Goal: Task Accomplishment & Management: Manage account settings

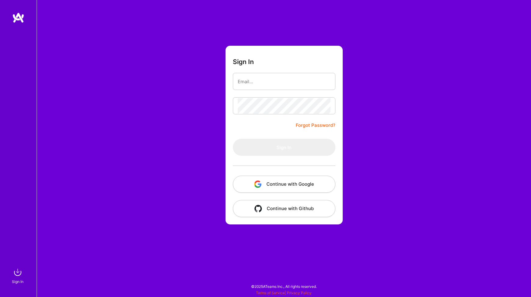
click at [219, 88] on div "Sign In Forgot Password? Sign In Continue with Google Continue with Github" at bounding box center [284, 148] width 495 height 297
click at [244, 86] on input "email" at bounding box center [284, 82] width 93 height 16
type input "[EMAIL_ADDRESS][DOMAIN_NAME]"
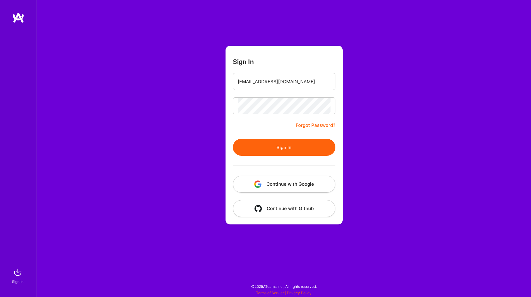
click at [282, 146] on button "Sign In" at bounding box center [284, 147] width 103 height 17
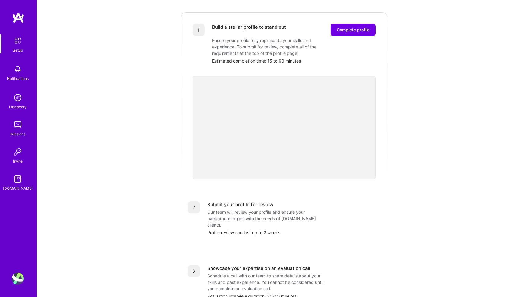
scroll to position [43, 0]
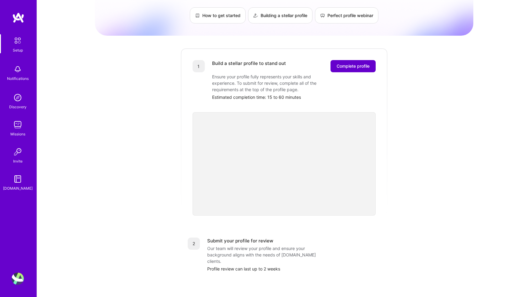
click at [354, 63] on span "Complete profile" at bounding box center [353, 66] width 33 height 6
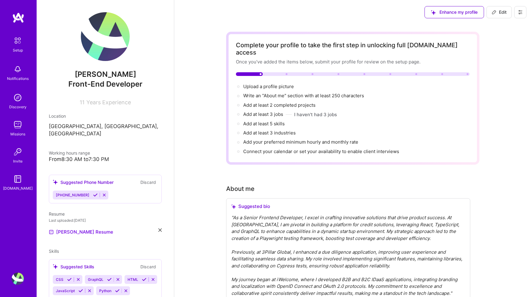
click at [97, 108] on div "[PERSON_NAME] Front-End Developer 11 Years Experience Location [GEOGRAPHIC_DATA…" at bounding box center [105, 148] width 137 height 297
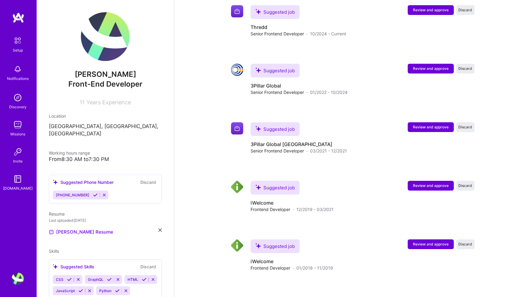
scroll to position [741, 0]
click at [427, 125] on span "Review and approve" at bounding box center [431, 127] width 36 height 5
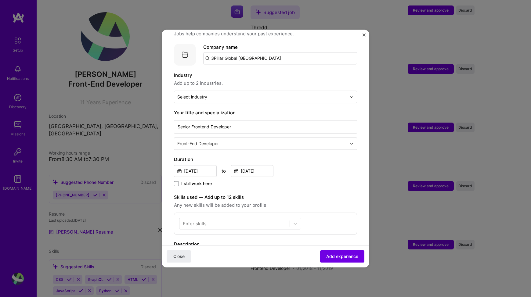
scroll to position [51, 0]
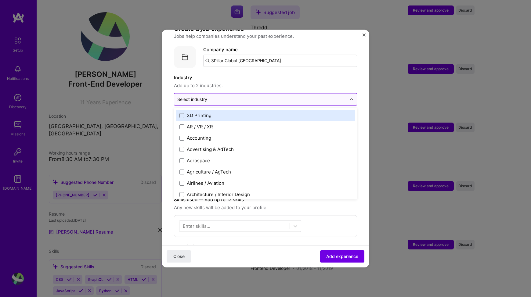
click at [274, 96] on input "text" at bounding box center [261, 99] width 169 height 6
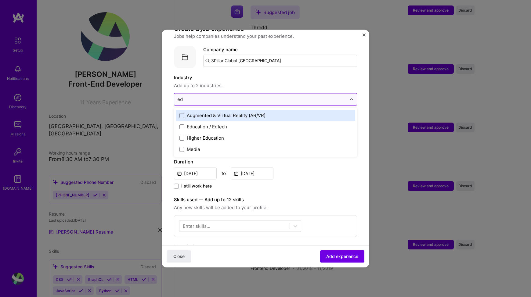
type input "edu"
click at [181, 113] on span at bounding box center [182, 115] width 5 height 5
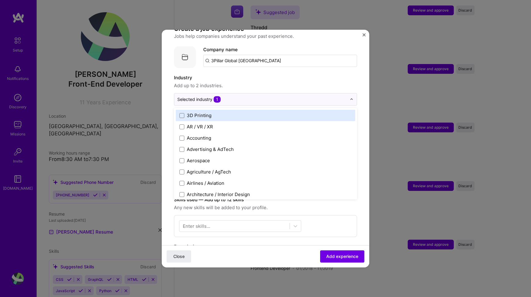
click at [167, 112] on form "Adding suggested job This job is suggested based on your LinkedIn, resume or [D…" at bounding box center [266, 226] width 208 height 471
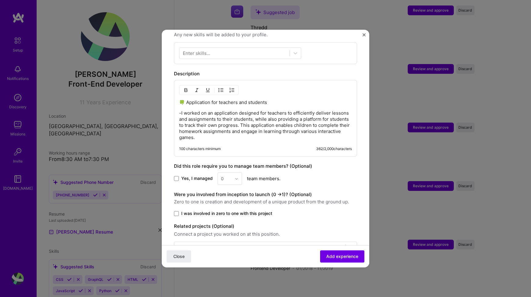
scroll to position [239, 0]
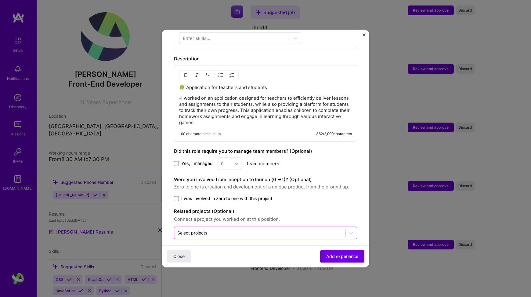
click at [202, 231] on div at bounding box center [259, 233] width 165 height 8
click at [164, 220] on form "Adding suggested job This job is suggested based on your LinkedIn, resume or [D…" at bounding box center [266, 38] width 208 height 471
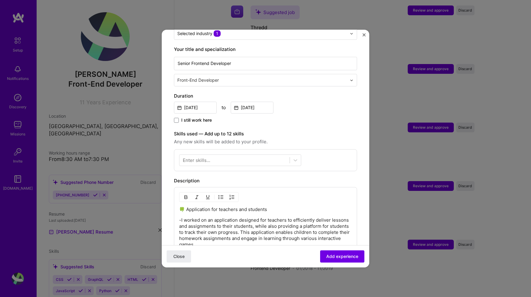
scroll to position [107, 0]
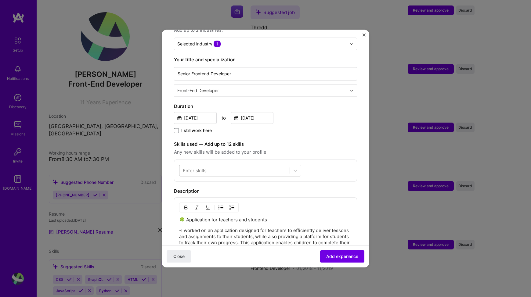
click at [219, 166] on div at bounding box center [235, 171] width 110 height 10
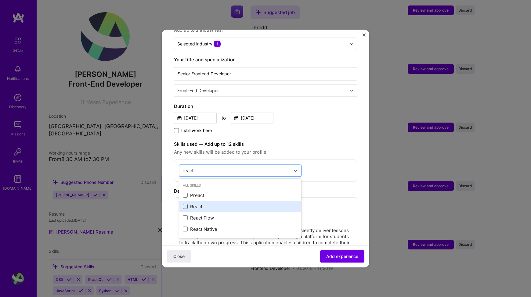
click at [187, 205] on span at bounding box center [185, 207] width 5 height 5
click at [0, 0] on input "checkbox" at bounding box center [0, 0] width 0 height 0
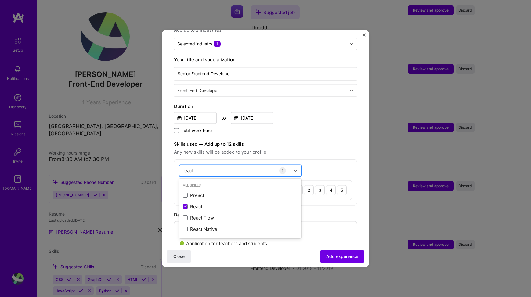
click at [208, 166] on div "react react" at bounding box center [235, 171] width 110 height 10
click at [190, 168] on input "react" at bounding box center [189, 171] width 12 height 6
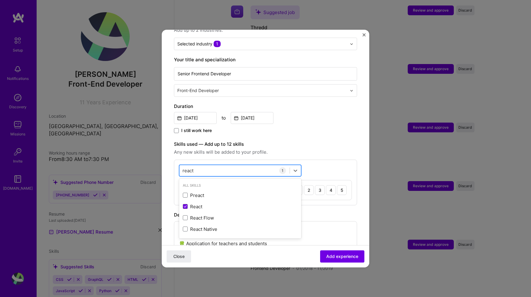
click at [190, 168] on input "react" at bounding box center [189, 171] width 12 height 6
type input "grap"
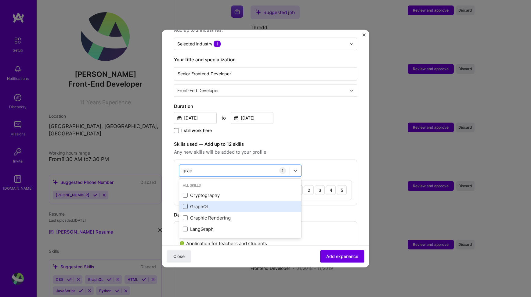
click at [184, 205] on span at bounding box center [185, 207] width 5 height 5
click at [0, 0] on input "checkbox" at bounding box center [0, 0] width 0 height 0
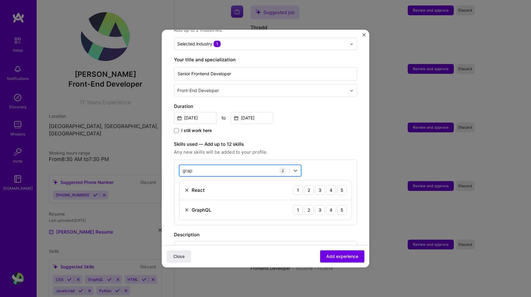
click at [205, 166] on div "grap grap" at bounding box center [235, 171] width 110 height 10
click at [189, 168] on input "grap" at bounding box center [188, 171] width 10 height 6
type input "css"
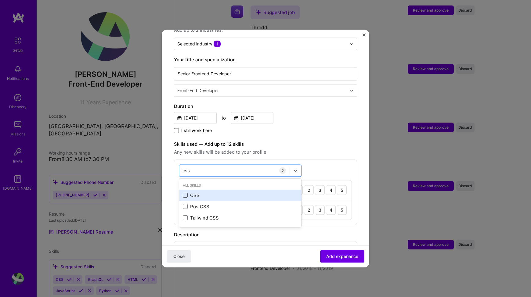
click at [186, 193] on span at bounding box center [185, 195] width 5 height 5
click at [0, 0] on input "checkbox" at bounding box center [0, 0] width 0 height 0
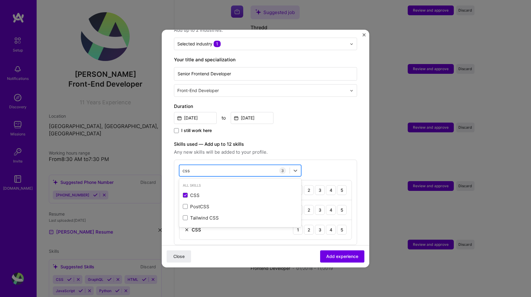
click at [186, 168] on input "css" at bounding box center [187, 171] width 8 height 6
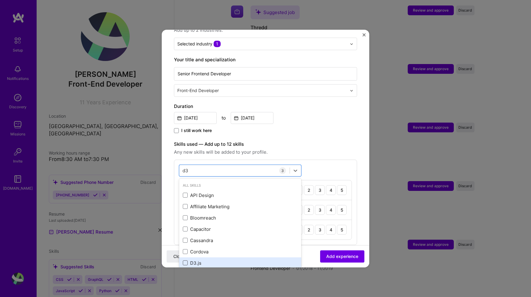
click at [184, 261] on span at bounding box center [185, 263] width 5 height 5
click at [0, 0] on input "checkbox" at bounding box center [0, 0] width 0 height 0
click at [209, 166] on div "d3 d3" at bounding box center [235, 171] width 110 height 10
type input "d"
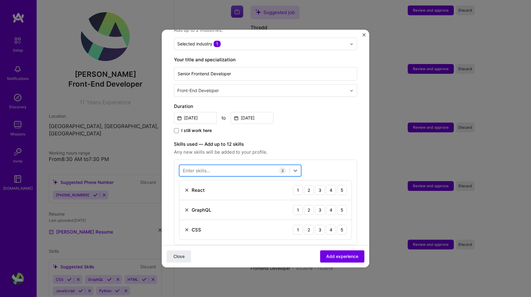
click at [199, 168] on div at bounding box center [235, 171] width 110 height 10
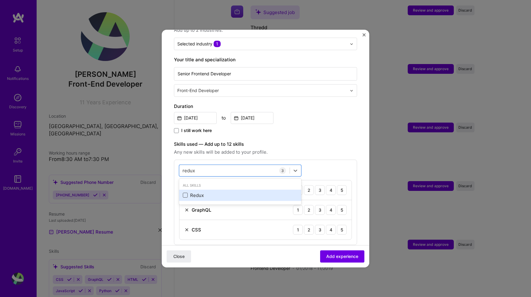
click at [185, 193] on span at bounding box center [185, 195] width 5 height 5
click at [0, 0] on input "checkbox" at bounding box center [0, 0] width 0 height 0
click at [189, 168] on input "redux" at bounding box center [189, 171] width 13 height 6
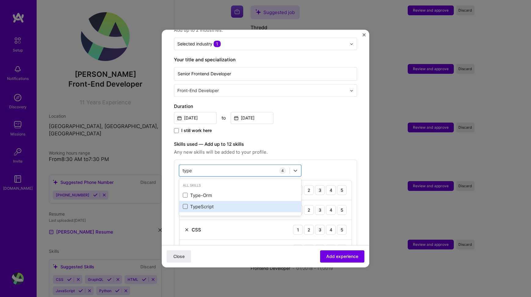
click at [185, 205] on span at bounding box center [185, 207] width 5 height 5
click at [0, 0] on input "checkbox" at bounding box center [0, 0] width 0 height 0
click at [189, 168] on input "type" at bounding box center [188, 171] width 10 height 6
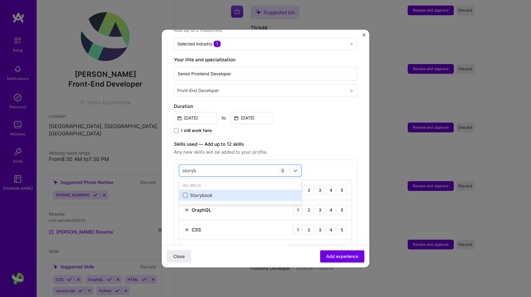
click at [184, 193] on span at bounding box center [185, 195] width 5 height 5
click at [0, 0] on input "checkbox" at bounding box center [0, 0] width 0 height 0
click at [188, 168] on input "storyb" at bounding box center [190, 171] width 15 height 6
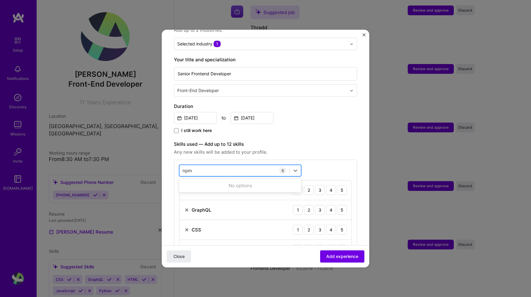
click at [190, 168] on input "npm" at bounding box center [188, 171] width 10 height 6
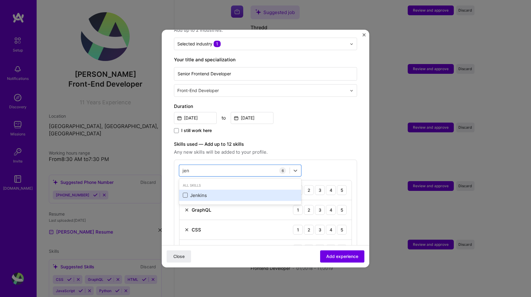
click at [186, 193] on span at bounding box center [185, 195] width 5 height 5
click at [0, 0] on input "checkbox" at bounding box center [0, 0] width 0 height 0
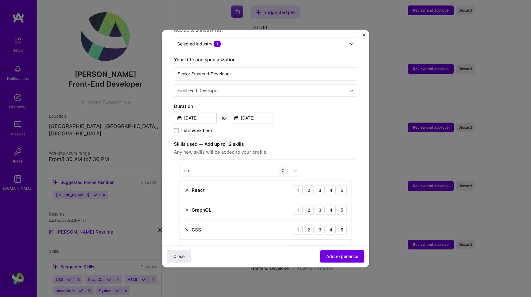
click at [293, 141] on label "Skills used — Add up to 12 skills" at bounding box center [265, 144] width 183 height 7
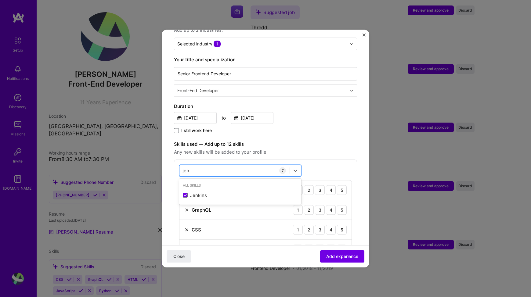
click at [204, 166] on div "[PERSON_NAME] [PERSON_NAME]" at bounding box center [235, 171] width 110 height 10
click at [185, 193] on span at bounding box center [185, 195] width 5 height 5
click at [0, 0] on input "checkbox" at bounding box center [0, 0] width 0 height 0
click at [206, 166] on div "javascri javascri" at bounding box center [235, 171] width 110 height 10
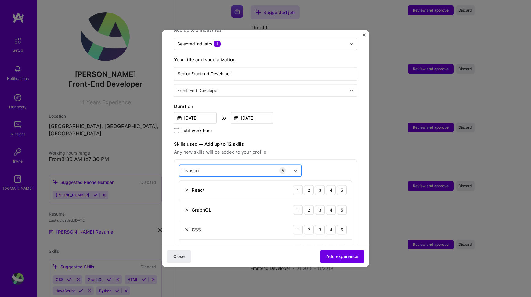
click at [206, 166] on div "javascri javascri" at bounding box center [235, 171] width 110 height 10
click at [186, 168] on input "javascri" at bounding box center [191, 171] width 17 height 6
type input "html"
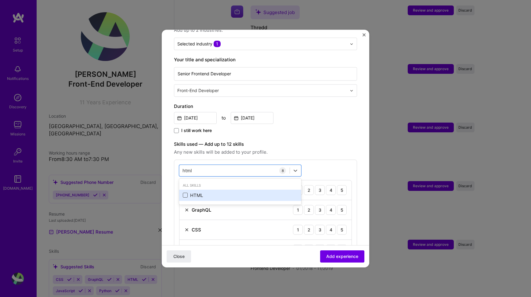
click at [185, 193] on span at bounding box center [185, 195] width 5 height 5
click at [0, 0] on input "checkbox" at bounding box center [0, 0] width 0 height 0
click at [188, 168] on input "html" at bounding box center [188, 171] width 10 height 6
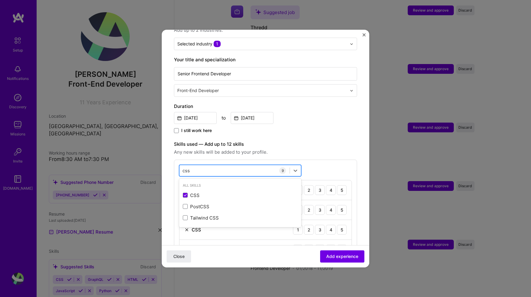
click at [189, 168] on input "css" at bounding box center [187, 171] width 8 height 6
type input "dock"
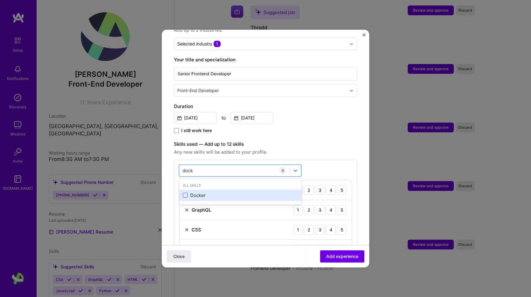
click at [185, 193] on span at bounding box center [185, 195] width 5 height 5
click at [0, 0] on input "checkbox" at bounding box center [0, 0] width 0 height 0
click at [185, 168] on input "dock" at bounding box center [188, 171] width 11 height 6
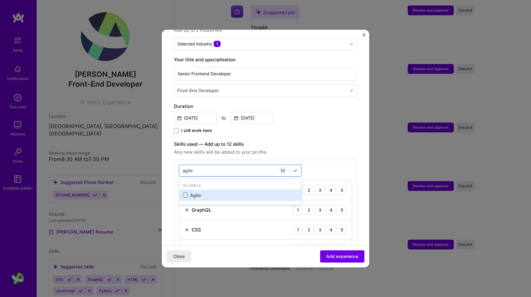
click at [185, 193] on span at bounding box center [185, 195] width 5 height 5
click at [0, 0] on input "checkbox" at bounding box center [0, 0] width 0 height 0
type input "agile"
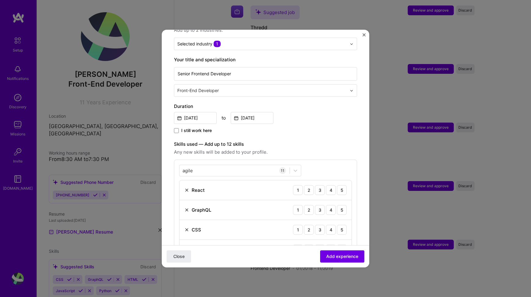
click at [289, 141] on label "Skills used — Add up to 12 skills" at bounding box center [265, 144] width 183 height 7
click at [336, 252] on button "Add experience" at bounding box center [342, 257] width 44 height 12
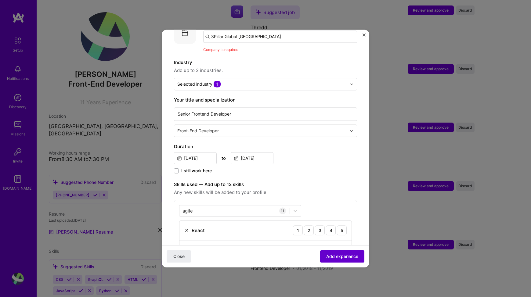
scroll to position [61, 0]
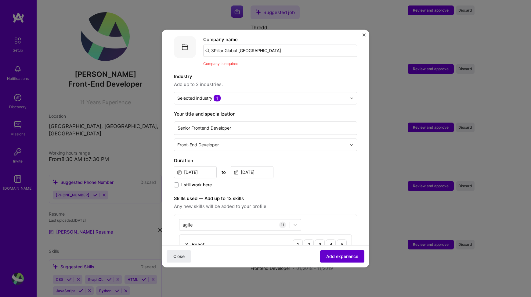
click at [338, 257] on span "Add experience" at bounding box center [342, 257] width 32 height 6
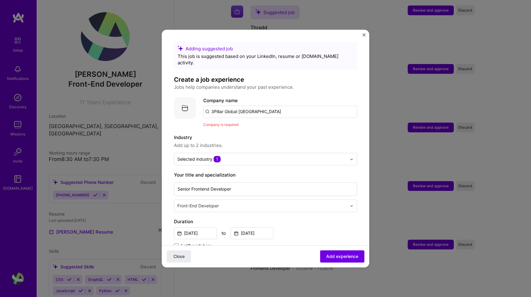
click at [260, 107] on input "3Pillar Global [GEOGRAPHIC_DATA]" at bounding box center [280, 112] width 154 height 12
click at [264, 106] on input "3Pillar Global [GEOGRAPHIC_DATA]" at bounding box center [280, 112] width 154 height 12
click at [248, 122] on div "Company is required" at bounding box center [280, 125] width 154 height 6
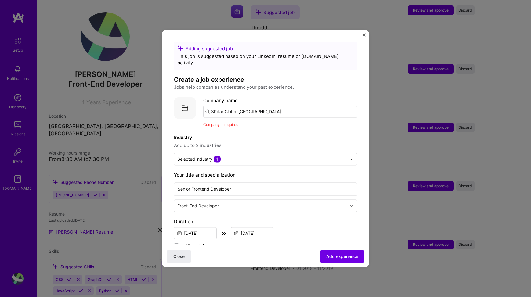
click at [225, 106] on input "3Pillar Global [GEOGRAPHIC_DATA]" at bounding box center [280, 112] width 154 height 12
click at [233, 130] on span "[DOMAIN_NAME]" at bounding box center [237, 132] width 30 height 5
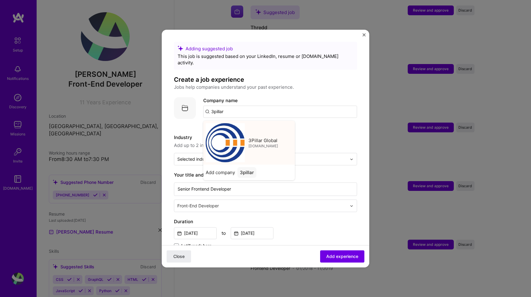
type input "3Pillar Global"
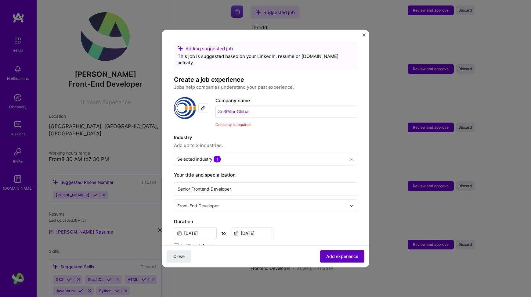
click at [336, 255] on span "Add experience" at bounding box center [342, 257] width 32 height 6
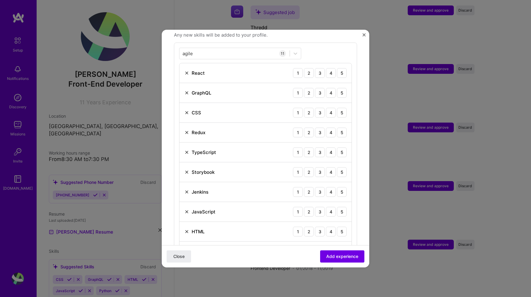
scroll to position [226, 0]
click at [342, 66] on div "5" at bounding box center [342, 71] width 10 height 10
click at [342, 88] on div "5" at bounding box center [342, 91] width 10 height 10
click at [342, 106] on div "5" at bounding box center [342, 111] width 10 height 10
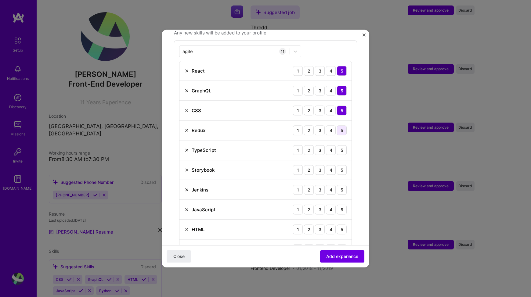
click at [343, 126] on div "5" at bounding box center [342, 131] width 10 height 10
click at [342, 146] on div "5" at bounding box center [342, 150] width 10 height 10
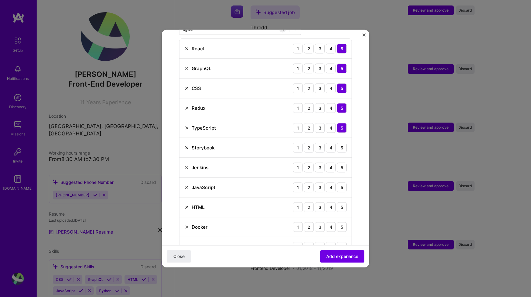
scroll to position [265, 0]
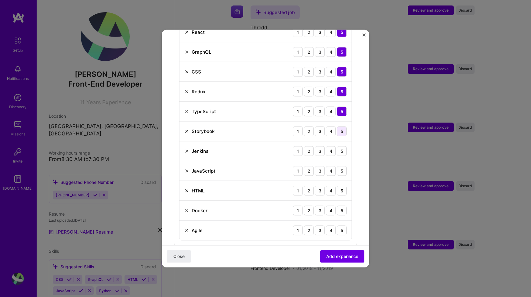
click at [341, 126] on div "5" at bounding box center [342, 131] width 10 height 10
click at [341, 146] on div "5" at bounding box center [342, 151] width 10 height 10
click at [342, 166] on div "5" at bounding box center [342, 171] width 10 height 10
click at [342, 187] on div "5" at bounding box center [342, 191] width 10 height 10
click at [342, 206] on div "5" at bounding box center [342, 211] width 10 height 10
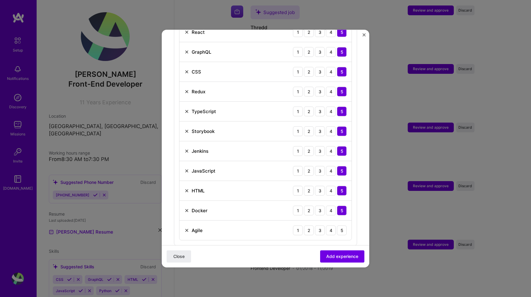
click at [342, 230] on div "Agile 1 2 3 4 5" at bounding box center [266, 231] width 172 height 20
click at [342, 226] on div "5" at bounding box center [342, 231] width 10 height 10
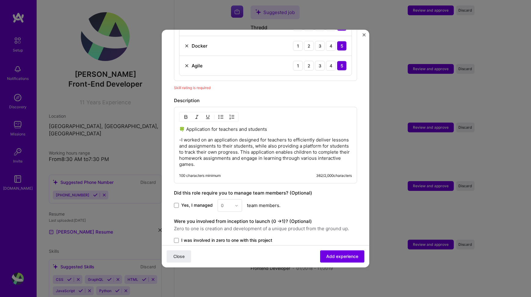
scroll to position [446, 0]
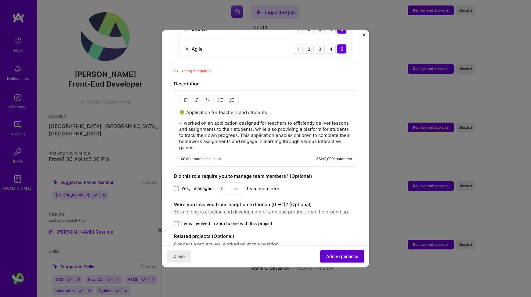
click at [340, 258] on span "Add experience" at bounding box center [342, 257] width 32 height 6
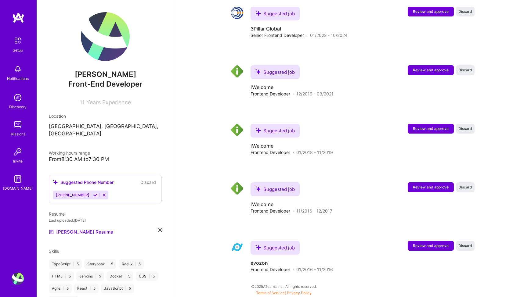
scroll to position [897, 0]
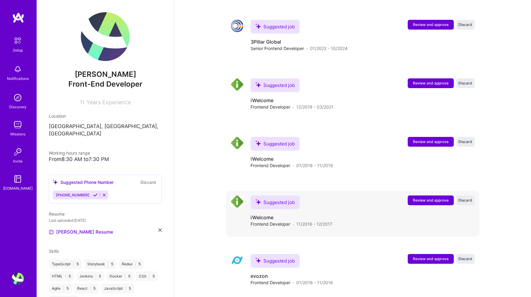
click at [428, 198] on span "Review and approve" at bounding box center [431, 200] width 36 height 5
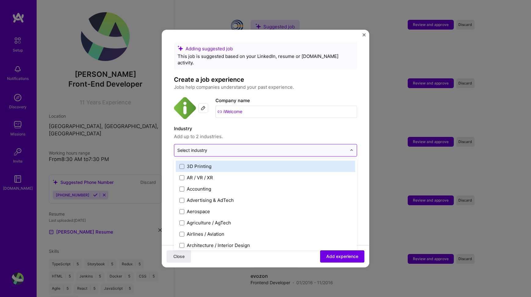
click at [270, 147] on input "text" at bounding box center [261, 150] width 169 height 6
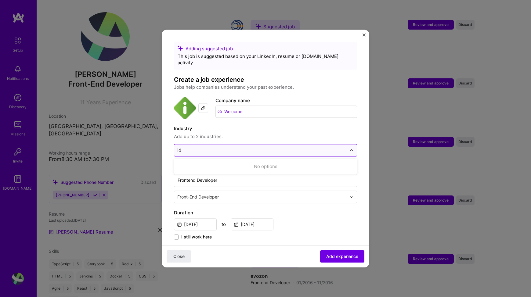
type input "i"
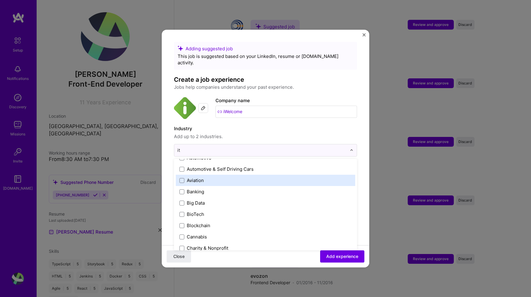
scroll to position [0, 0]
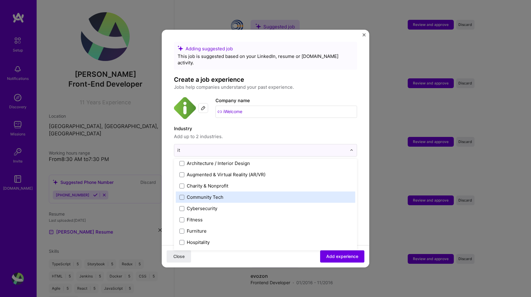
type input "i"
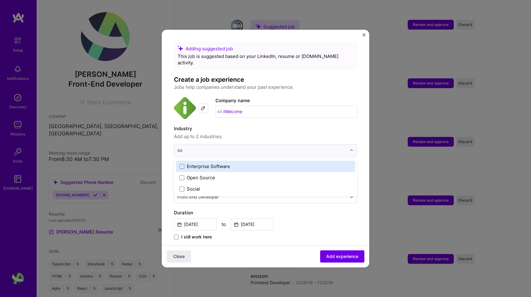
type input "s"
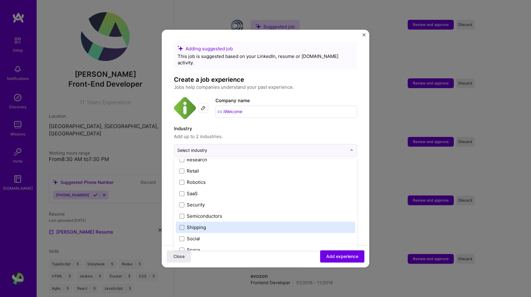
scroll to position [1189, 0]
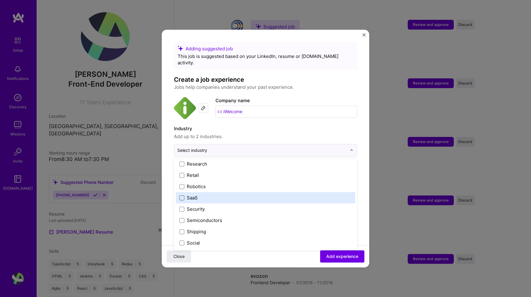
click at [181, 196] on span at bounding box center [182, 198] width 5 height 5
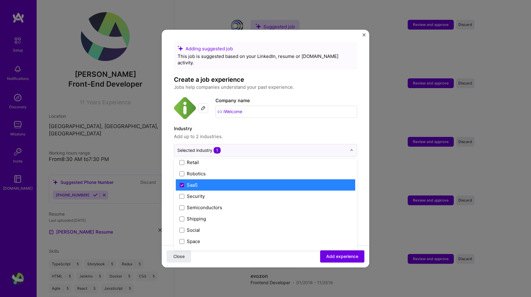
scroll to position [1198, 0]
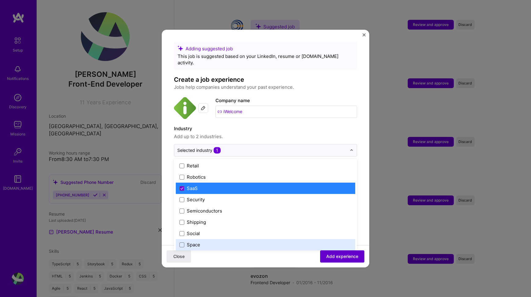
click at [333, 258] on span "Add experience" at bounding box center [342, 257] width 32 height 6
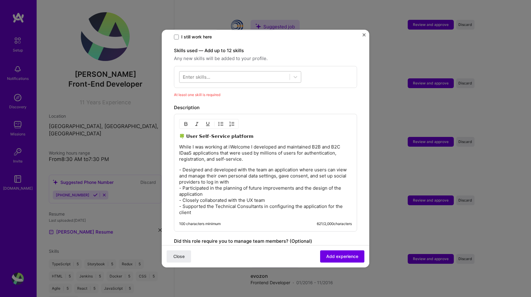
scroll to position [193, 0]
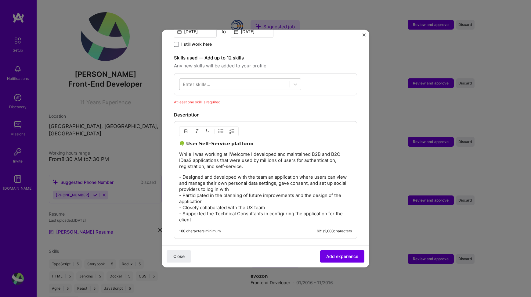
click at [279, 79] on div at bounding box center [235, 84] width 110 height 10
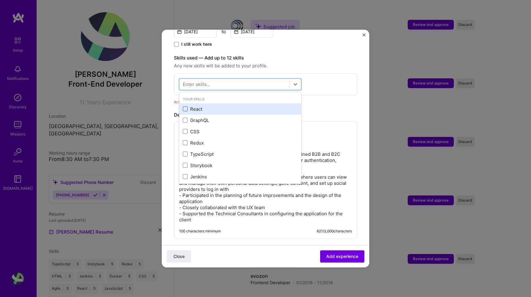
click at [185, 107] on span at bounding box center [185, 109] width 5 height 5
click at [0, 0] on input "checkbox" at bounding box center [0, 0] width 0 height 0
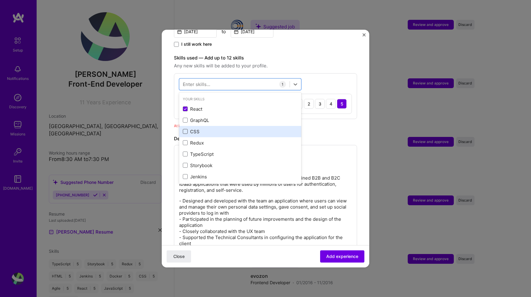
click at [187, 129] on span at bounding box center [185, 131] width 5 height 5
click at [0, 0] on input "checkbox" at bounding box center [0, 0] width 0 height 0
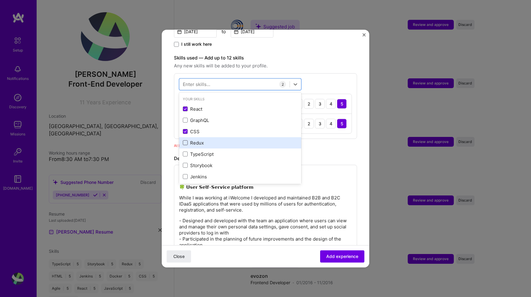
click at [187, 141] on span at bounding box center [185, 143] width 5 height 5
click at [0, 0] on input "checkbox" at bounding box center [0, 0] width 0 height 0
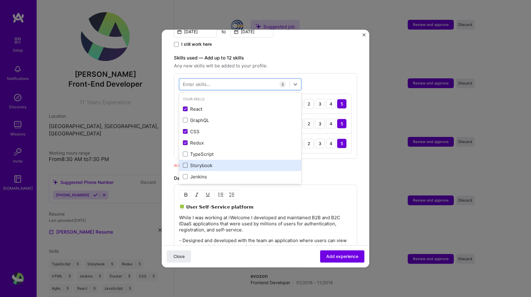
click at [185, 163] on span at bounding box center [185, 165] width 5 height 5
click at [0, 0] on input "checkbox" at bounding box center [0, 0] width 0 height 0
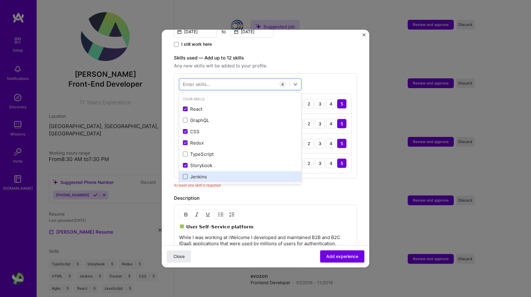
click at [185, 175] on span at bounding box center [185, 177] width 5 height 5
click at [0, 0] on input "checkbox" at bounding box center [0, 0] width 0 height 0
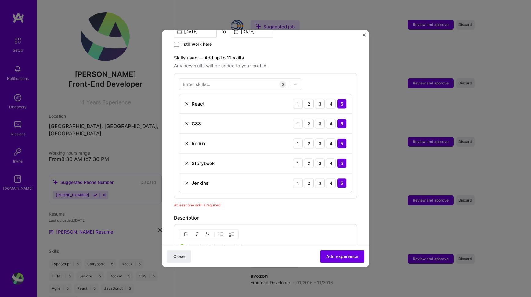
click at [205, 81] on div "Enter skills..." at bounding box center [196, 84] width 27 height 6
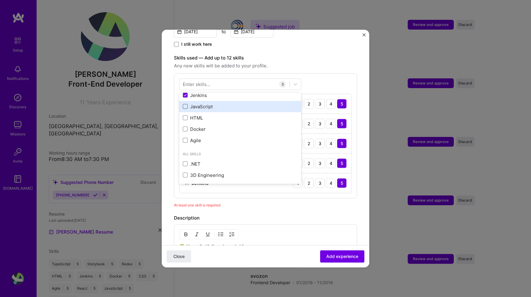
click at [185, 102] on div "React GraphQL CSS Redux TypeScript Storybook [PERSON_NAME] JavaScript HTML Dock…" at bounding box center [240, 84] width 122 height 124
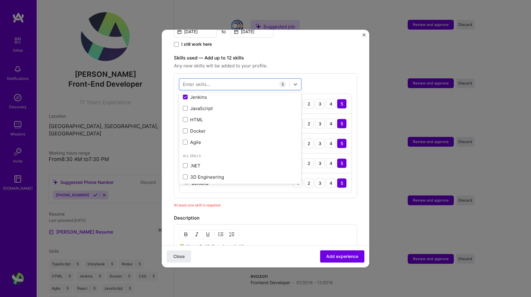
scroll to position [97, 0]
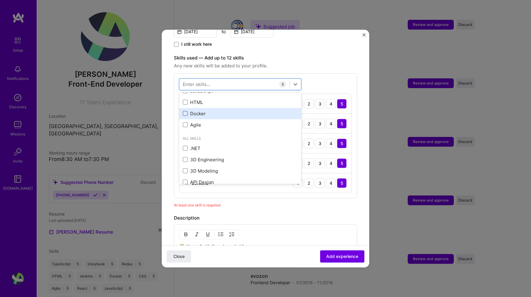
click at [186, 111] on span at bounding box center [185, 113] width 5 height 5
click at [0, 0] on input "checkbox" at bounding box center [0, 0] width 0 height 0
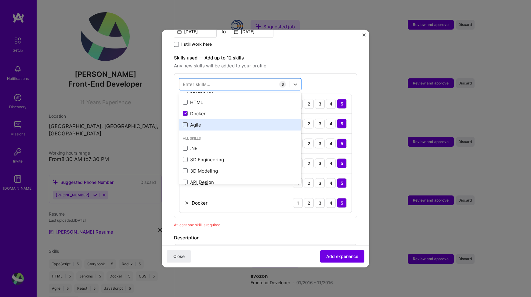
click at [186, 123] on span at bounding box center [185, 125] width 5 height 5
click at [0, 0] on input "checkbox" at bounding box center [0, 0] width 0 height 0
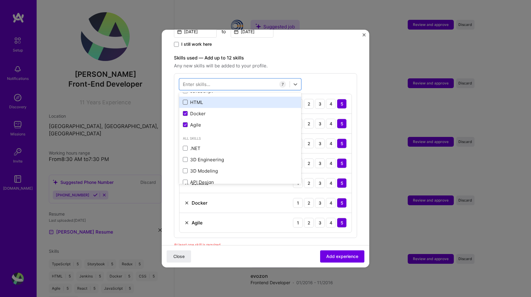
click at [186, 100] on span at bounding box center [185, 102] width 5 height 5
click at [0, 0] on input "checkbox" at bounding box center [0, 0] width 0 height 0
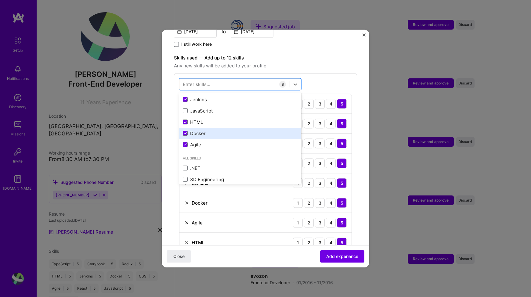
scroll to position [76, 0]
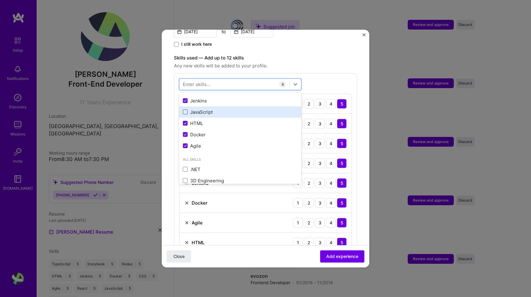
click at [186, 110] on span at bounding box center [185, 112] width 5 height 5
click at [0, 0] on input "checkbox" at bounding box center [0, 0] width 0 height 0
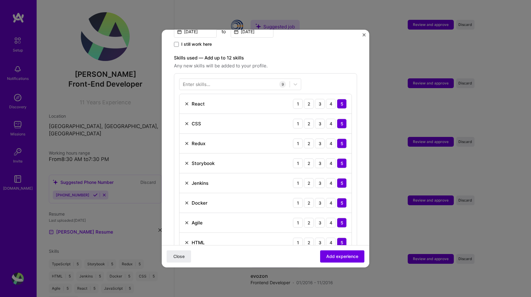
click at [198, 81] on div "Enter skills..." at bounding box center [196, 84] width 27 height 6
click at [194, 84] on div "Enter skills... 9 React 1 2 3 4 5 CSS 1 2 3 4 5 Redux 1 2 3 4 5 Storybook 1 2 3…" at bounding box center [265, 175] width 183 height 205
click at [194, 81] on div "Enter skills..." at bounding box center [196, 84] width 27 height 6
click at [308, 62] on span "Any new skills will be added to your profile." at bounding box center [265, 65] width 183 height 7
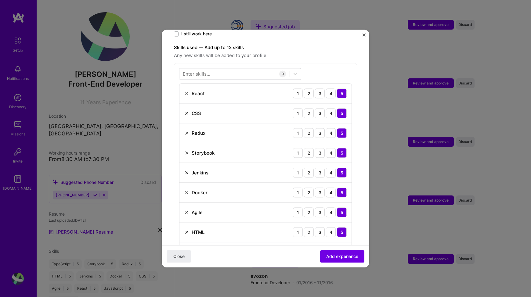
scroll to position [202, 0]
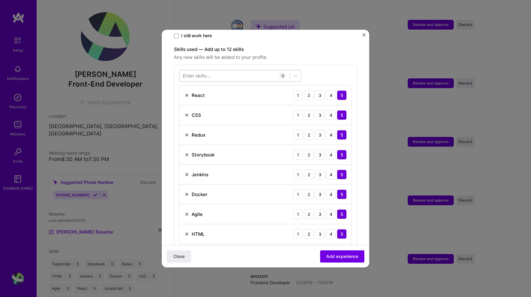
click at [246, 71] on div at bounding box center [235, 76] width 110 height 10
click at [297, 54] on span "Any new skills will be added to your profile." at bounding box center [265, 57] width 183 height 7
click at [342, 258] on span "Add experience" at bounding box center [342, 257] width 32 height 6
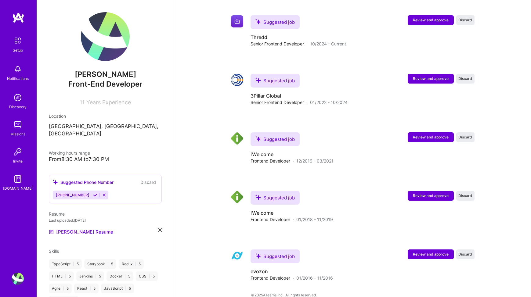
scroll to position [941, 0]
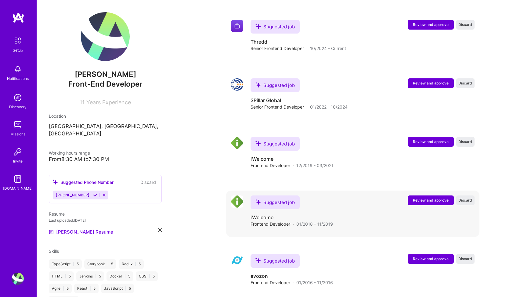
click at [436, 198] on span "Review and approve" at bounding box center [431, 200] width 36 height 5
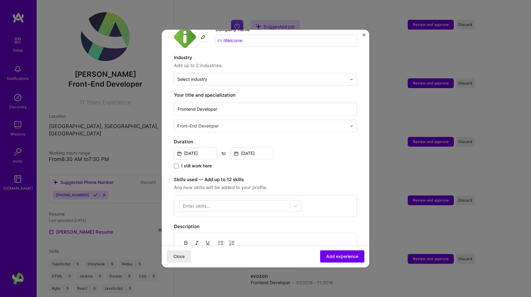
scroll to position [239, 0]
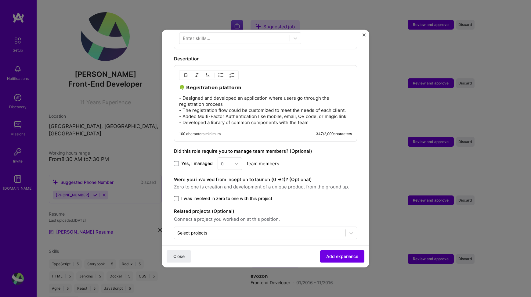
click at [177, 196] on span at bounding box center [176, 198] width 5 height 5
click at [0, 0] on input "I was involved in zero to one with this project" at bounding box center [0, 0] width 0 height 0
click at [333, 252] on button "Add experience" at bounding box center [342, 257] width 44 height 12
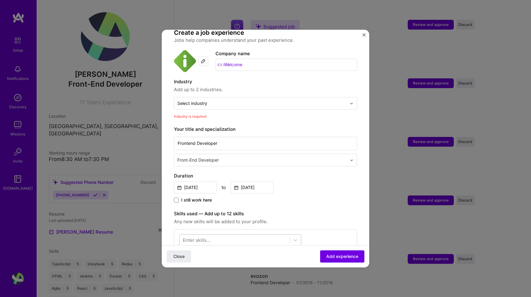
scroll to position [0, 0]
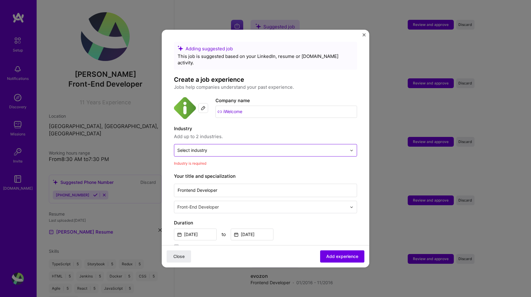
click at [237, 147] on input "text" at bounding box center [261, 150] width 169 height 6
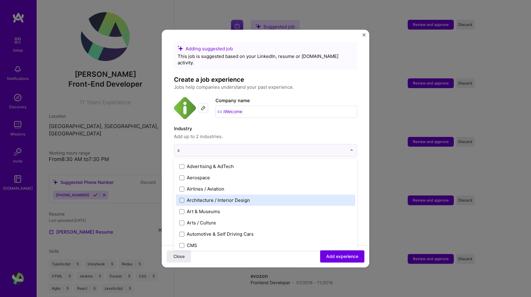
type input "sa"
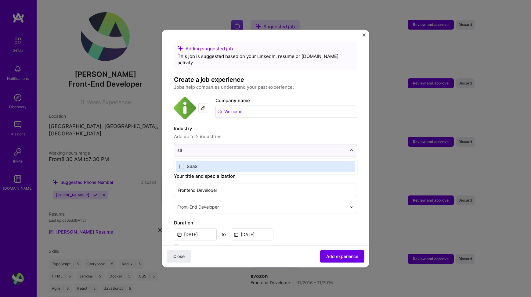
click at [185, 163] on label "SaaS" at bounding box center [266, 166] width 172 height 6
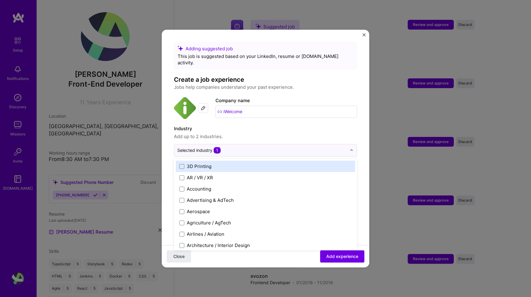
click at [271, 125] on label "Industry" at bounding box center [265, 128] width 183 height 7
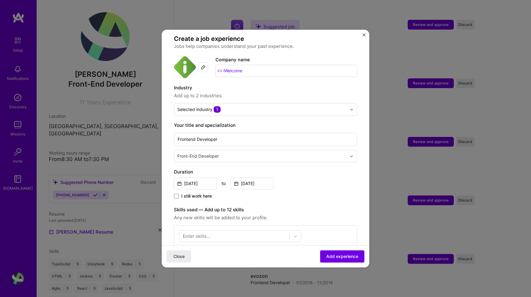
scroll to position [98, 0]
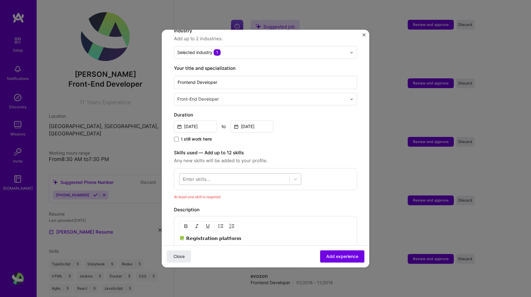
click at [217, 174] on div at bounding box center [235, 179] width 110 height 10
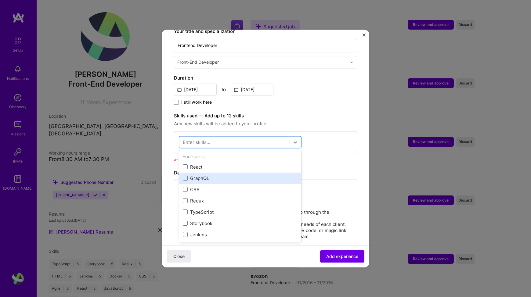
scroll to position [138, 0]
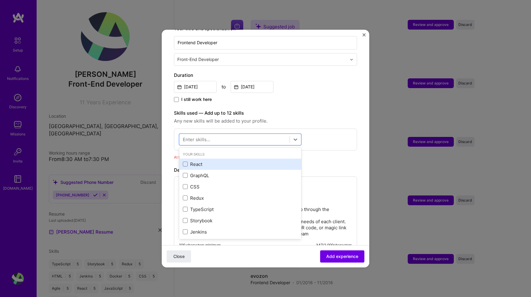
click at [193, 161] on div "React" at bounding box center [240, 164] width 115 height 6
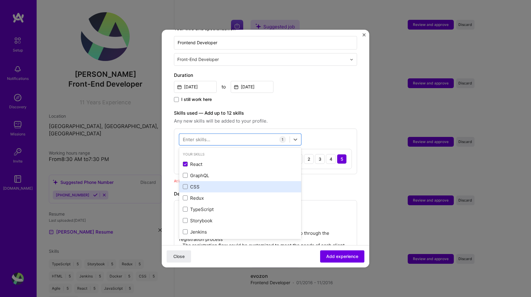
click at [193, 184] on div "CSS" at bounding box center [240, 187] width 115 height 6
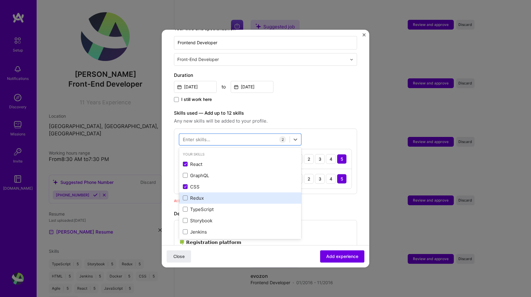
click at [193, 193] on div "Redux" at bounding box center [240, 198] width 122 height 11
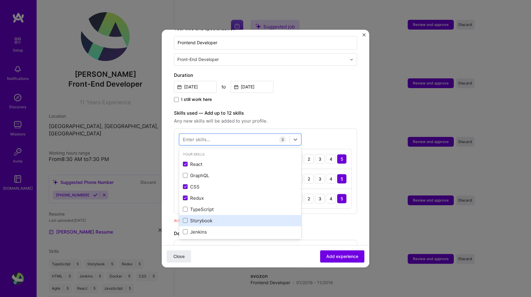
click at [195, 218] on div "Storybook" at bounding box center [240, 221] width 115 height 6
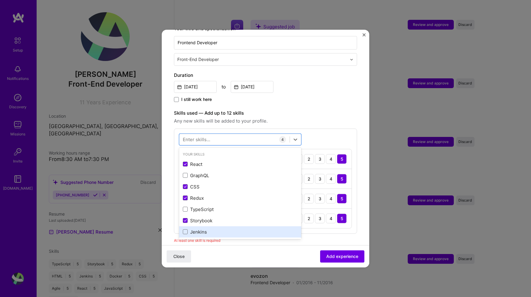
click at [195, 229] on div "Jenkins" at bounding box center [240, 232] width 115 height 6
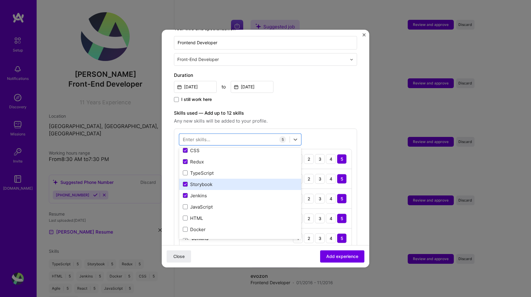
scroll to position [42, 0]
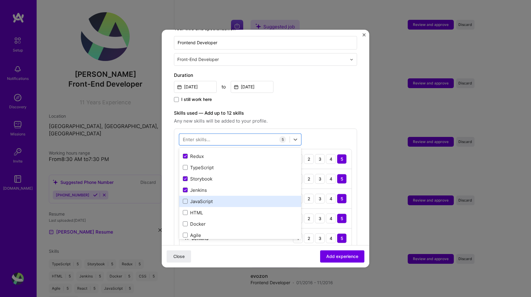
click at [200, 198] on div "JavaScript" at bounding box center [240, 201] width 115 height 6
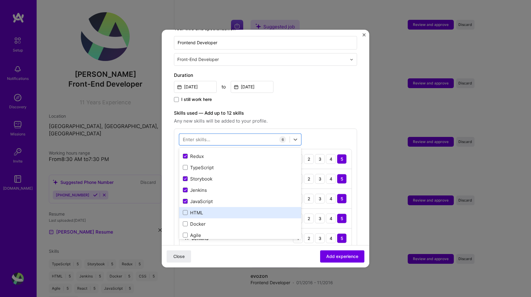
click at [200, 210] on div "HTML" at bounding box center [240, 213] width 115 height 6
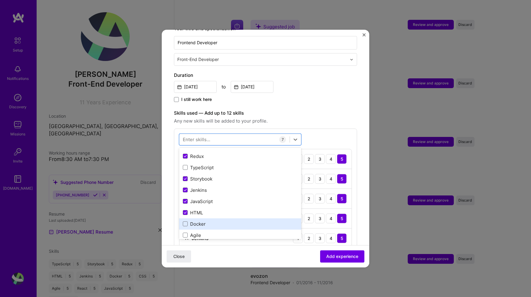
click at [200, 221] on div "Docker" at bounding box center [240, 224] width 115 height 6
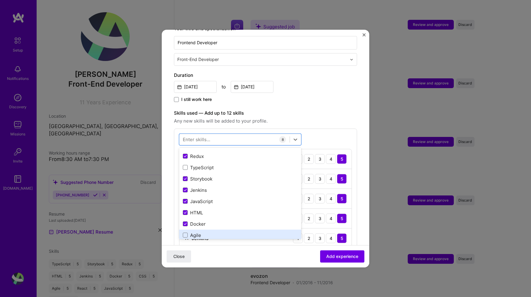
click at [199, 230] on div "Agile" at bounding box center [240, 235] width 122 height 11
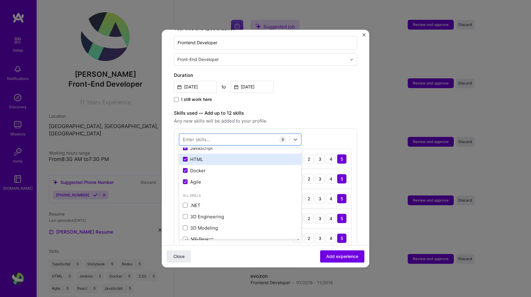
scroll to position [101, 0]
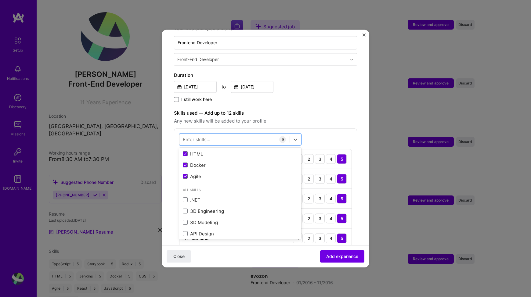
click at [283, 248] on div "Close Add experience" at bounding box center [266, 257] width 208 height 22
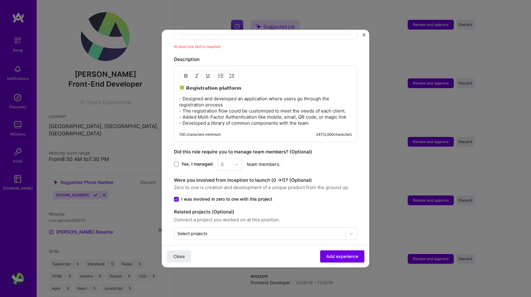
scroll to position [432, 0]
click at [298, 230] on input "text" at bounding box center [259, 233] width 165 height 6
click at [339, 259] on span "Add experience" at bounding box center [342, 257] width 32 height 6
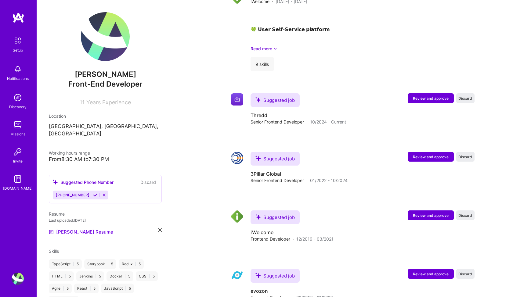
scroll to position [975, 0]
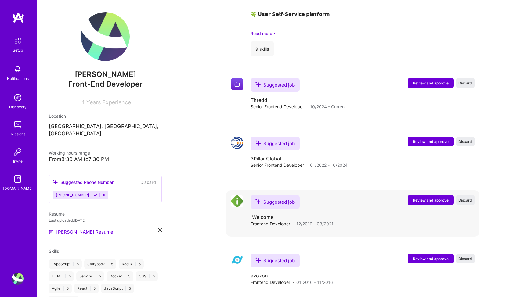
click at [427, 198] on span "Review and approve" at bounding box center [431, 200] width 36 height 5
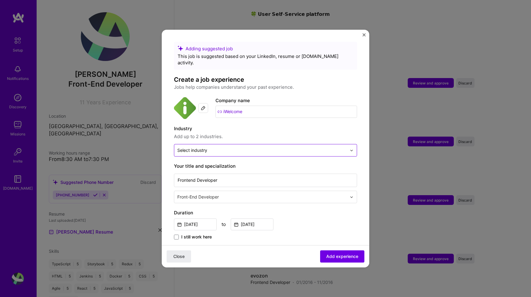
click at [288, 147] on input "text" at bounding box center [261, 150] width 169 height 6
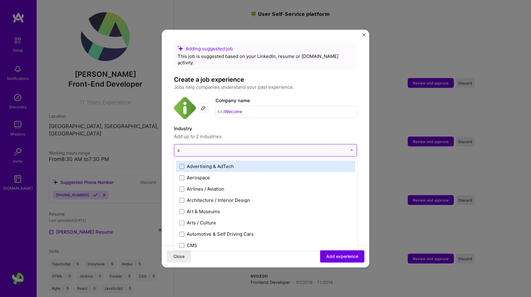
type input "sa"
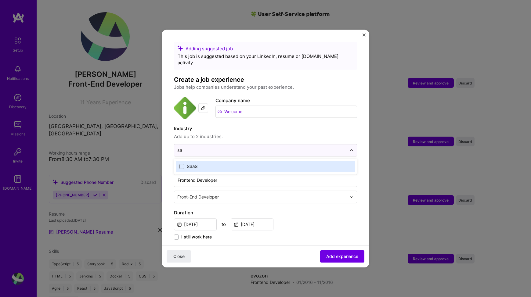
click at [245, 163] on label "SaaS" at bounding box center [266, 166] width 172 height 6
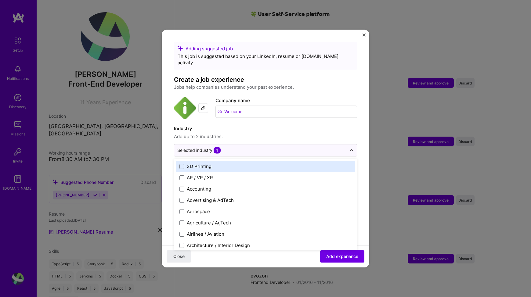
click at [352, 133] on span "Add up to 2 industries." at bounding box center [265, 136] width 183 height 7
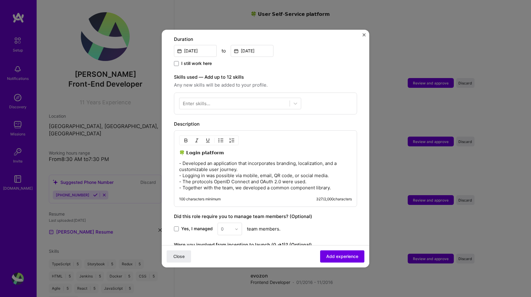
scroll to position [204, 0]
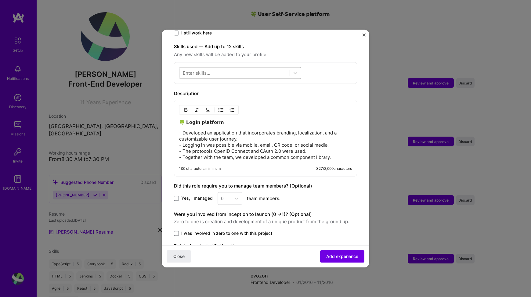
click at [232, 68] on div at bounding box center [235, 73] width 110 height 10
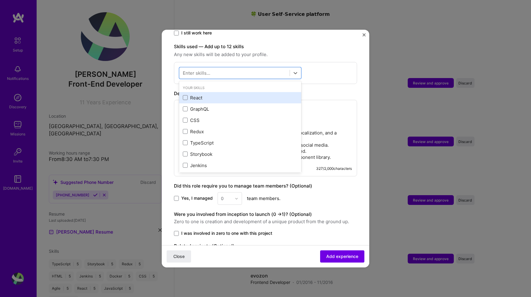
click at [197, 95] on div "React" at bounding box center [240, 98] width 115 height 6
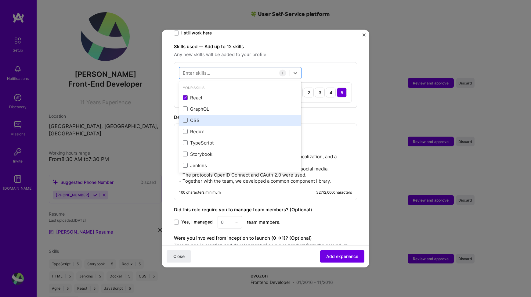
click at [192, 117] on div "CSS" at bounding box center [240, 120] width 115 height 6
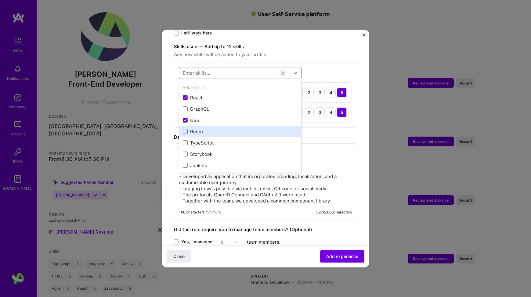
click at [193, 129] on div "Redux" at bounding box center [240, 132] width 115 height 6
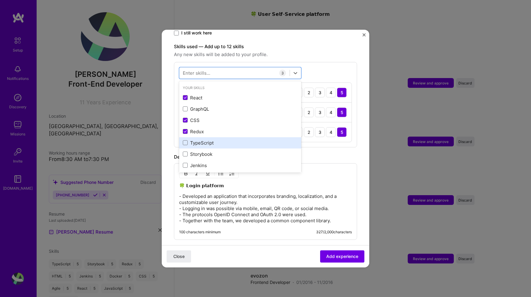
click at [193, 137] on div "TypeScript" at bounding box center [240, 142] width 122 height 11
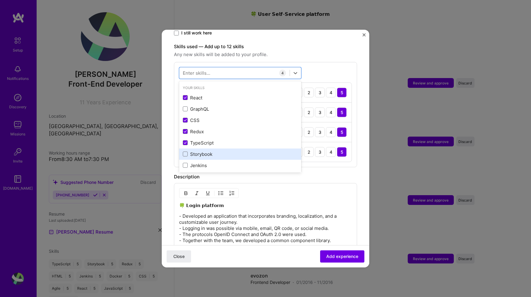
click at [193, 151] on div "Storybook" at bounding box center [240, 154] width 115 height 6
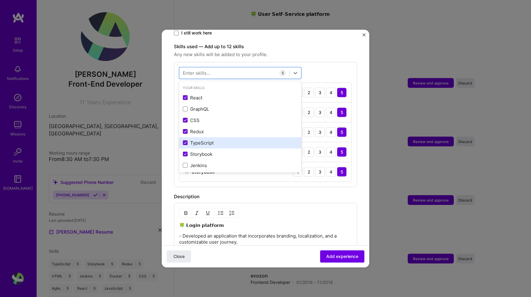
click at [193, 137] on div "TypeScript" at bounding box center [240, 142] width 122 height 11
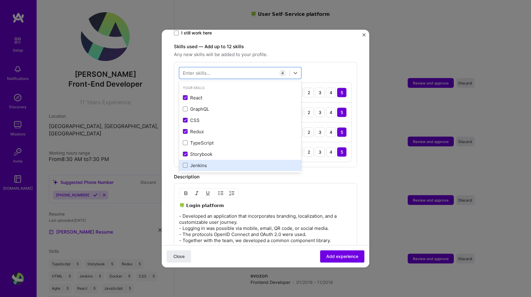
click at [194, 162] on div "Jenkins" at bounding box center [240, 165] width 115 height 6
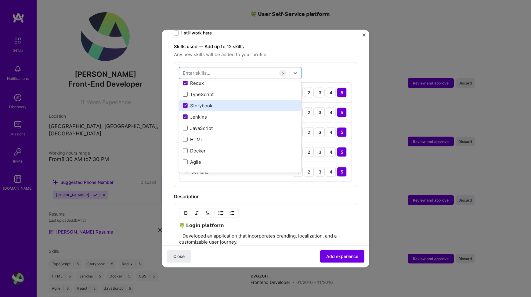
scroll to position [49, 0]
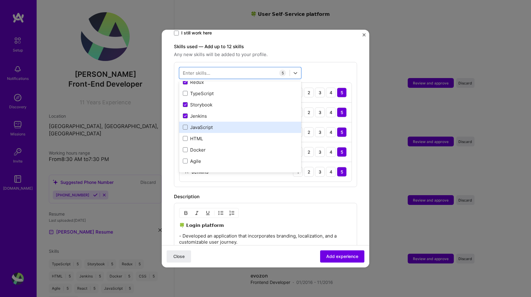
click at [199, 124] on div "JavaScript" at bounding box center [240, 127] width 115 height 6
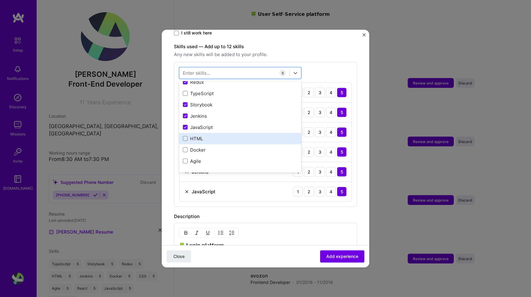
click at [198, 136] on div "HTML" at bounding box center [240, 139] width 115 height 6
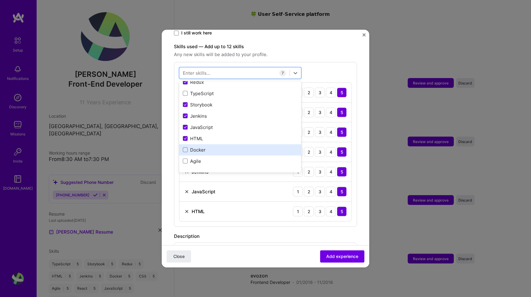
click at [198, 147] on div "Docker" at bounding box center [240, 150] width 115 height 6
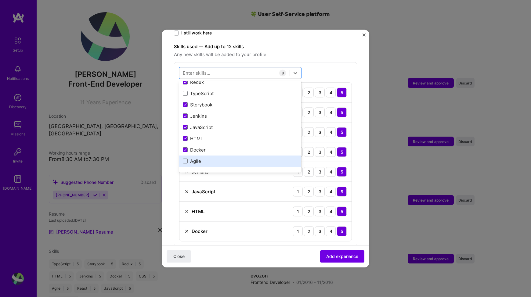
click at [198, 158] on div "Agile" at bounding box center [240, 161] width 115 height 6
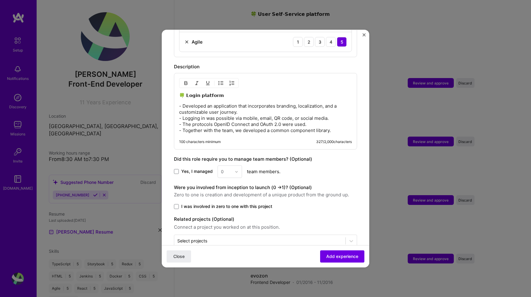
scroll to position [422, 0]
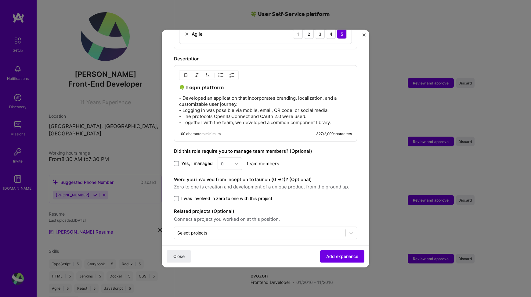
click at [176, 196] on span at bounding box center [176, 198] width 5 height 5
click at [0, 0] on input "I was involved in zero to one with this project" at bounding box center [0, 0] width 0 height 0
click at [325, 252] on button "Add experience" at bounding box center [342, 257] width 44 height 12
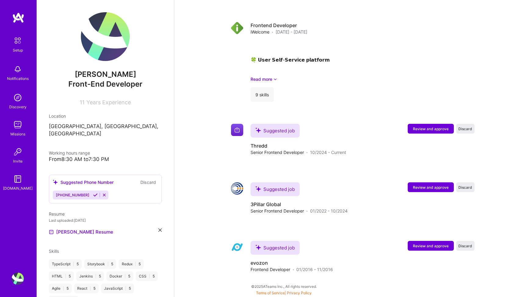
scroll to position [1018, 0]
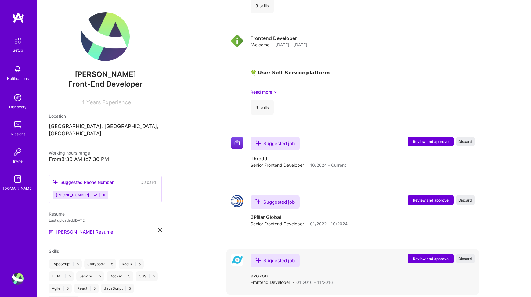
click at [432, 257] on span "Review and approve" at bounding box center [431, 259] width 36 height 5
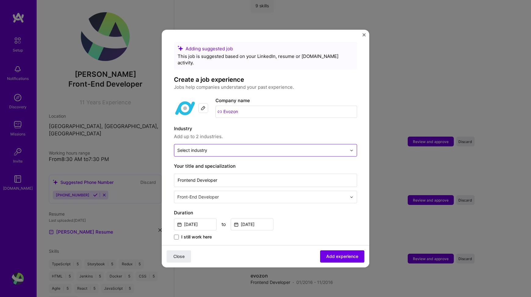
click at [272, 147] on input "text" at bounding box center [261, 150] width 169 height 6
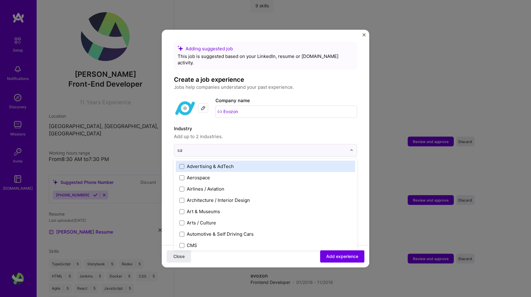
type input "saa"
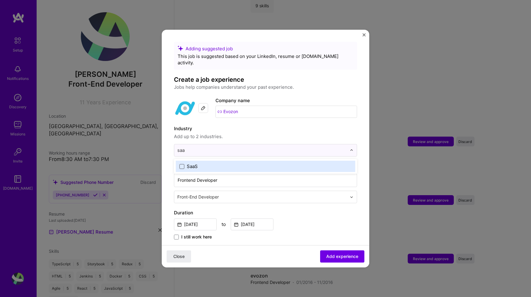
click at [184, 164] on span at bounding box center [182, 166] width 5 height 5
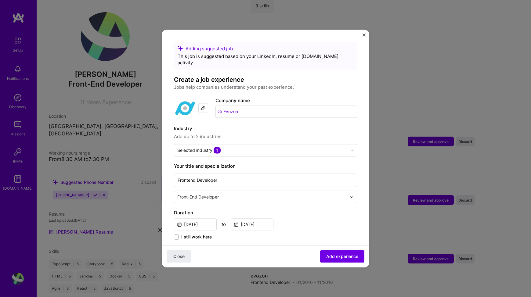
click at [249, 126] on label "Industry" at bounding box center [265, 128] width 183 height 7
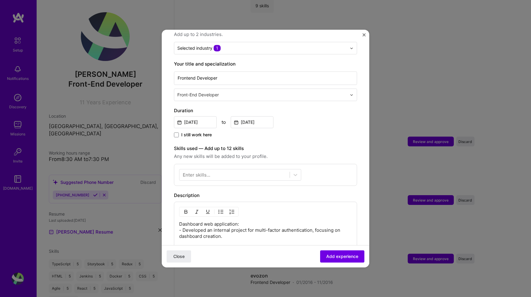
scroll to position [116, 0]
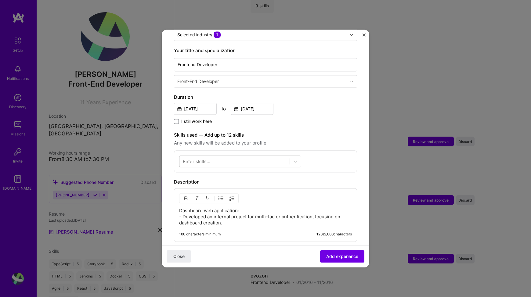
click at [281, 157] on div at bounding box center [235, 162] width 110 height 10
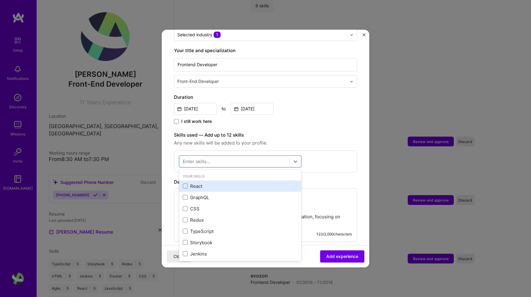
click at [193, 183] on div "React" at bounding box center [240, 186] width 115 height 6
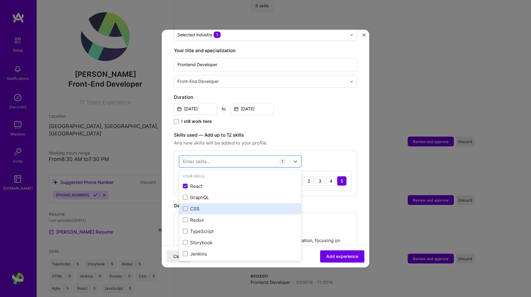
click at [192, 206] on div "CSS" at bounding box center [240, 209] width 115 height 6
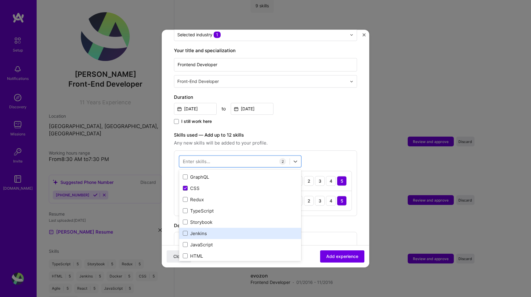
scroll to position [21, 0]
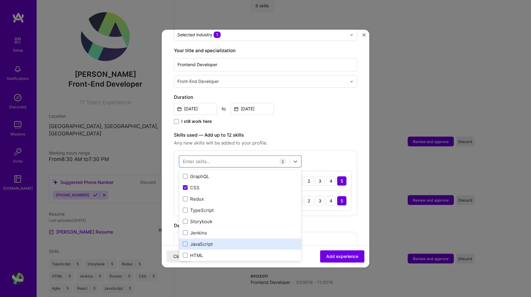
click at [201, 241] on div "JavaScript" at bounding box center [240, 244] width 115 height 6
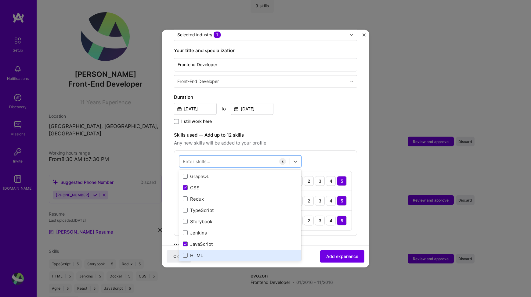
click at [195, 253] on div "HTML" at bounding box center [240, 256] width 115 height 6
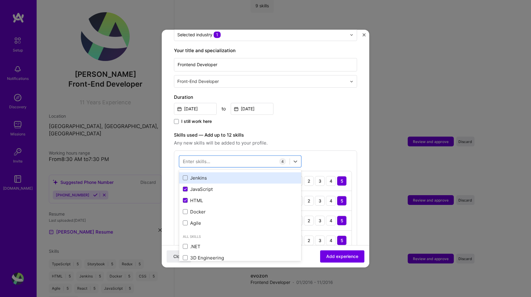
scroll to position [81, 0]
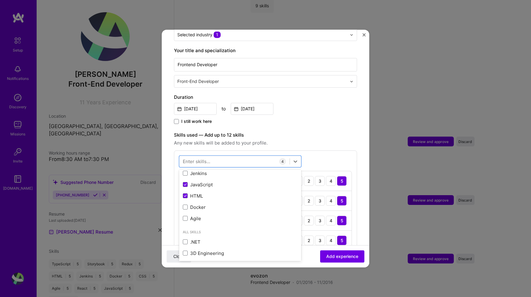
click at [307, 250] on div "Close Add experience" at bounding box center [266, 257] width 208 height 22
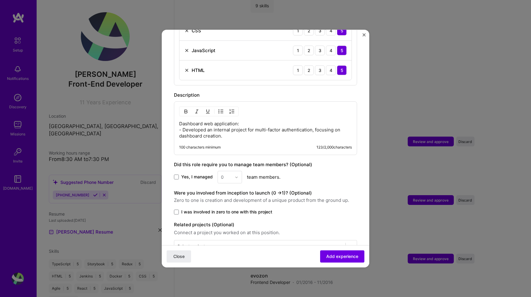
scroll to position [300, 0]
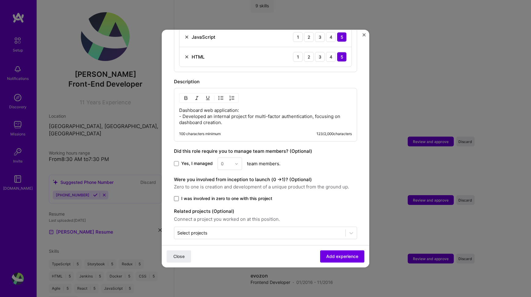
click at [176, 196] on span at bounding box center [176, 198] width 5 height 5
click at [0, 0] on input "I was involved in zero to one with this project" at bounding box center [0, 0] width 0 height 0
click at [328, 255] on span "Add experience" at bounding box center [342, 257] width 32 height 6
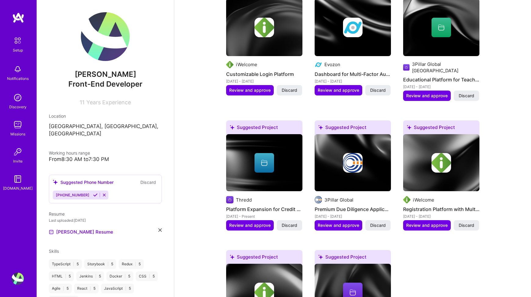
scroll to position [346, 0]
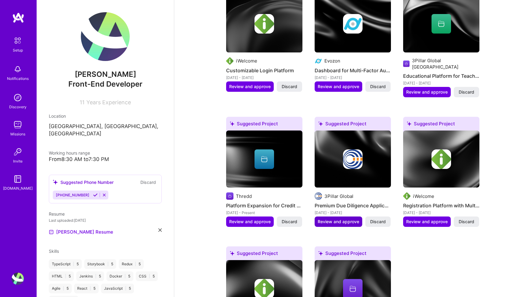
click at [337, 219] on span "Review and approve" at bounding box center [339, 222] width 42 height 6
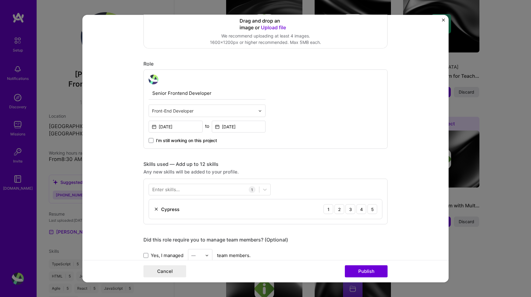
scroll to position [210, 0]
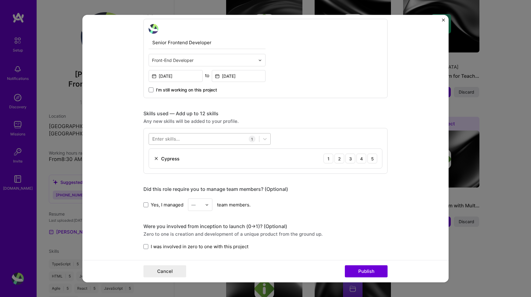
click at [210, 140] on div at bounding box center [204, 139] width 110 height 10
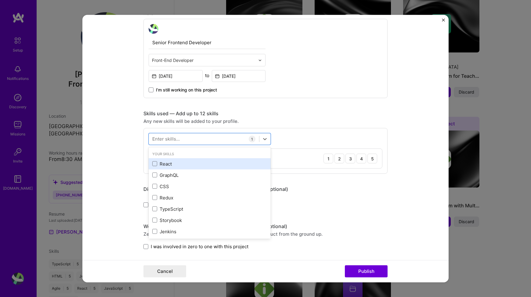
click at [162, 162] on div "React" at bounding box center [209, 164] width 115 height 6
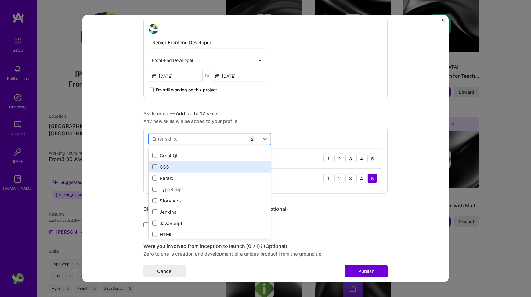
scroll to position [21, 0]
click at [164, 167] on div "CSS" at bounding box center [209, 166] width 115 height 6
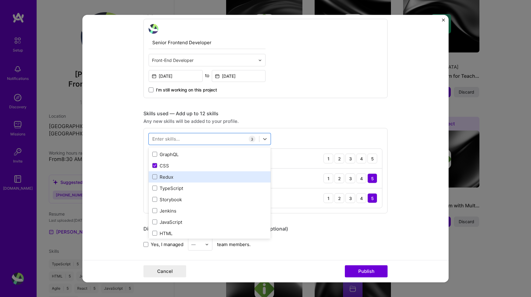
click at [164, 176] on div "Redux" at bounding box center [209, 177] width 115 height 6
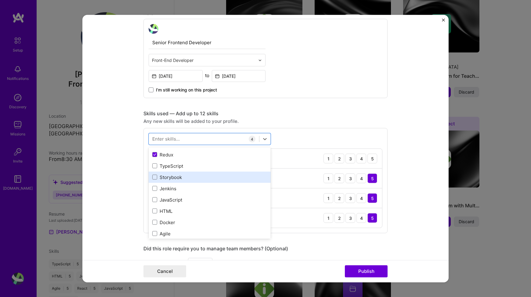
scroll to position [45, 0]
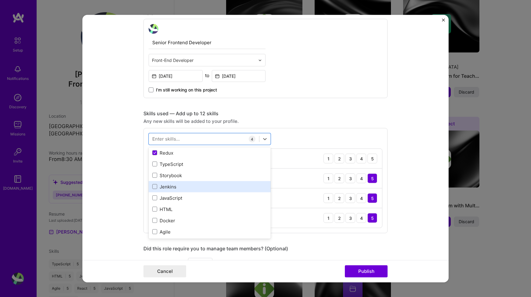
click at [163, 187] on div "Jenkins" at bounding box center [209, 187] width 115 height 6
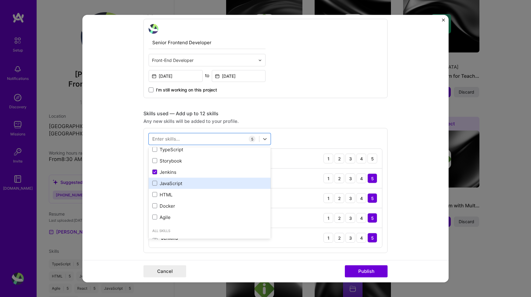
scroll to position [62, 0]
click at [170, 184] on div "JavaScript" at bounding box center [209, 181] width 115 height 6
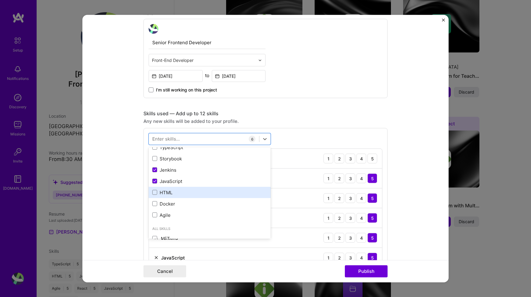
click at [167, 192] on div "HTML" at bounding box center [209, 193] width 115 height 6
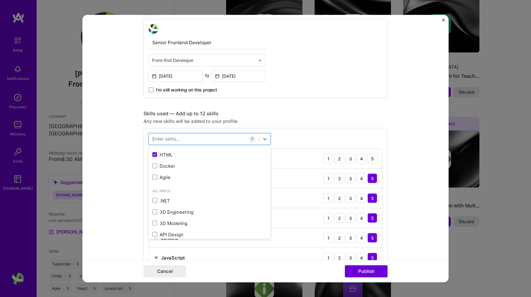
scroll to position [103, 0]
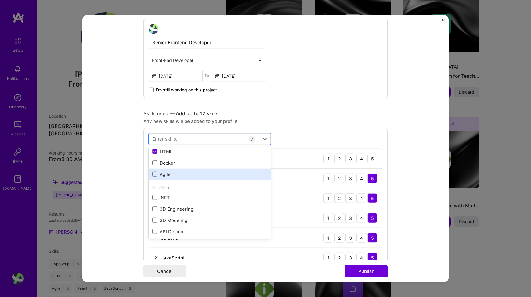
click at [162, 177] on div "Agile" at bounding box center [209, 174] width 115 height 6
click at [268, 115] on div "Skills used — Add up to 12 skills" at bounding box center [266, 114] width 244 height 6
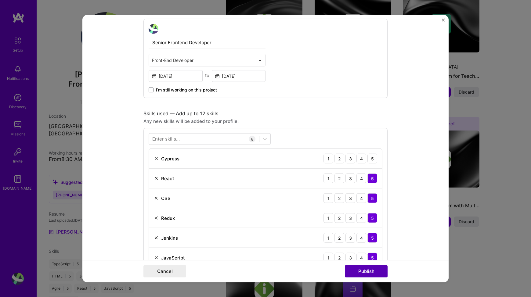
click at [365, 272] on button "Publish" at bounding box center [366, 271] width 43 height 12
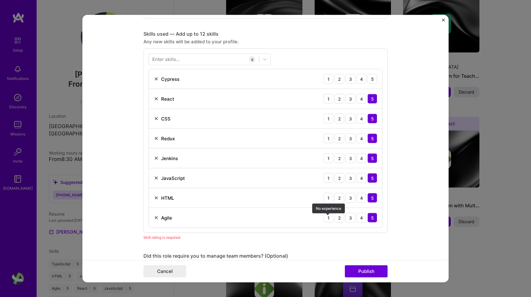
scroll to position [286, 0]
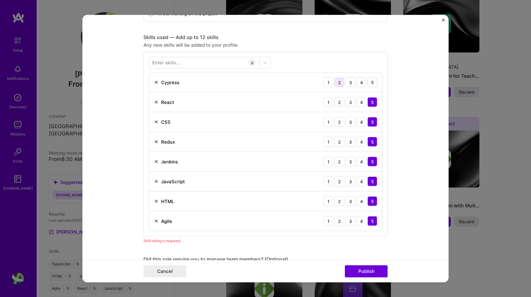
click at [342, 82] on div "2" at bounding box center [340, 83] width 10 height 10
click at [349, 82] on div "3" at bounding box center [351, 83] width 10 height 10
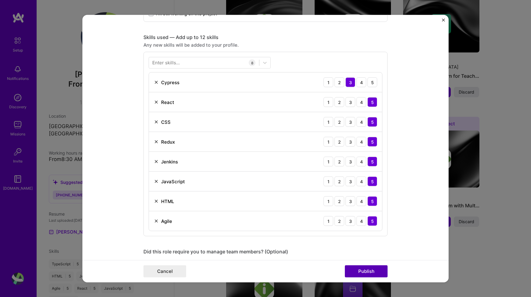
click at [370, 274] on button "Publish" at bounding box center [366, 271] width 43 height 12
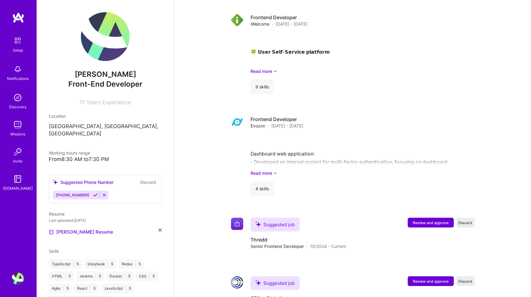
scroll to position [1062, 0]
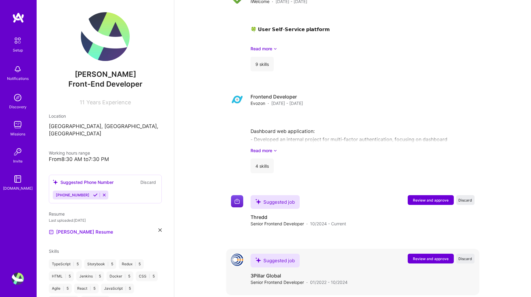
click at [437, 257] on span "Review and approve" at bounding box center [431, 259] width 36 height 5
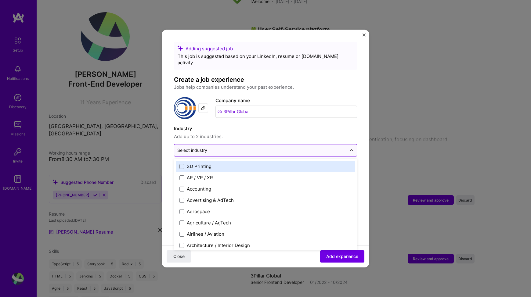
click at [267, 147] on input "text" at bounding box center [261, 150] width 169 height 6
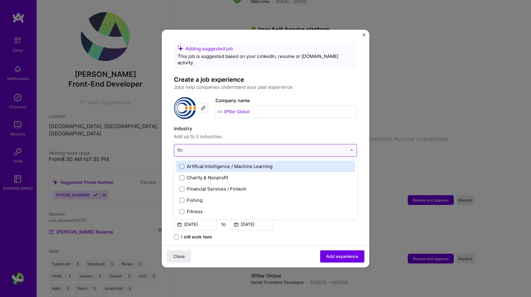
type input "fina"
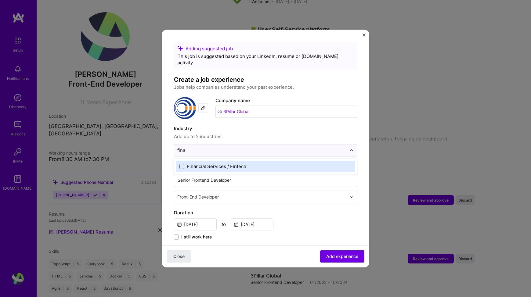
click at [183, 164] on span at bounding box center [182, 166] width 5 height 5
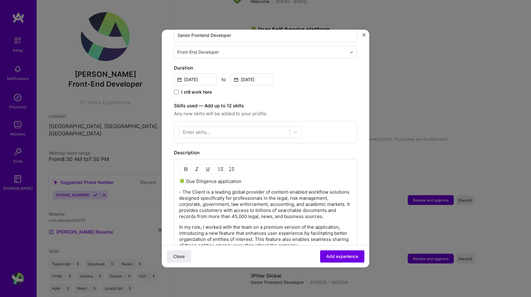
scroll to position [174, 0]
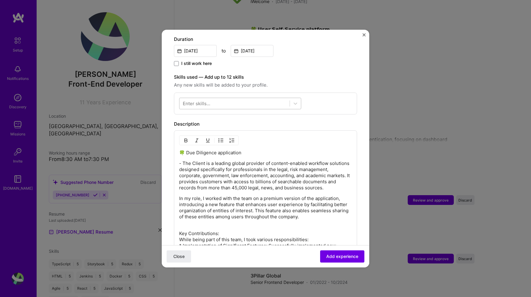
click at [238, 100] on div at bounding box center [235, 104] width 110 height 10
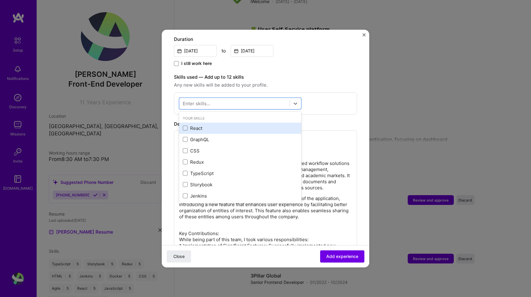
click at [198, 125] on div "React" at bounding box center [240, 128] width 115 height 6
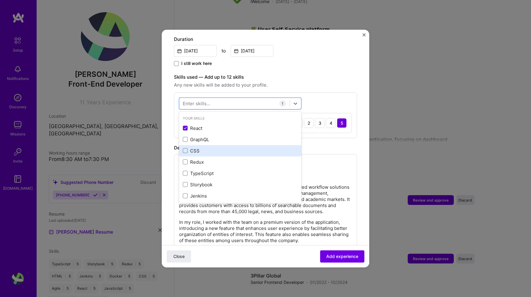
click at [195, 148] on div "CSS" at bounding box center [240, 151] width 115 height 6
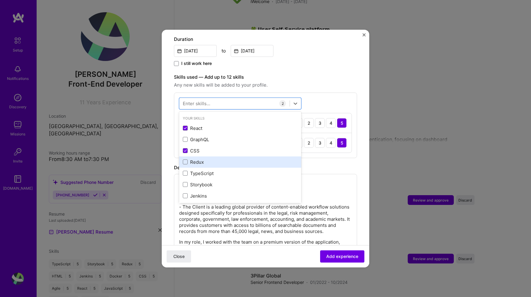
click at [195, 159] on div "Redux" at bounding box center [240, 162] width 115 height 6
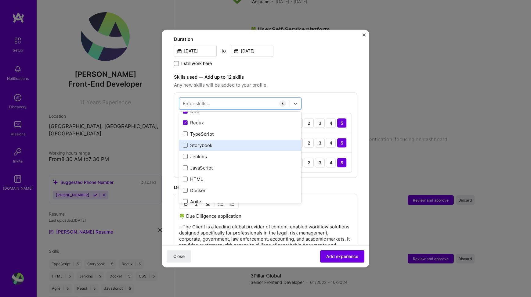
scroll to position [40, 0]
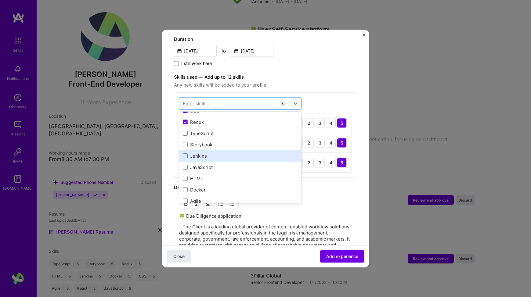
click at [196, 153] on div "Jenkins" at bounding box center [240, 156] width 115 height 6
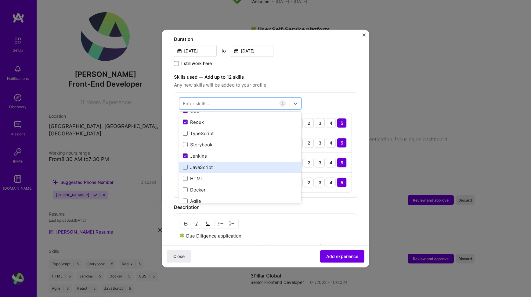
click at [198, 164] on div "JavaScript" at bounding box center [240, 167] width 115 height 6
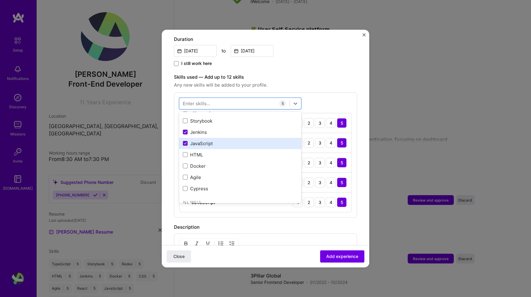
scroll to position [66, 0]
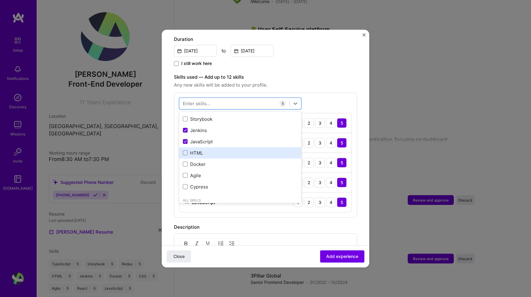
click at [199, 150] on div "HTML" at bounding box center [240, 153] width 115 height 6
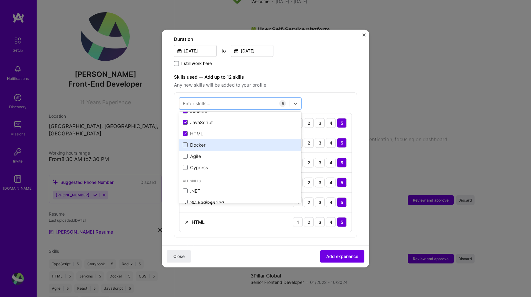
scroll to position [98, 0]
click at [196, 140] on div "Agile" at bounding box center [240, 143] width 115 height 6
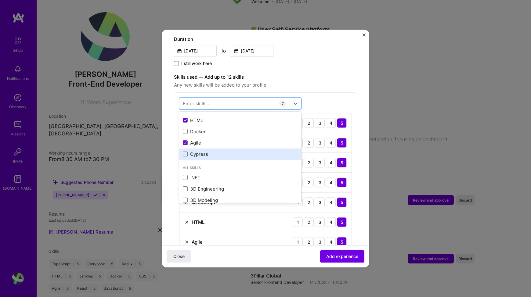
click at [196, 151] on div "Cypress" at bounding box center [240, 154] width 115 height 6
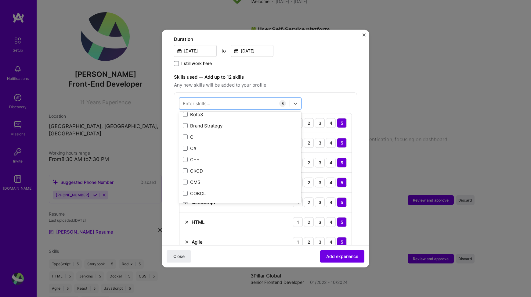
scroll to position [812, 0]
click at [212, 99] on div at bounding box center [235, 104] width 110 height 10
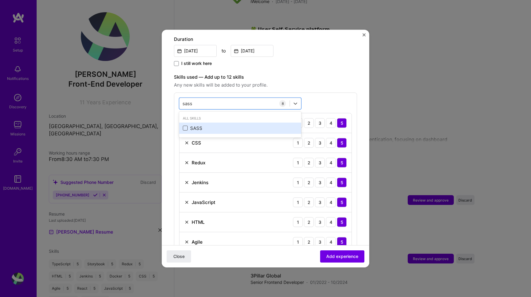
click at [185, 126] on span at bounding box center [185, 128] width 5 height 5
click at [0, 0] on input "checkbox" at bounding box center [0, 0] width 0 height 0
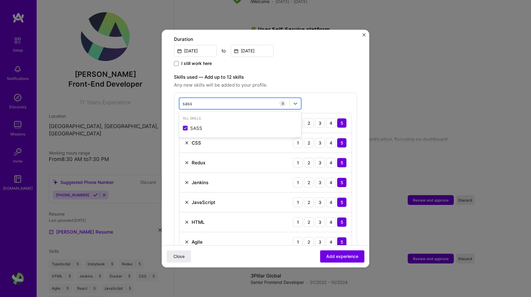
click at [190, 100] on input "sass" at bounding box center [188, 103] width 10 height 6
type input "w"
type input "c"
click at [321, 82] on span "Any new skills will be added to your profile." at bounding box center [265, 85] width 183 height 7
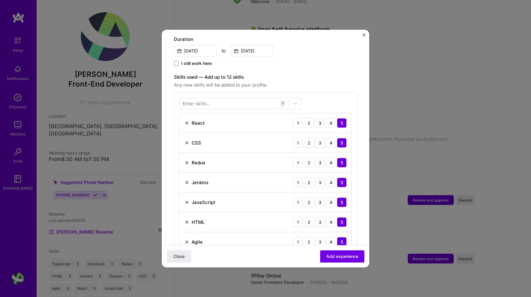
click at [207, 100] on div "Enter skills..." at bounding box center [196, 103] width 27 height 6
click at [206, 100] on div "Enter skills..." at bounding box center [196, 103] width 27 height 6
click at [204, 100] on div "Enter skills..." at bounding box center [196, 103] width 27 height 6
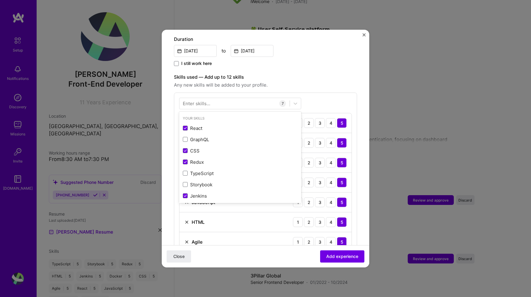
click at [319, 64] on div "Adding suggested job This job is suggested based on your LinkedIn, resume or [D…" at bounding box center [265, 244] width 183 height 752
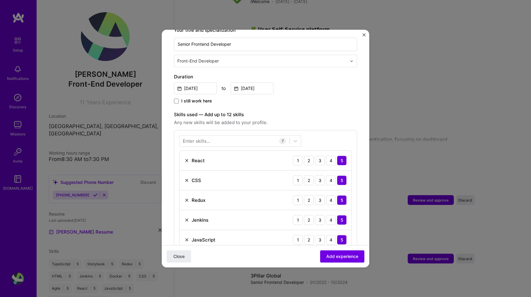
scroll to position [312, 0]
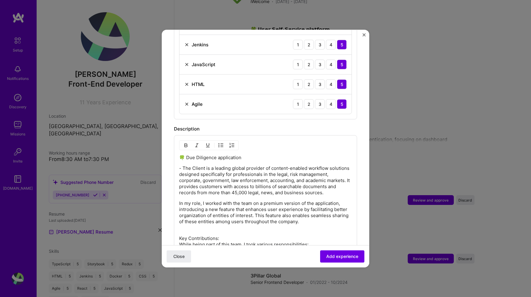
click at [270, 126] on div "Description" at bounding box center [265, 129] width 183 height 7
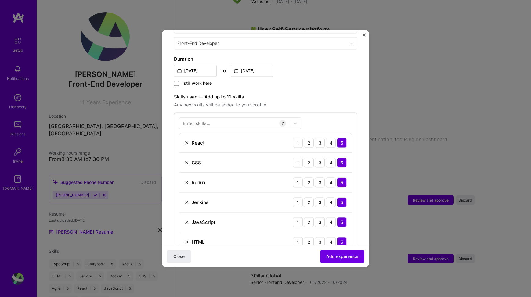
scroll to position [129, 0]
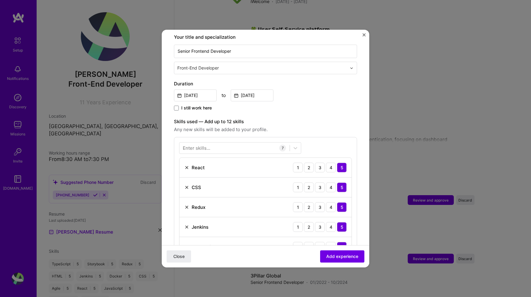
click at [197, 145] on div "Enter skills..." at bounding box center [196, 148] width 27 height 6
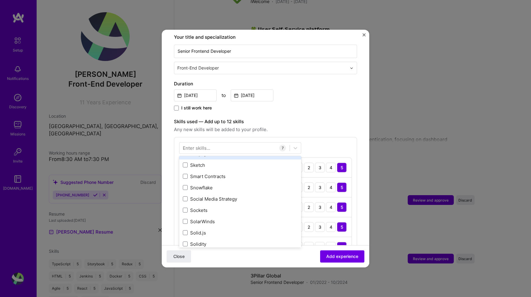
scroll to position [3462, 0]
click at [198, 145] on div "Enter skills..." at bounding box center [196, 148] width 27 height 6
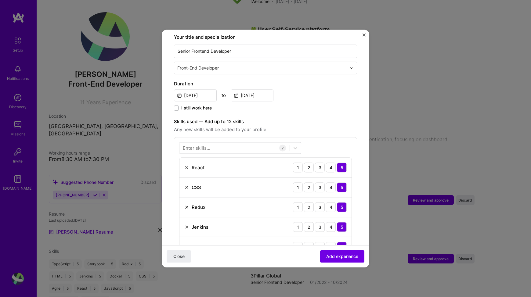
click at [198, 145] on div "Enter skills..." at bounding box center [196, 148] width 27 height 6
click at [295, 126] on span "Any new skills will be added to your profile." at bounding box center [265, 129] width 183 height 7
click at [252, 143] on div at bounding box center [235, 148] width 110 height 10
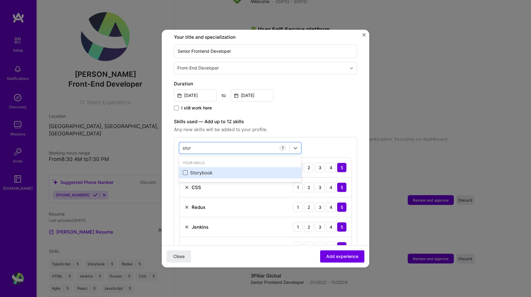
click at [186, 171] on span at bounding box center [185, 173] width 5 height 5
click at [0, 0] on input "checkbox" at bounding box center [0, 0] width 0 height 0
click at [198, 143] on div "stor stor" at bounding box center [235, 148] width 110 height 10
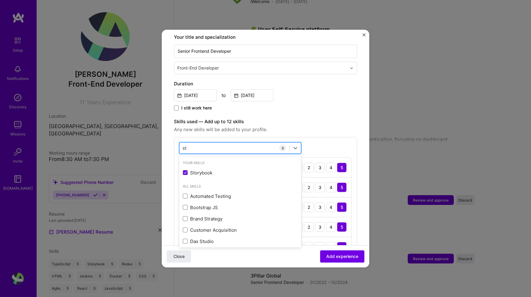
type input "s"
type input "m"
type input "u"
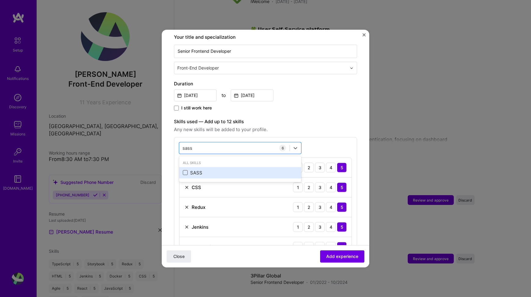
click at [185, 171] on span at bounding box center [185, 173] width 5 height 5
click at [0, 0] on input "checkbox" at bounding box center [0, 0] width 0 height 0
type input "sass"
click at [307, 111] on div "Adding suggested job This job is suggested based on your LinkedIn, resume or [D…" at bounding box center [265, 289] width 183 height 752
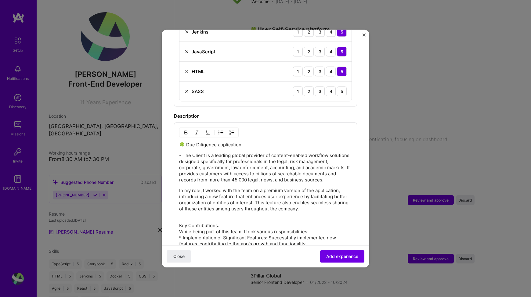
scroll to position [342, 0]
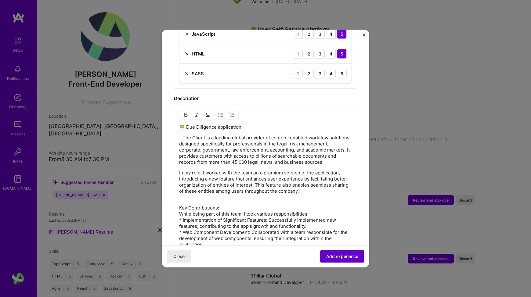
click at [348, 259] on span "Add experience" at bounding box center [342, 257] width 32 height 6
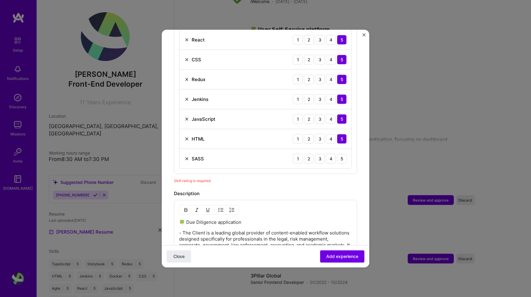
scroll to position [211, 0]
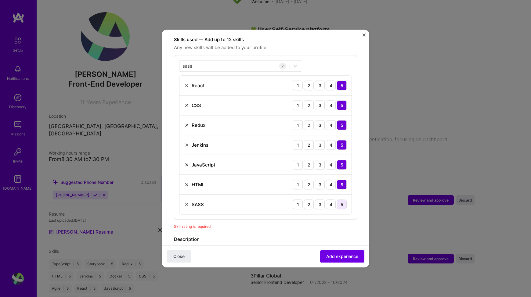
click at [340, 200] on div "5" at bounding box center [342, 205] width 10 height 10
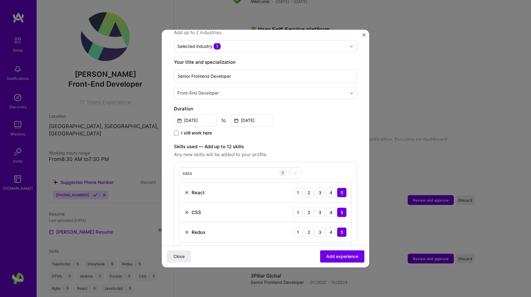
scroll to position [37, 0]
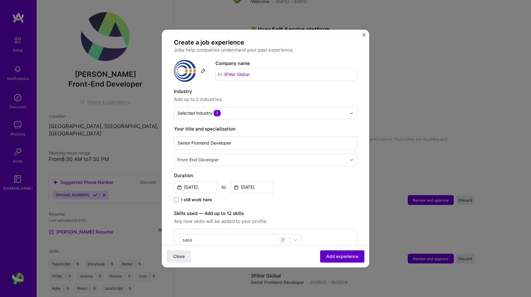
click at [341, 255] on span "Add experience" at bounding box center [342, 257] width 32 height 6
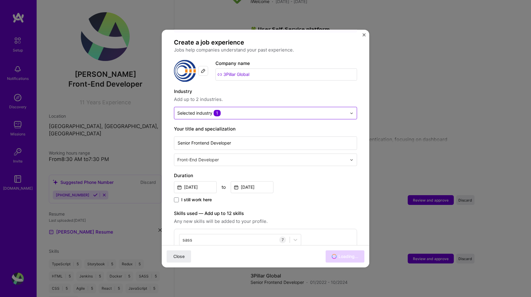
click at [295, 110] on input "text" at bounding box center [261, 113] width 169 height 6
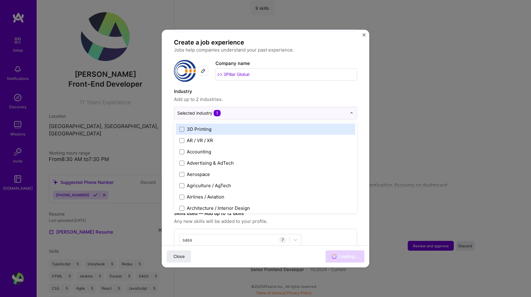
scroll to position [1003, 0]
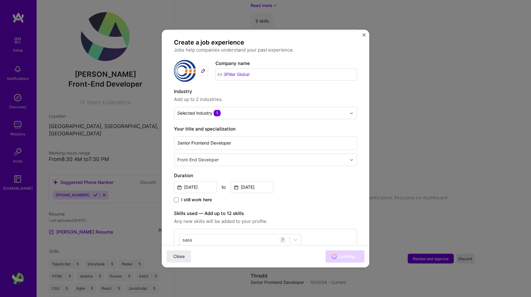
click at [298, 88] on label "Industry" at bounding box center [265, 91] width 183 height 7
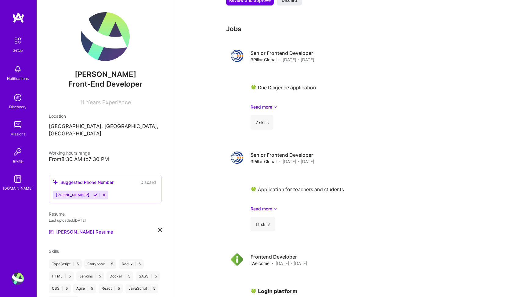
scroll to position [692, 0]
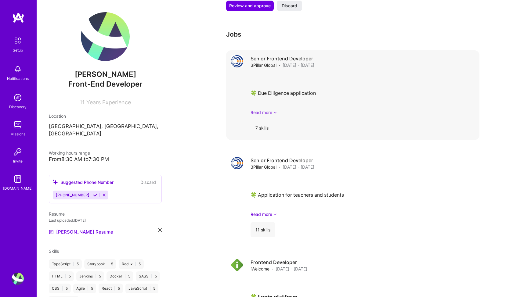
click at [272, 109] on link "Read more" at bounding box center [363, 112] width 224 height 6
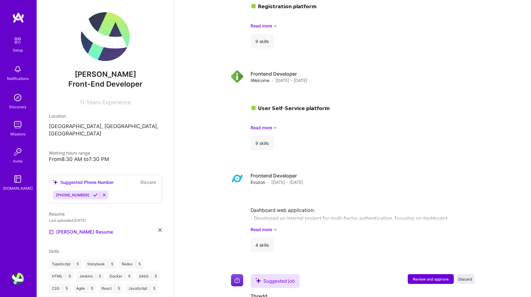
scroll to position [1373, 0]
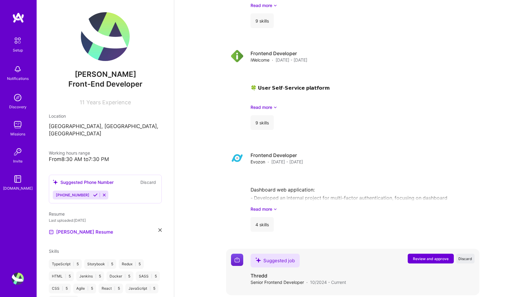
click at [426, 257] on span "Review and approve" at bounding box center [431, 259] width 36 height 5
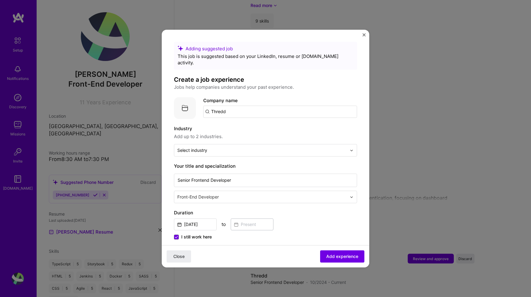
click at [249, 106] on input "Thredd" at bounding box center [280, 112] width 154 height 12
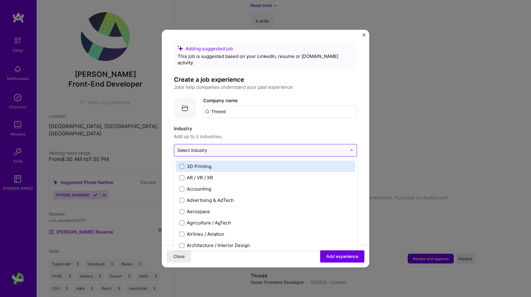
click at [207, 147] on div "Select industry 0" at bounding box center [192, 150] width 30 height 6
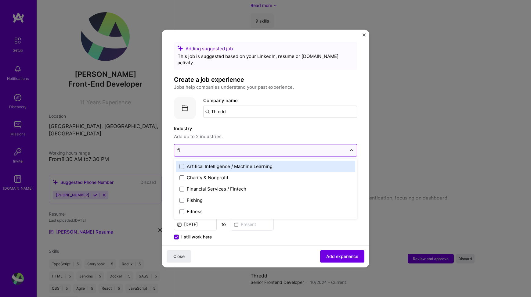
type input "fin"
click at [183, 164] on span at bounding box center [182, 166] width 5 height 5
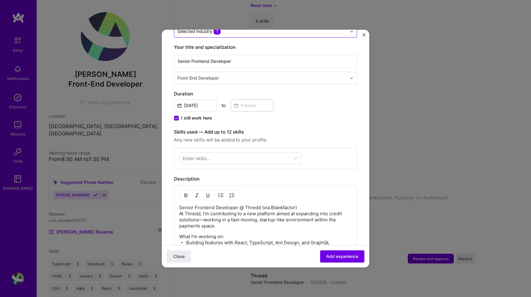
scroll to position [147, 0]
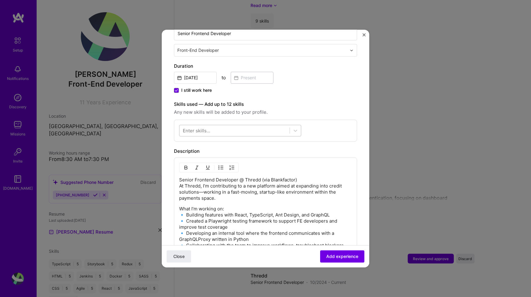
click at [208, 129] on div at bounding box center [235, 131] width 110 height 10
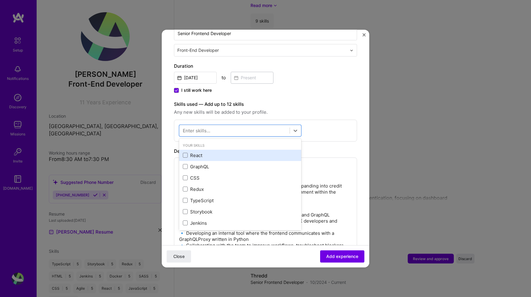
click at [188, 152] on div "React" at bounding box center [240, 155] width 115 height 6
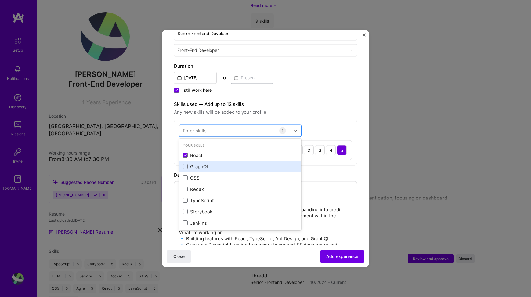
click at [188, 161] on div "GraphQL" at bounding box center [240, 166] width 122 height 11
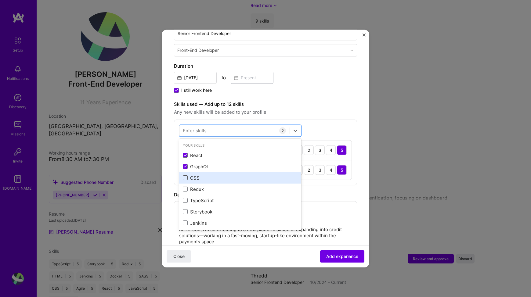
click at [187, 176] on span at bounding box center [185, 178] width 5 height 5
click at [0, 0] on input "checkbox" at bounding box center [0, 0] width 0 height 0
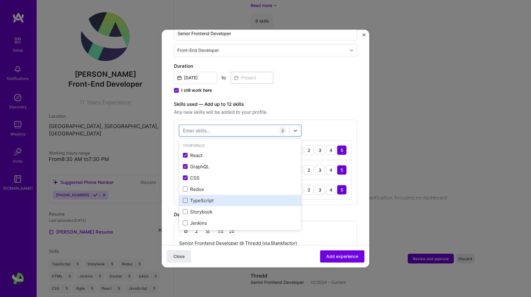
click at [186, 198] on span at bounding box center [185, 200] width 5 height 5
click at [0, 0] on input "checkbox" at bounding box center [0, 0] width 0 height 0
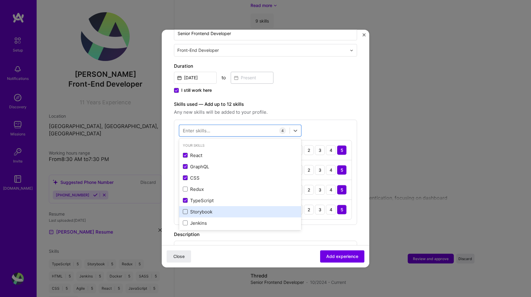
click at [185, 210] on span at bounding box center [185, 212] width 5 height 5
click at [0, 0] on input "checkbox" at bounding box center [0, 0] width 0 height 0
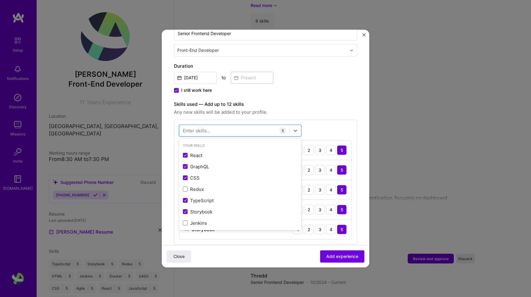
click at [198, 128] on div "Enter skills..." at bounding box center [196, 131] width 27 height 6
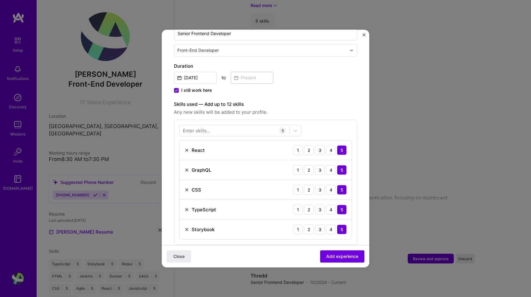
click at [202, 128] on div "Enter skills..." at bounding box center [196, 131] width 27 height 6
click at [310, 120] on div "Your Skills React GraphQL CSS Redux TypeScript Storybook [PERSON_NAME] JavaScri…" at bounding box center [265, 182] width 183 height 125
click at [357, 136] on form "Adding suggested job This job is suggested based on your LinkedIn, resume or [D…" at bounding box center [266, 209] width 208 height 628
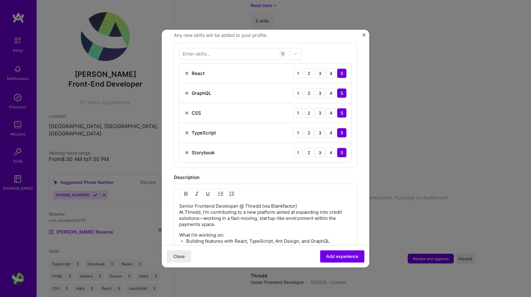
click at [284, 165] on div "Adding suggested job This job is suggested based on your LinkedIn, resume or [D…" at bounding box center [265, 115] width 183 height 594
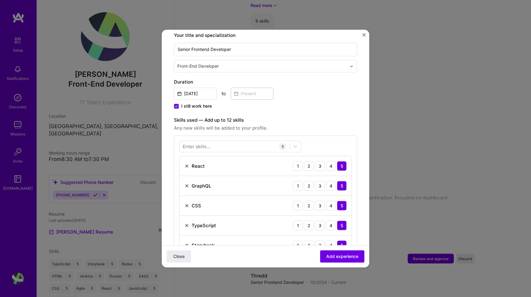
scroll to position [109, 0]
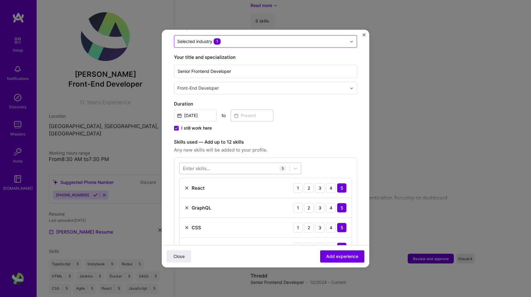
click at [201, 164] on div at bounding box center [235, 169] width 110 height 10
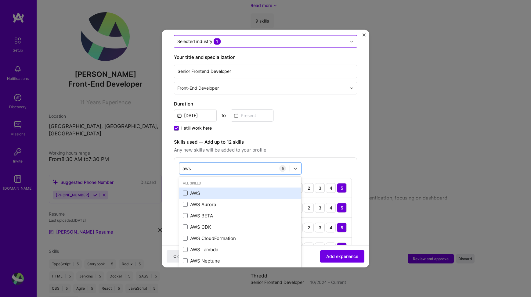
click at [184, 191] on span at bounding box center [185, 193] width 5 height 5
click at [0, 0] on input "checkbox" at bounding box center [0, 0] width 0 height 0
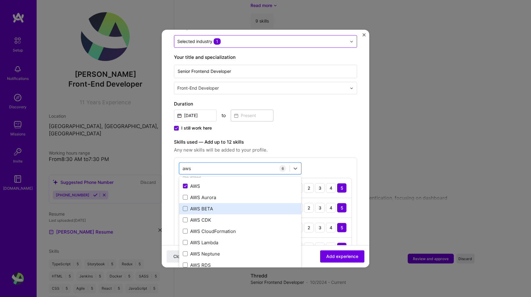
scroll to position [5, 0]
click at [190, 166] on input "aws" at bounding box center [187, 169] width 9 height 6
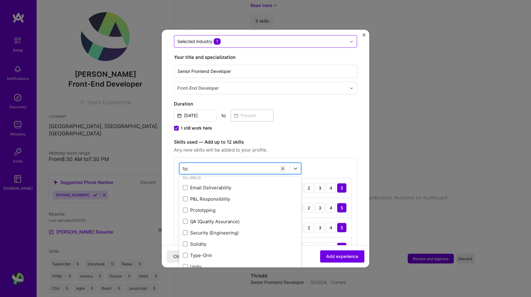
scroll to position [0, 0]
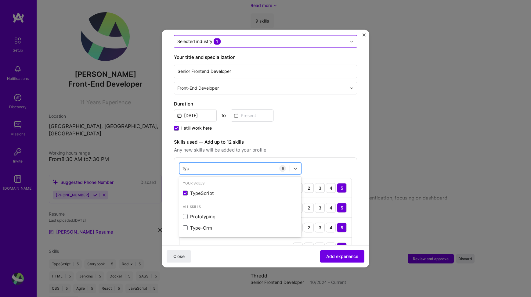
type input "type"
click at [187, 166] on input "type" at bounding box center [188, 169] width 10 height 6
type input "pyth"
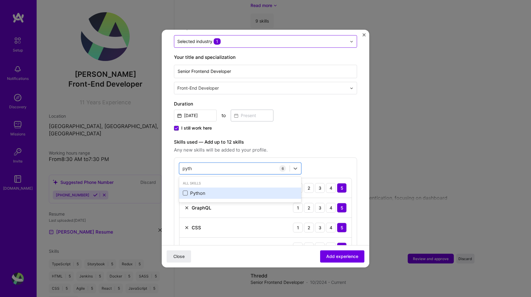
click at [186, 191] on span at bounding box center [185, 193] width 5 height 5
click at [0, 0] on input "checkbox" at bounding box center [0, 0] width 0 height 0
click at [189, 166] on input "pyth" at bounding box center [188, 169] width 10 height 6
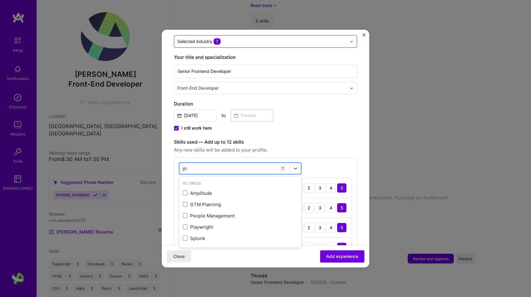
type input "play"
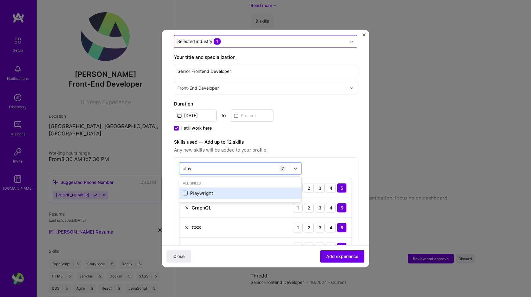
click at [186, 191] on span at bounding box center [185, 193] width 5 height 5
click at [0, 0] on input "checkbox" at bounding box center [0, 0] width 0 height 0
click at [186, 166] on input "play" at bounding box center [187, 169] width 9 height 6
type input "b"
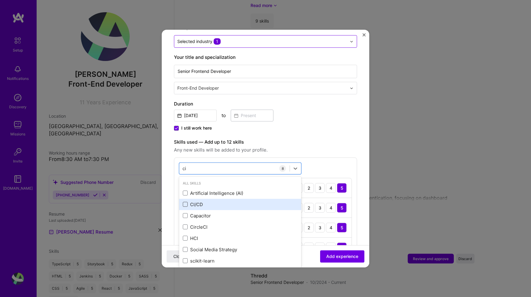
click at [184, 202] on span at bounding box center [185, 204] width 5 height 5
click at [0, 0] on input "checkbox" at bounding box center [0, 0] width 0 height 0
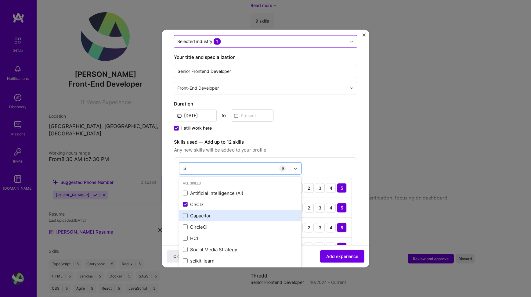
scroll to position [2, 0]
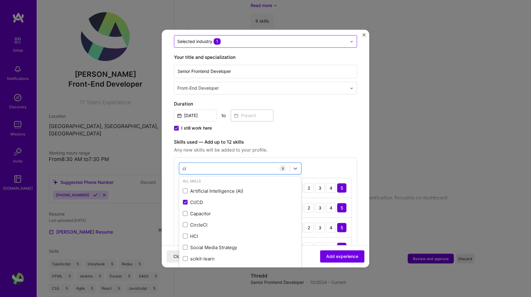
type input "ci"
click at [282, 139] on label "Skills used — Add up to 12 skills" at bounding box center [265, 142] width 183 height 7
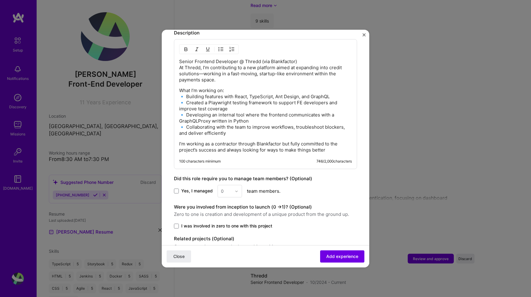
scroll to position [475, 0]
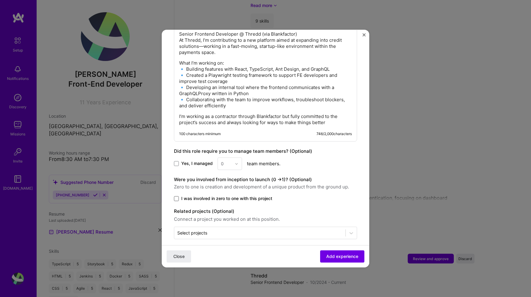
click at [176, 196] on span at bounding box center [176, 198] width 5 height 5
click at [0, 0] on input "I was involved in zero to one with this project" at bounding box center [0, 0] width 0 height 0
click at [342, 256] on span "Add experience" at bounding box center [342, 257] width 32 height 6
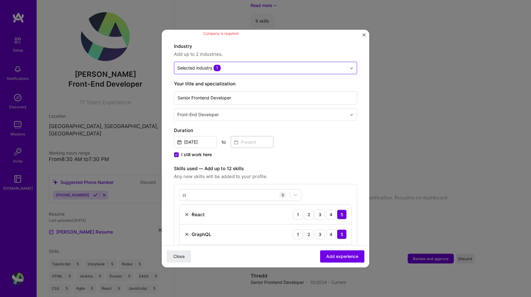
scroll to position [61, 0]
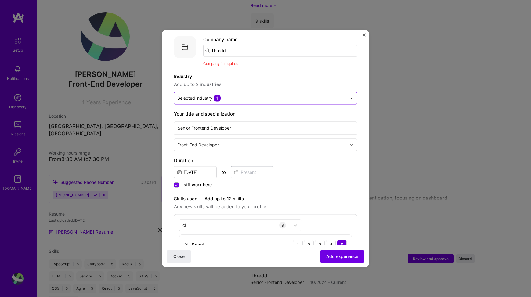
click at [226, 45] on input "Thredd" at bounding box center [280, 51] width 154 height 12
click at [220, 45] on input "thredd" at bounding box center [280, 51] width 154 height 12
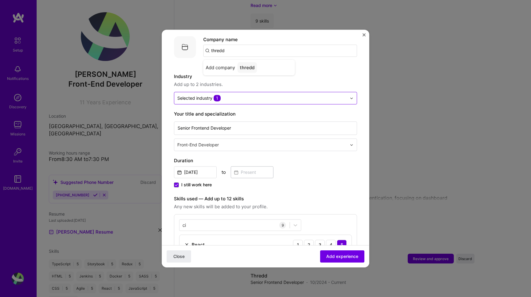
click at [220, 45] on input "thredd" at bounding box center [280, 51] width 154 height 12
type input "Thredd"
click at [247, 62] on div "Thredd" at bounding box center [248, 67] width 21 height 11
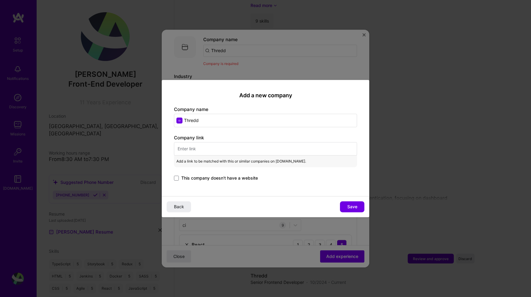
click at [189, 144] on input "text" at bounding box center [265, 148] width 183 height 13
paste input "[URL][DOMAIN_NAME]"
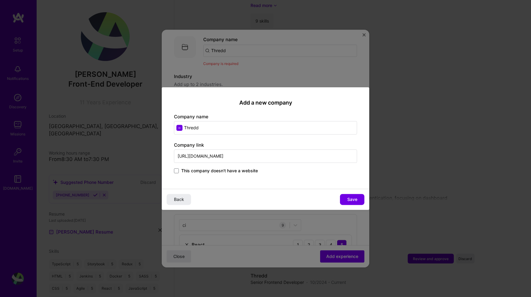
type input "[URL][DOMAIN_NAME]"
click at [288, 179] on div "Add a new company Company name Thredd Company link [URL][DOMAIN_NAME] This comp…" at bounding box center [266, 138] width 208 height 102
click at [356, 200] on span "Save" at bounding box center [353, 200] width 10 height 6
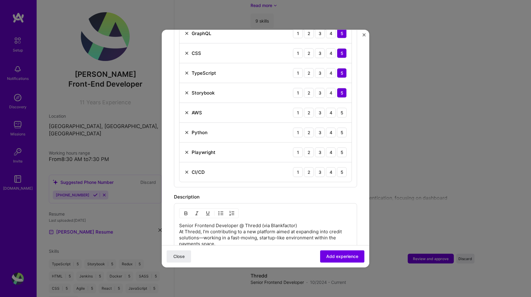
scroll to position [270, 0]
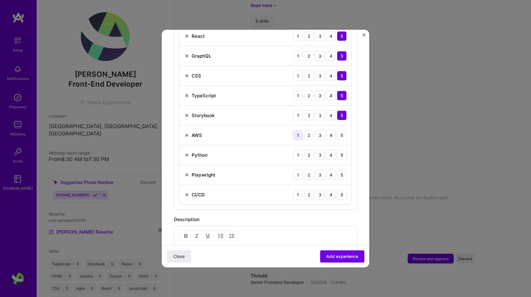
click at [300, 130] on div "1" at bounding box center [298, 135] width 10 height 10
click at [300, 150] on div "1" at bounding box center [298, 155] width 10 height 10
click at [299, 170] on div "1" at bounding box center [298, 175] width 10 height 10
click at [344, 190] on div "5" at bounding box center [342, 195] width 10 height 10
click at [342, 256] on span "Add experience" at bounding box center [342, 257] width 32 height 6
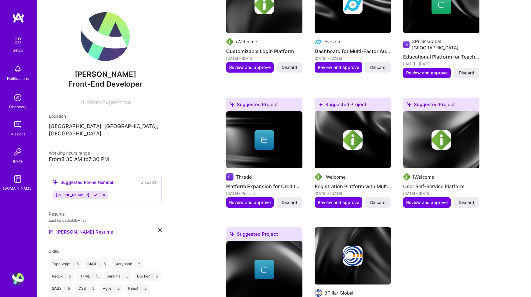
scroll to position [364, 0]
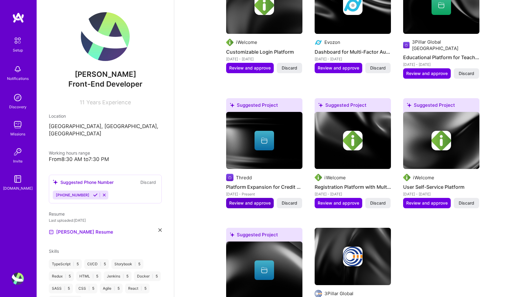
click at [256, 200] on span "Review and approve" at bounding box center [250, 203] width 42 height 6
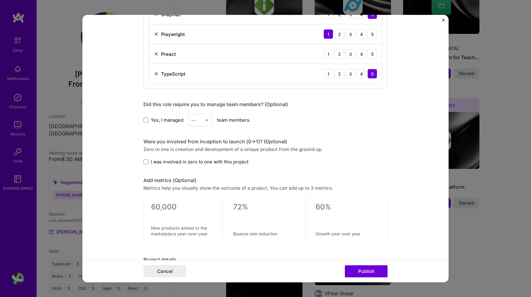
scroll to position [388, 0]
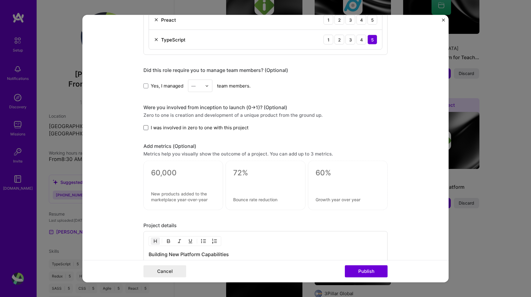
click at [145, 128] on span at bounding box center [146, 127] width 5 height 5
click at [0, 0] on input "I was involved in zero to one with this project" at bounding box center [0, 0] width 0 height 0
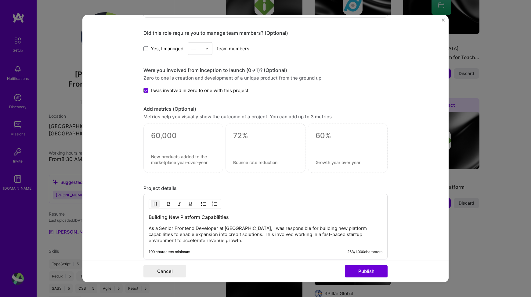
scroll to position [427, 0]
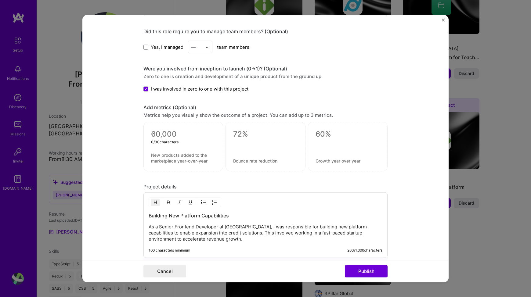
click at [178, 139] on textarea at bounding box center [183, 134] width 64 height 9
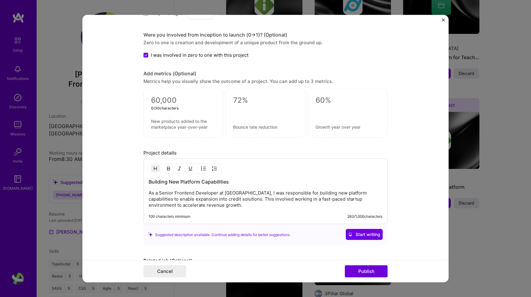
scroll to position [486, 0]
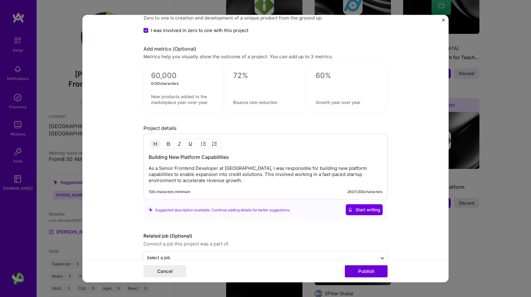
click at [132, 130] on form "Editing suggested project This project is suggested based on your LinkedIn, res…" at bounding box center [265, 149] width 366 height 268
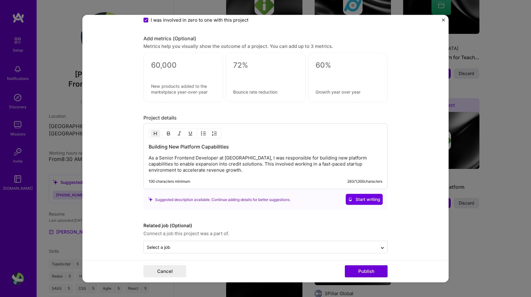
scroll to position [501, 0]
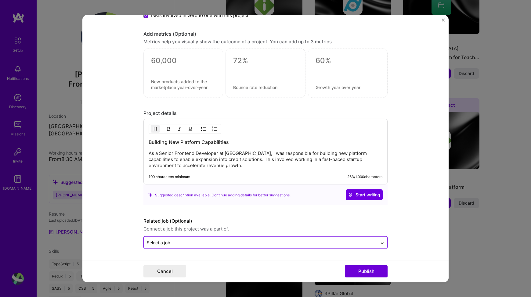
click at [191, 242] on input "text" at bounding box center [261, 243] width 228 height 6
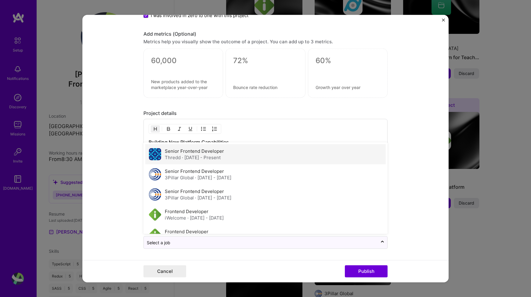
click at [165, 153] on label "Senior Frontend Developer" at bounding box center [194, 151] width 59 height 6
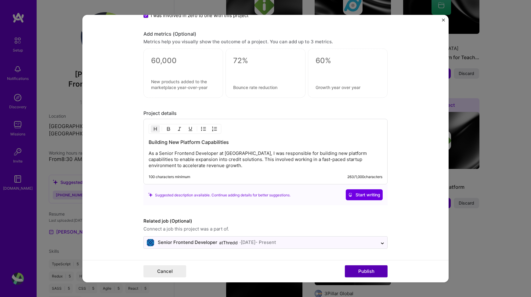
click at [355, 271] on button "Publish" at bounding box center [366, 271] width 43 height 12
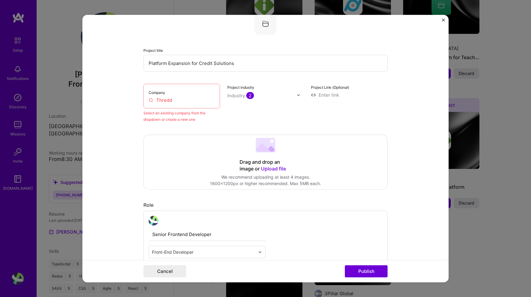
scroll to position [40, 0]
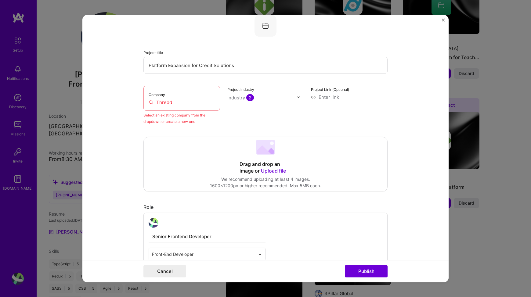
click at [172, 99] on div "Company Thredd" at bounding box center [182, 98] width 77 height 25
click at [169, 102] on input "Thredd" at bounding box center [182, 102] width 66 height 6
click at [168, 104] on input "Thredd" at bounding box center [182, 102] width 66 height 6
click at [171, 103] on input "Thredd" at bounding box center [182, 102] width 66 height 6
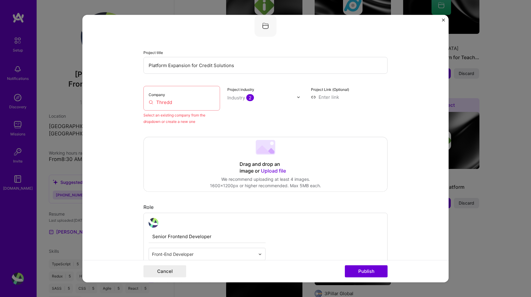
click at [171, 103] on input "Thredd" at bounding box center [182, 102] width 66 height 6
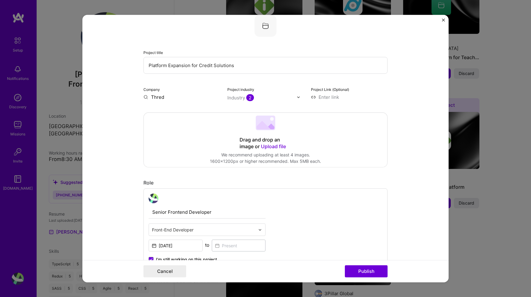
type input "Thredd"
click at [167, 112] on span "Thredd" at bounding box center [170, 109] width 16 height 6
click at [367, 269] on button "Publish" at bounding box center [366, 271] width 43 height 12
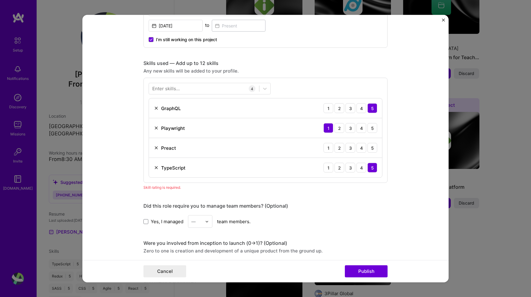
scroll to position [258, 0]
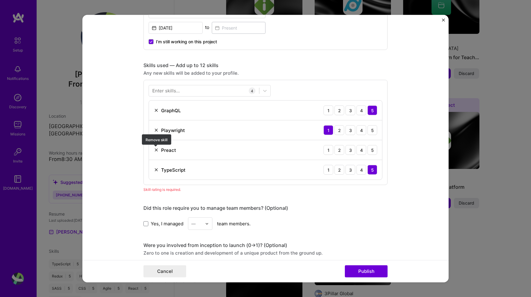
click at [156, 150] on img at bounding box center [156, 150] width 5 height 5
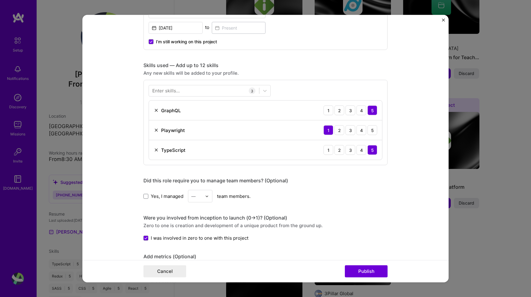
click at [174, 93] on div "Enter skills..." at bounding box center [165, 91] width 27 height 6
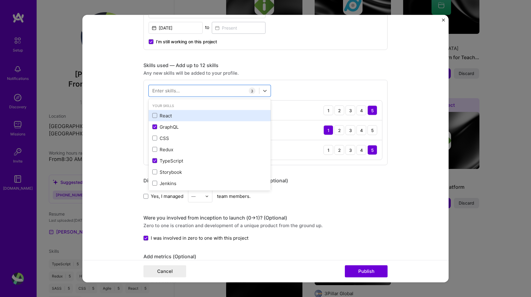
click at [176, 116] on div "React" at bounding box center [209, 116] width 115 height 6
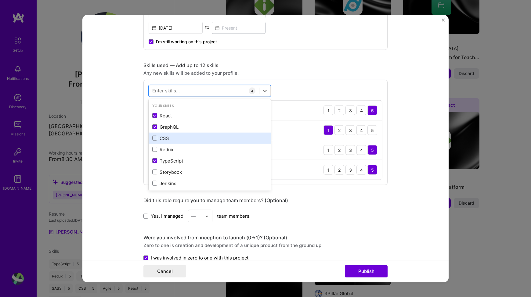
click at [171, 137] on div "CSS" at bounding box center [209, 138] width 115 height 6
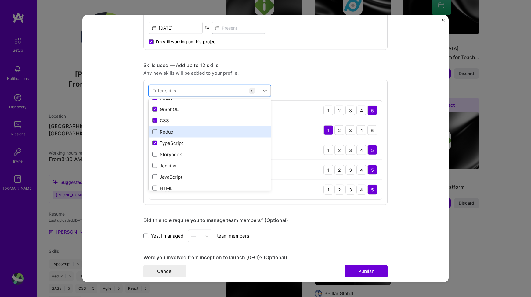
scroll to position [21, 0]
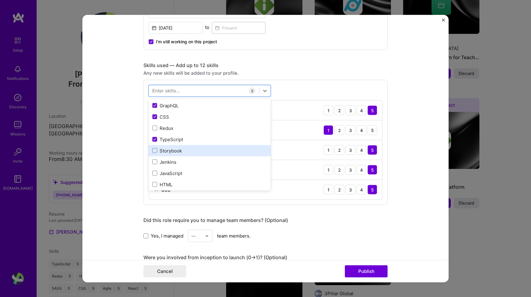
click at [173, 148] on div "Storybook" at bounding box center [209, 151] width 115 height 6
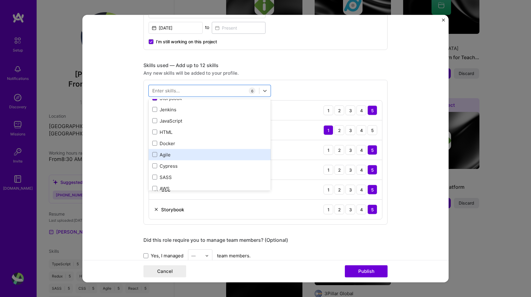
scroll to position [75, 0]
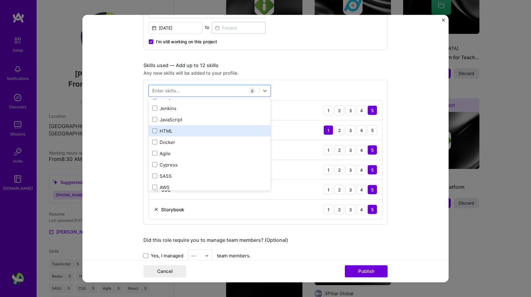
click at [167, 132] on div "HTML" at bounding box center [209, 131] width 115 height 6
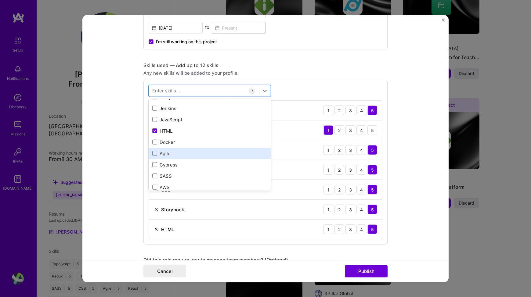
click at [168, 156] on div "Agile" at bounding box center [209, 154] width 115 height 6
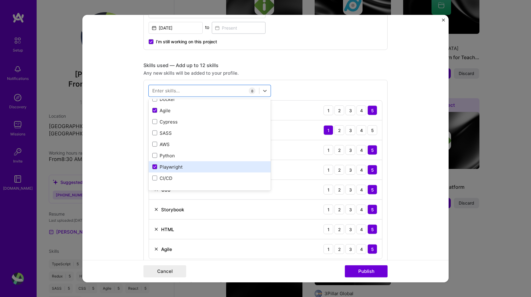
scroll to position [119, 0]
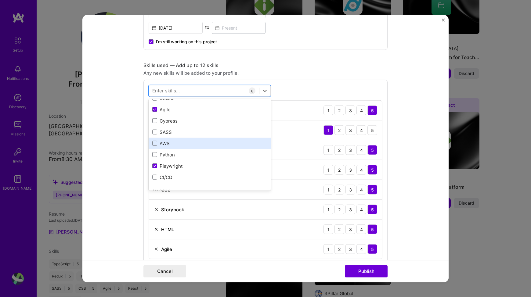
click at [166, 143] on div "AWS" at bounding box center [209, 143] width 115 height 6
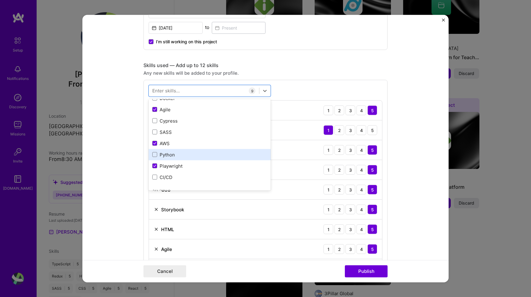
click at [166, 153] on div "Python" at bounding box center [209, 155] width 115 height 6
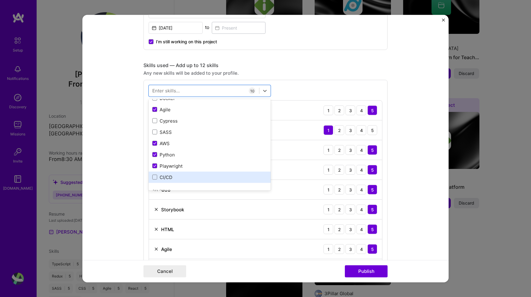
click at [166, 177] on div "CI/CD" at bounding box center [209, 177] width 115 height 6
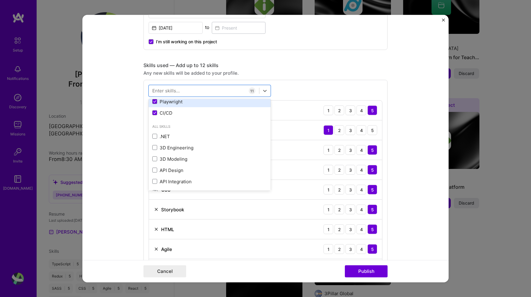
scroll to position [219, 0]
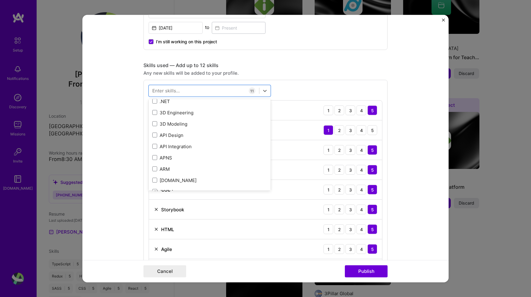
click at [420, 171] on form "Editing suggested project This project is suggested based on your LinkedIn, res…" at bounding box center [265, 149] width 366 height 268
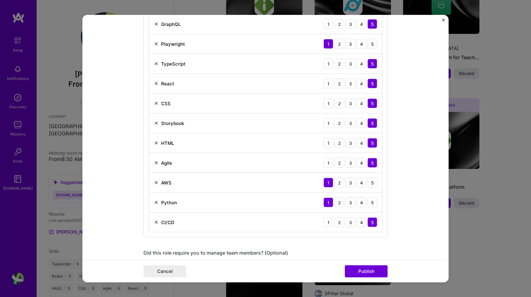
scroll to position [345, 0]
click at [362, 273] on button "Publish" at bounding box center [366, 271] width 43 height 12
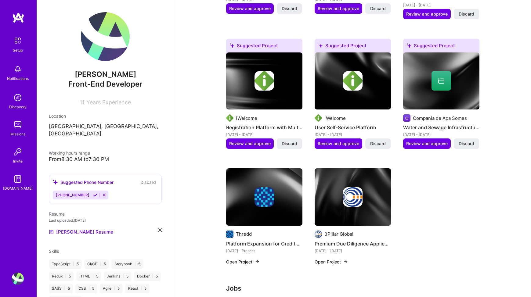
scroll to position [424, 0]
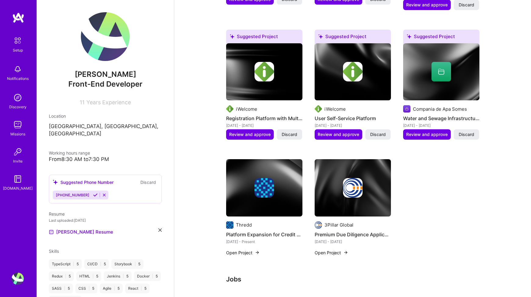
click at [364, 178] on div at bounding box center [353, 188] width 76 height 20
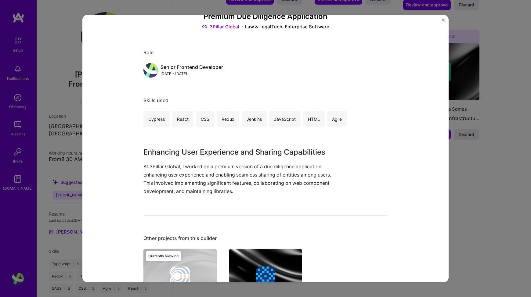
scroll to position [122, 0]
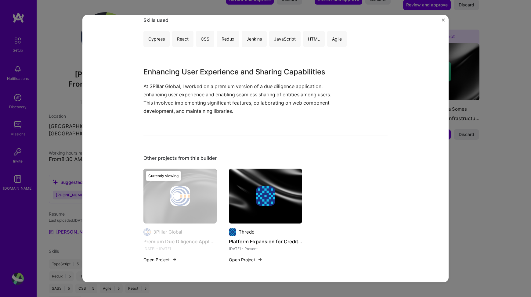
click at [163, 260] on button "Open Project" at bounding box center [161, 260] width 34 height 6
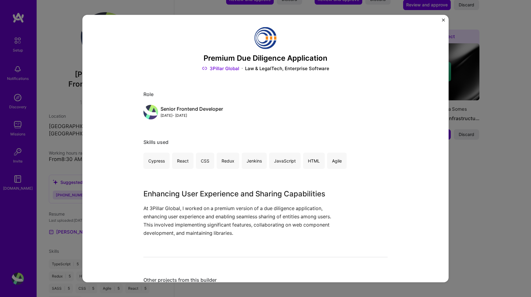
click at [445, 20] on img "Close" at bounding box center [443, 20] width 3 height 3
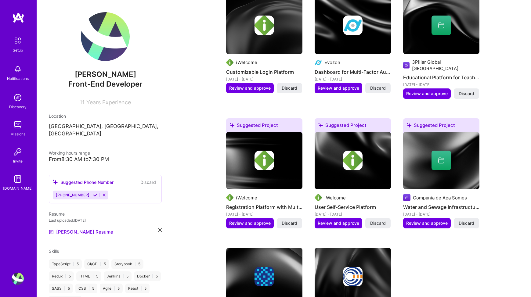
scroll to position [325, 0]
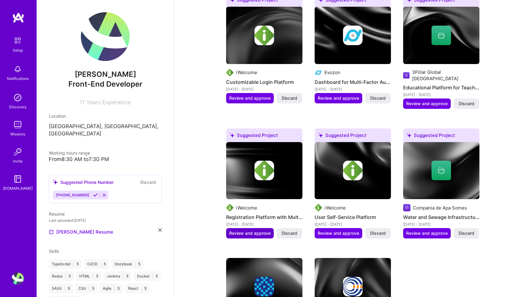
click at [243, 231] on span "Review and approve" at bounding box center [250, 234] width 42 height 6
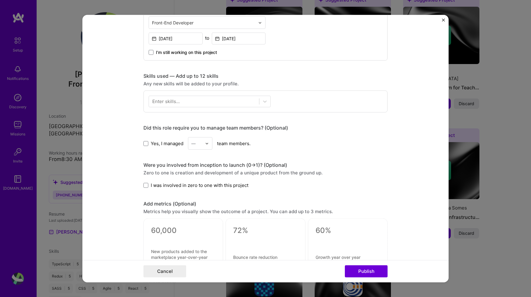
scroll to position [247, 0]
click at [145, 187] on span at bounding box center [146, 186] width 5 height 5
click at [0, 0] on input "I was involved in zero to one with this project" at bounding box center [0, 0] width 0 height 0
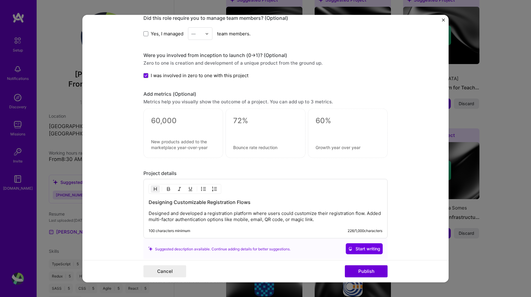
scroll to position [412, 0]
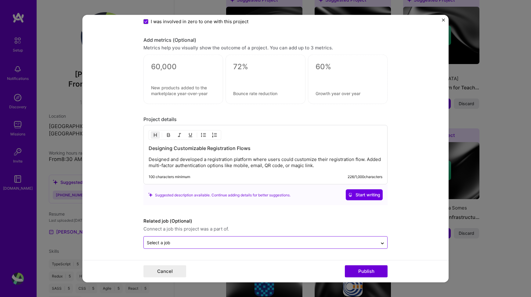
click at [166, 244] on div "Select a job" at bounding box center [159, 243] width 24 height 6
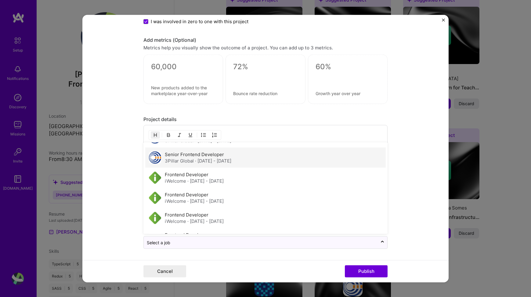
scroll to position [43, 0]
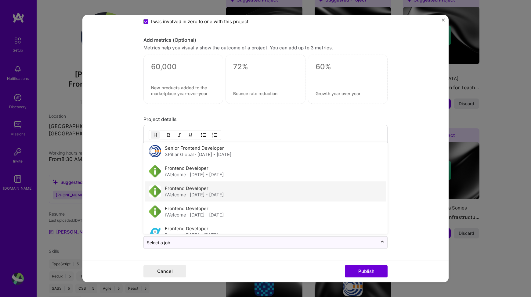
click at [171, 191] on label "Frontend Developer" at bounding box center [187, 189] width 44 height 6
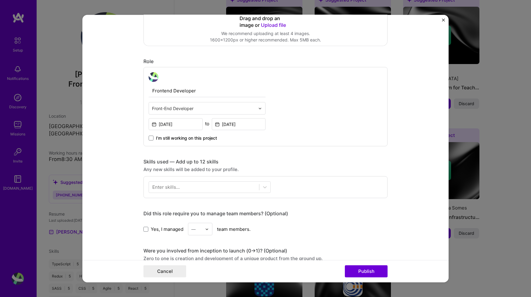
scroll to position [211, 0]
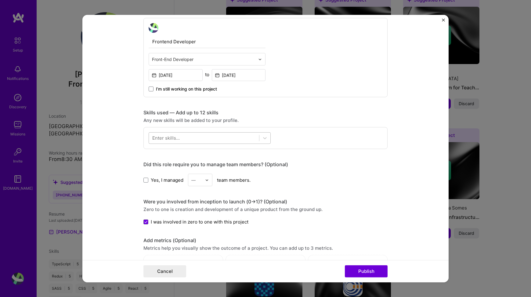
click at [238, 138] on div at bounding box center [204, 138] width 110 height 10
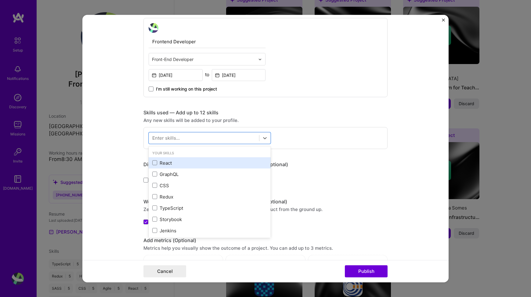
click at [158, 164] on div "React" at bounding box center [209, 163] width 115 height 6
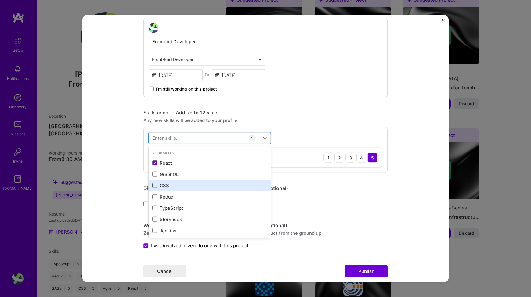
click at [156, 185] on span at bounding box center [154, 185] width 5 height 5
click at [0, 0] on input "checkbox" at bounding box center [0, 0] width 0 height 0
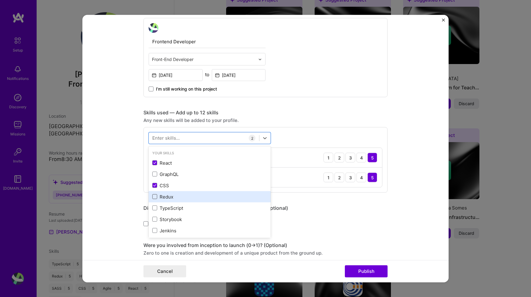
click at [156, 196] on span at bounding box center [154, 197] width 5 height 5
click at [0, 0] on input "checkbox" at bounding box center [0, 0] width 0 height 0
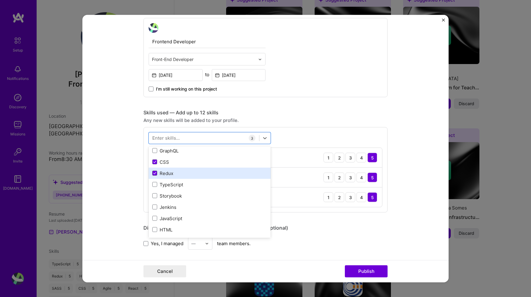
scroll to position [28, 0]
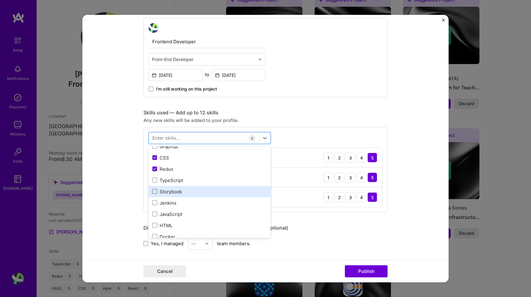
click at [157, 191] on span at bounding box center [154, 191] width 5 height 5
click at [0, 0] on input "checkbox" at bounding box center [0, 0] width 0 height 0
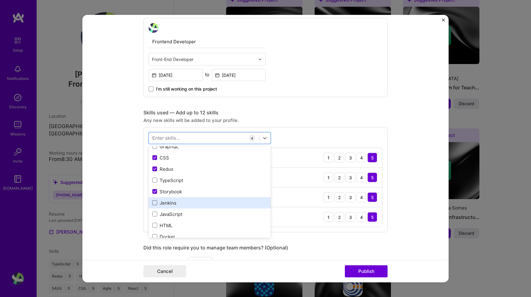
click at [157, 202] on span at bounding box center [154, 203] width 5 height 5
click at [0, 0] on input "checkbox" at bounding box center [0, 0] width 0 height 0
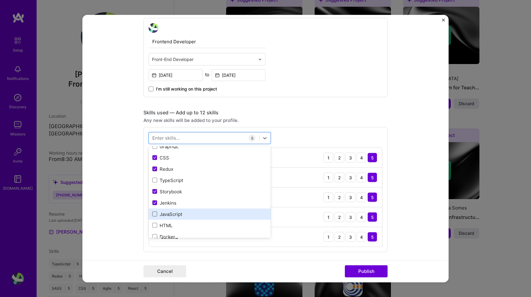
click at [157, 213] on span at bounding box center [154, 214] width 5 height 5
click at [0, 0] on input "checkbox" at bounding box center [0, 0] width 0 height 0
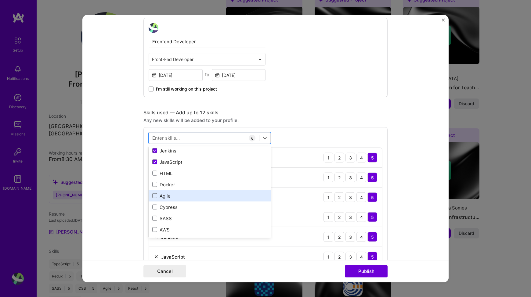
scroll to position [84, 0]
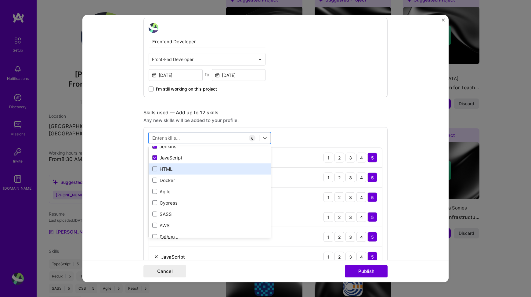
click at [167, 172] on div "HTML" at bounding box center [209, 169] width 115 height 6
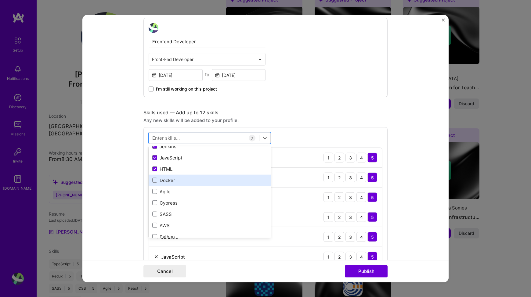
click at [167, 179] on div "Docker" at bounding box center [209, 180] width 115 height 6
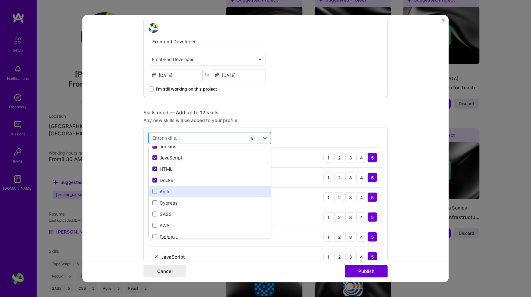
click at [167, 191] on div "Agile" at bounding box center [209, 192] width 115 height 6
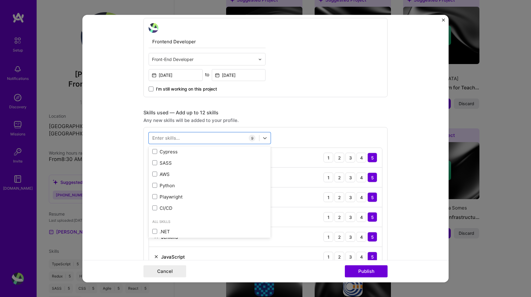
scroll to position [136, 0]
click at [162, 210] on div "CI/CD" at bounding box center [209, 207] width 115 height 6
click at [129, 163] on form "Editing suggested project This project is suggested based on your LinkedIn, res…" at bounding box center [265, 149] width 366 height 268
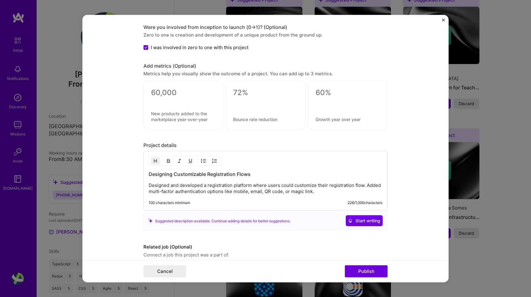
scroll to position [614, 0]
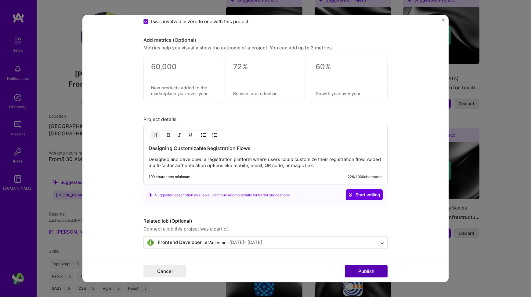
click at [359, 268] on button "Publish" at bounding box center [366, 271] width 43 height 12
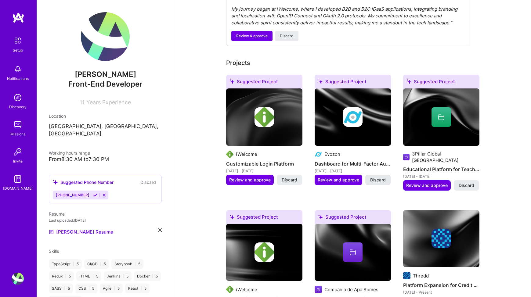
scroll to position [241, 0]
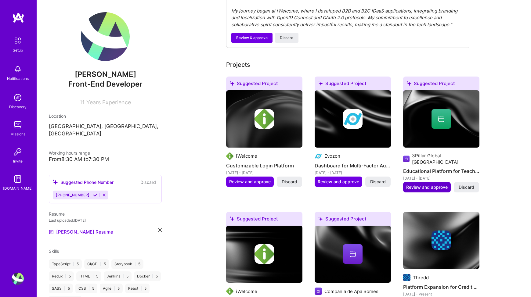
click at [422, 184] on span "Review and approve" at bounding box center [427, 187] width 42 height 6
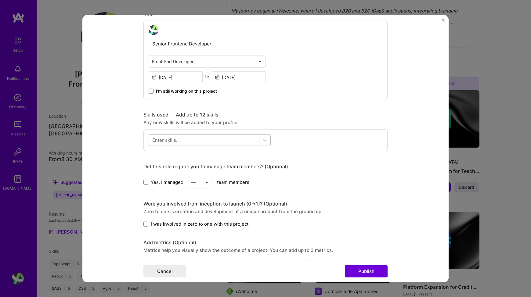
scroll to position [212, 0]
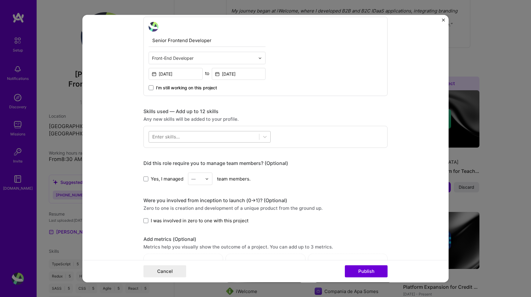
click at [198, 135] on div at bounding box center [204, 137] width 110 height 10
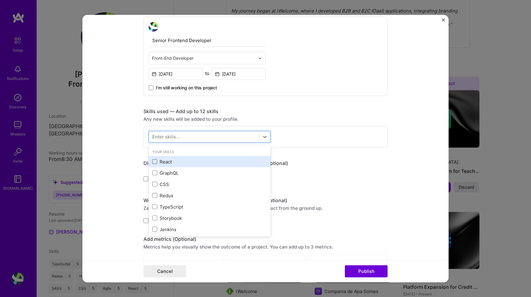
click at [155, 163] on span at bounding box center [154, 161] width 5 height 5
click at [0, 0] on input "checkbox" at bounding box center [0, 0] width 0 height 0
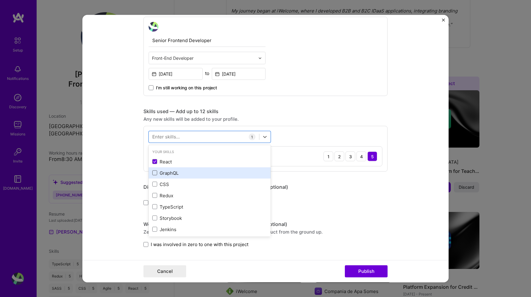
click at [155, 174] on span at bounding box center [154, 173] width 5 height 5
click at [0, 0] on input "checkbox" at bounding box center [0, 0] width 0 height 0
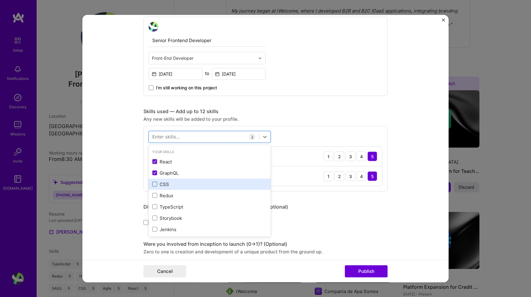
click at [154, 187] on span at bounding box center [154, 184] width 5 height 5
click at [0, 0] on input "checkbox" at bounding box center [0, 0] width 0 height 0
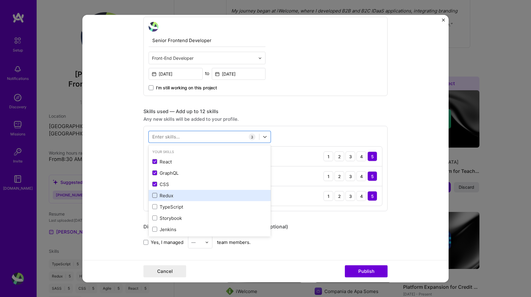
click at [154, 197] on span at bounding box center [154, 195] width 5 height 5
click at [0, 0] on input "checkbox" at bounding box center [0, 0] width 0 height 0
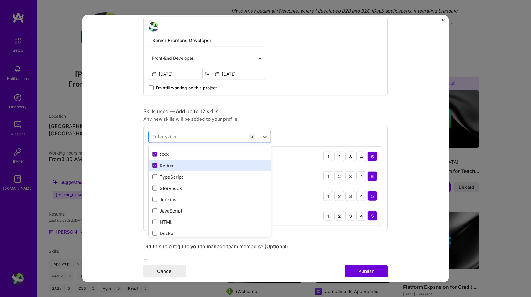
scroll to position [32, 0]
click at [155, 163] on icon at bounding box center [154, 164] width 3 height 2
click at [0, 0] on input "checkbox" at bounding box center [0, 0] width 0 height 0
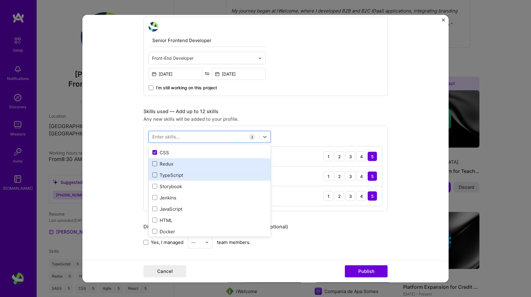
click at [154, 175] on span at bounding box center [154, 175] width 5 height 5
click at [0, 0] on input "checkbox" at bounding box center [0, 0] width 0 height 0
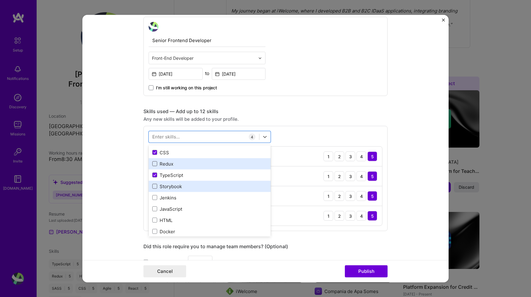
click at [154, 185] on span at bounding box center [154, 186] width 5 height 5
click at [0, 0] on input "checkbox" at bounding box center [0, 0] width 0 height 0
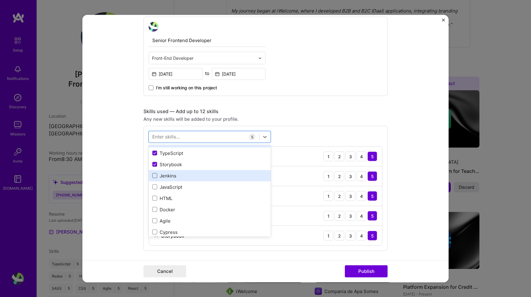
scroll to position [54, 0]
click at [154, 174] on span at bounding box center [154, 175] width 5 height 5
click at [0, 0] on input "checkbox" at bounding box center [0, 0] width 0 height 0
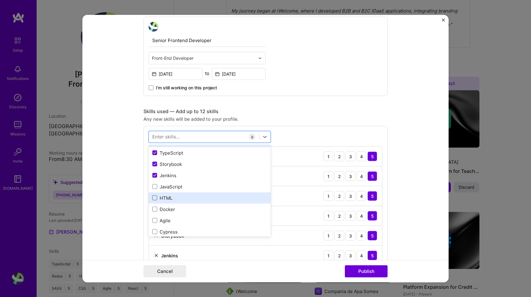
click at [155, 198] on span at bounding box center [154, 198] width 5 height 5
click at [0, 0] on input "checkbox" at bounding box center [0, 0] width 0 height 0
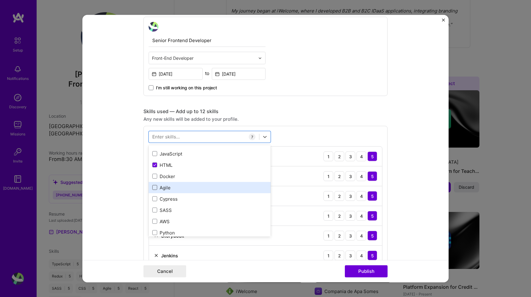
click at [155, 188] on span at bounding box center [154, 187] width 5 height 5
click at [0, 0] on input "checkbox" at bounding box center [0, 0] width 0 height 0
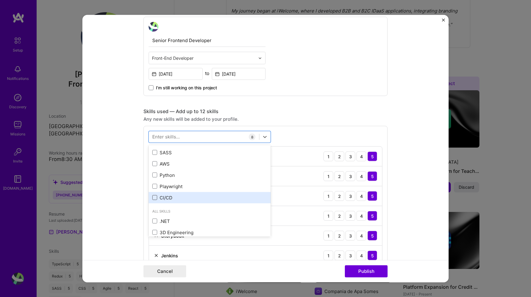
click at [155, 200] on span at bounding box center [154, 197] width 5 height 5
click at [0, 0] on input "checkbox" at bounding box center [0, 0] width 0 height 0
click at [364, 116] on div "Any new skills will be added to your profile." at bounding box center [266, 119] width 244 height 6
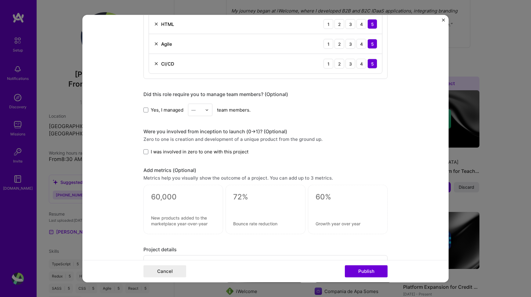
scroll to position [559, 0]
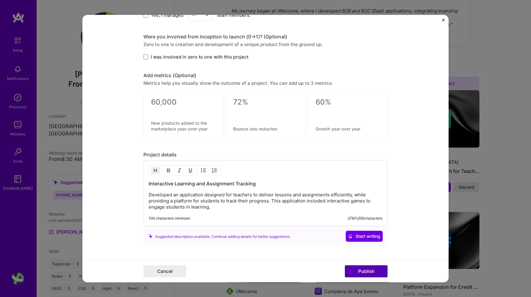
click at [364, 271] on button "Publish" at bounding box center [366, 271] width 43 height 12
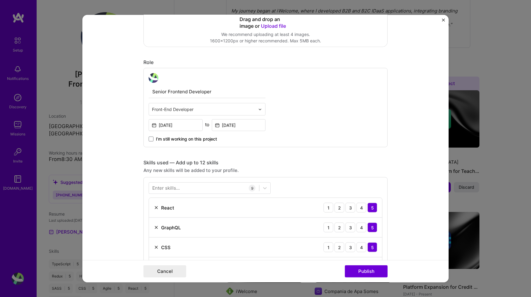
scroll to position [40, 0]
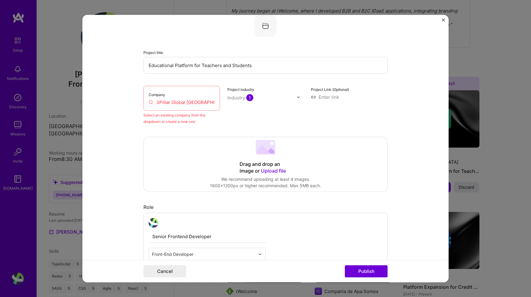
click at [178, 104] on input "3Pillar Global [GEOGRAPHIC_DATA]" at bounding box center [182, 102] width 66 height 6
click at [181, 101] on input "3Pillar Global [GEOGRAPHIC_DATA]" at bounding box center [182, 102] width 66 height 6
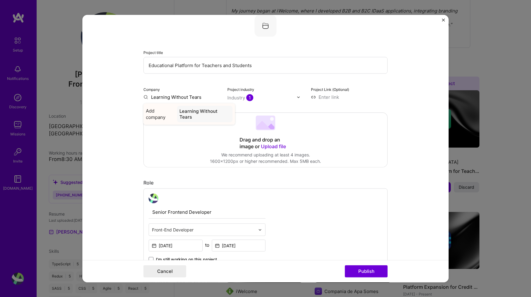
type input "Learning Without Tears"
click at [194, 115] on div "Learning Without Tears" at bounding box center [205, 114] width 56 height 16
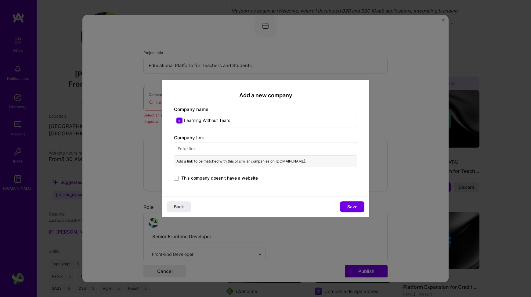
click at [193, 148] on input "text" at bounding box center [265, 148] width 183 height 13
paste input "[URL][DOMAIN_NAME]"
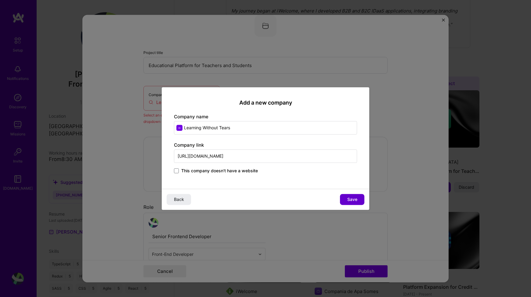
type input "[URL][DOMAIN_NAME]"
click at [346, 198] on button "Save" at bounding box center [352, 199] width 24 height 11
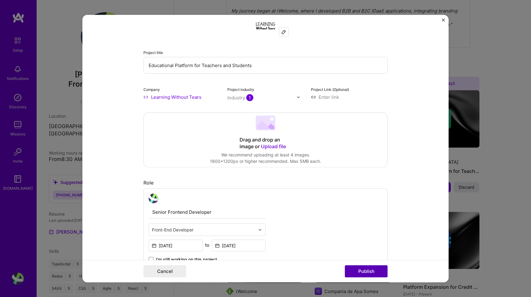
click at [369, 270] on button "Publish" at bounding box center [366, 271] width 43 height 12
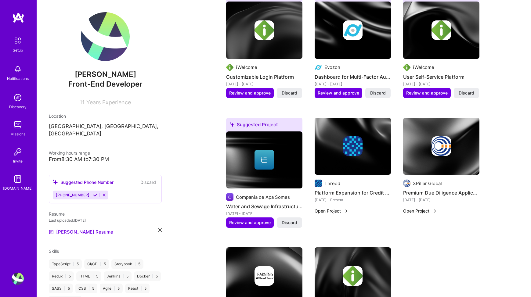
scroll to position [361, 0]
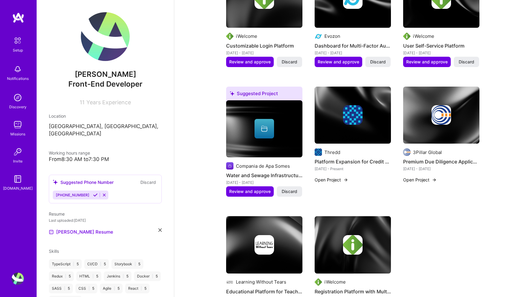
click at [420, 177] on button "Open Project" at bounding box center [420, 180] width 34 height 6
click at [405, 149] on img at bounding box center [406, 152] width 7 height 7
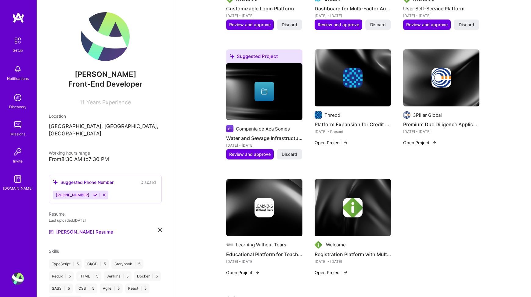
scroll to position [398, 0]
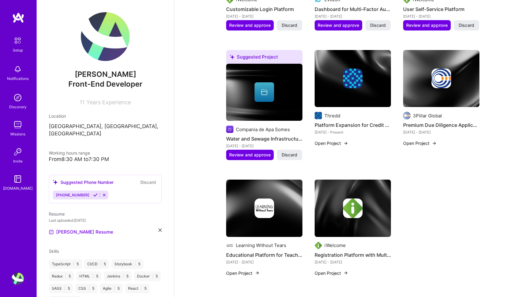
click at [424, 140] on button "Open Project" at bounding box center [420, 143] width 34 height 6
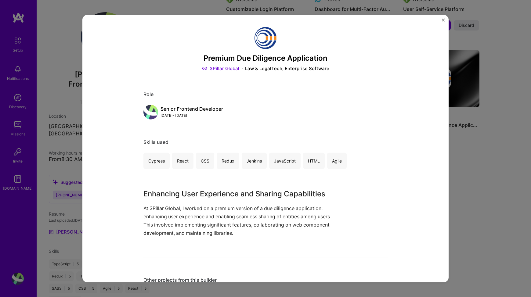
click at [230, 67] on link "3Pillar Global" at bounding box center [220, 68] width 37 height 6
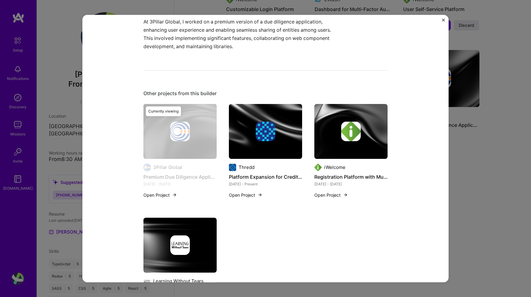
scroll to position [187, 0]
click at [161, 110] on div "Currently viewing" at bounding box center [163, 111] width 35 height 10
click at [160, 193] on button "Open Project" at bounding box center [161, 194] width 34 height 6
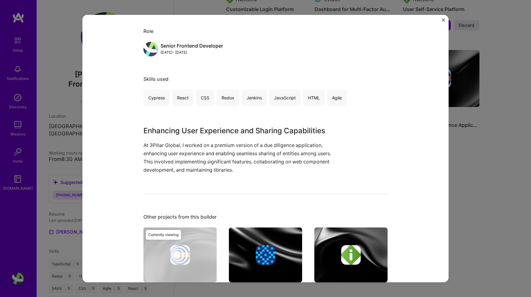
scroll to position [236, 0]
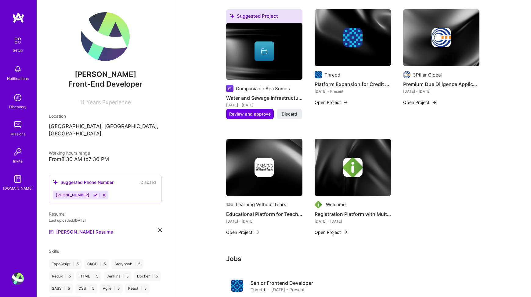
scroll to position [452, 0]
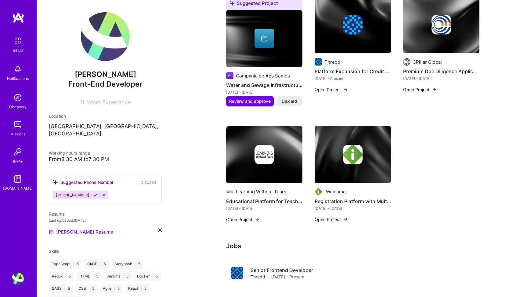
click at [93, 193] on icon at bounding box center [95, 195] width 5 height 5
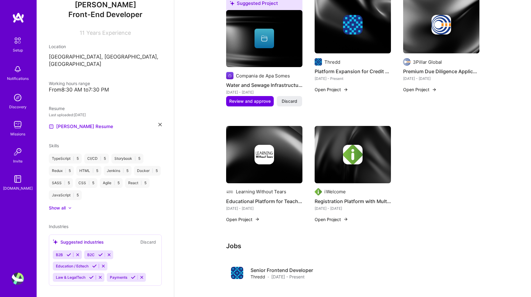
scroll to position [71, 0]
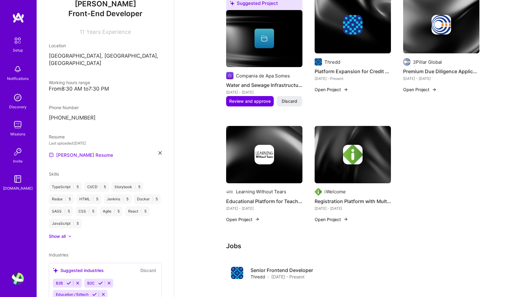
click at [75, 151] on link "[PERSON_NAME] Resume" at bounding box center [81, 154] width 64 height 7
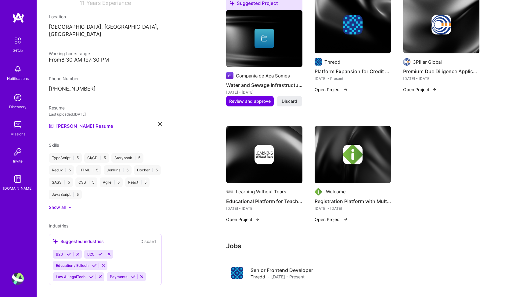
scroll to position [100, 0]
click at [120, 274] on span "Payments" at bounding box center [118, 276] width 17 height 5
click at [132, 274] on icon at bounding box center [133, 276] width 5 height 5
click at [94, 263] on icon at bounding box center [94, 265] width 5 height 5
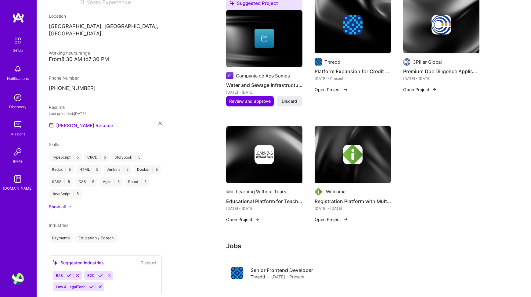
click at [129, 234] on div "Payments Education / Edtech" at bounding box center [105, 239] width 113 height 10
click at [120, 234] on div "Payments Education / Edtech" at bounding box center [105, 239] width 113 height 10
click at [64, 223] on span "Industries" at bounding box center [59, 225] width 20 height 5
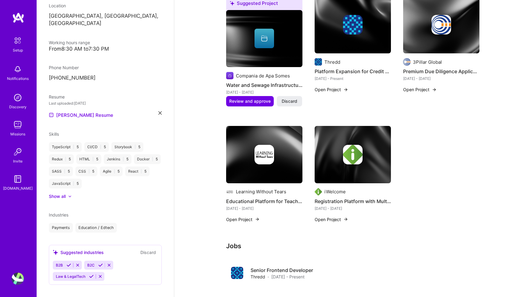
click at [127, 273] on div "B2B B2C Law & LegalTech" at bounding box center [105, 271] width 105 height 20
click at [113, 273] on div "B2B B2C Law & LegalTech" at bounding box center [105, 271] width 105 height 20
click at [145, 249] on button "Discard" at bounding box center [148, 252] width 19 height 7
click at [125, 270] on div "B2B B2C Law & LegalTech" at bounding box center [105, 271] width 105 height 20
click at [119, 271] on div "B2B B2C Law & LegalTech" at bounding box center [105, 271] width 105 height 20
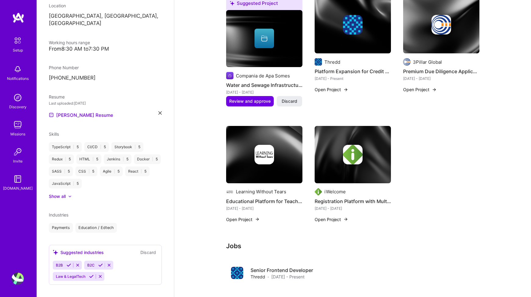
click at [69, 263] on icon at bounding box center [69, 265] width 5 height 5
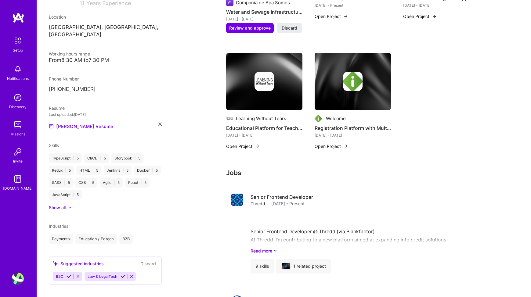
scroll to position [531, 0]
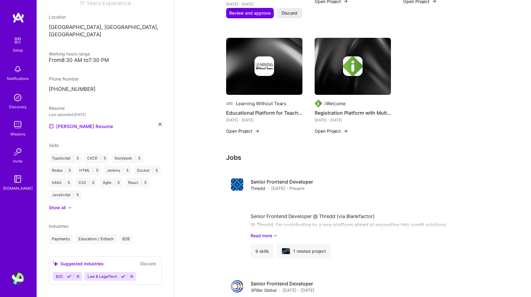
click at [133, 275] on icon at bounding box center [131, 277] width 5 height 5
click at [80, 274] on button at bounding box center [78, 276] width 8 height 5
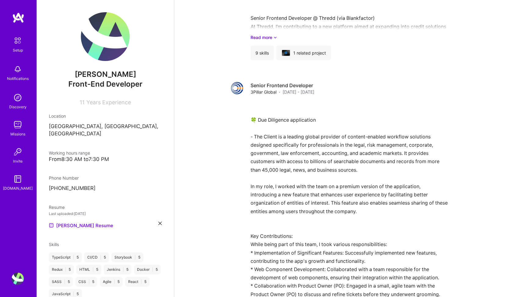
scroll to position [63, 0]
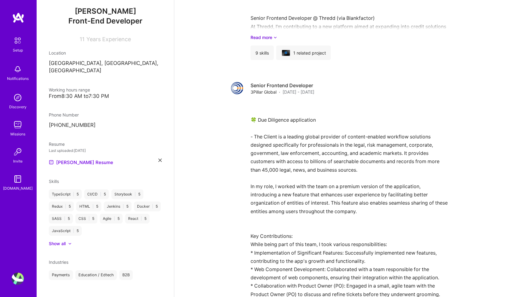
click at [64, 260] on span "Industries" at bounding box center [59, 262] width 20 height 5
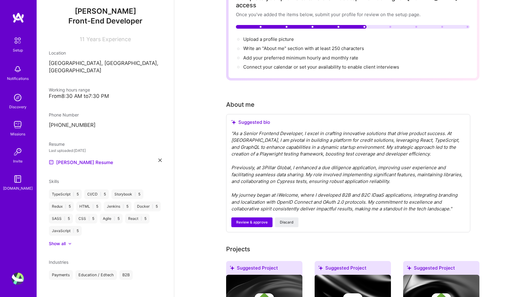
scroll to position [0, 0]
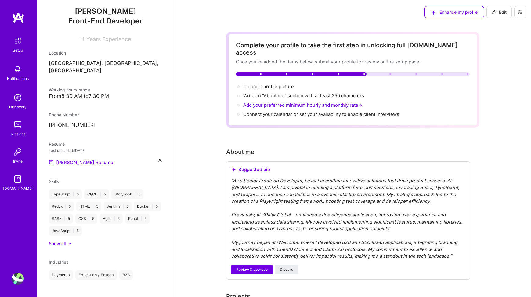
click at [250, 102] on span "Add your preferred minimum hourly and monthly rate →" at bounding box center [303, 105] width 121 height 6
select select "RO"
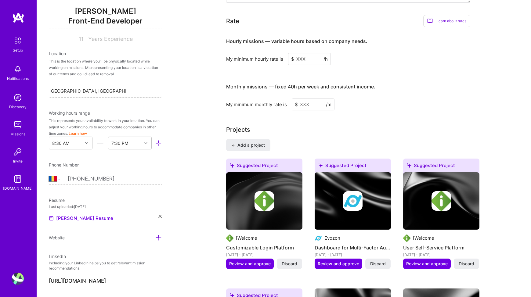
scroll to position [428, 0]
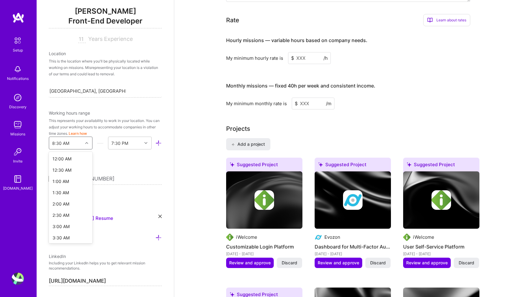
click at [88, 143] on icon at bounding box center [86, 143] width 3 height 3
click at [147, 142] on div at bounding box center [146, 143] width 9 height 8
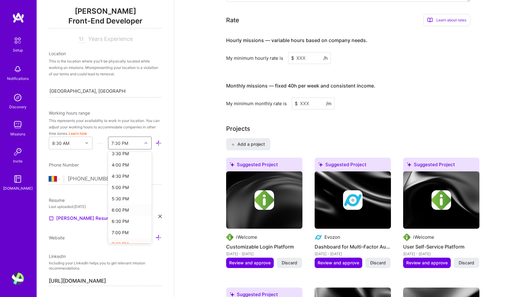
scroll to position [160, 0]
click at [126, 214] on div "6:00 PM" at bounding box center [130, 213] width 44 height 11
click at [87, 143] on icon at bounding box center [86, 143] width 3 height 3
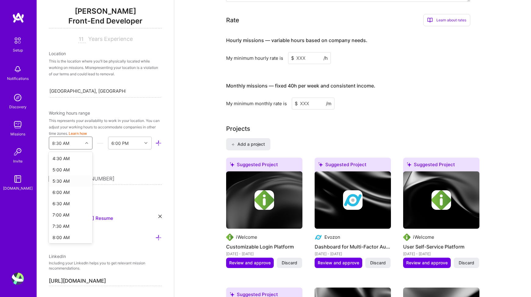
scroll to position [104, 0]
click at [59, 235] on div "8:00 AM" at bounding box center [71, 235] width 44 height 11
click at [141, 144] on div "End Time" at bounding box center [125, 143] width 34 height 12
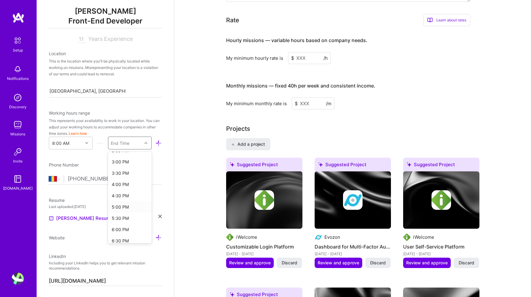
scroll to position [158, 0]
click at [121, 227] on div "6:00 PM" at bounding box center [130, 227] width 44 height 11
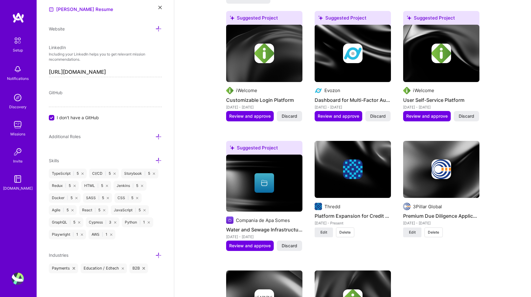
scroll to position [576, 0]
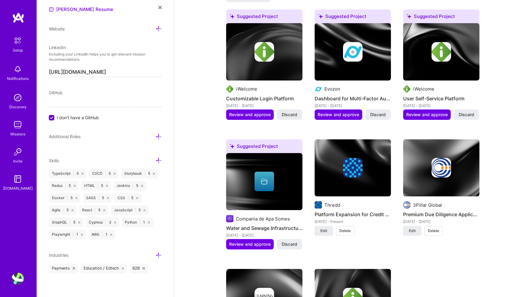
click at [157, 256] on icon at bounding box center [158, 256] width 6 height 6
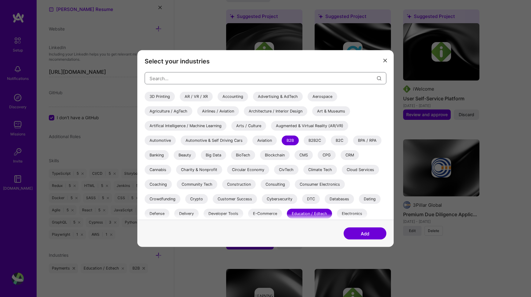
click at [187, 77] on input "modal" at bounding box center [263, 79] width 227 height 16
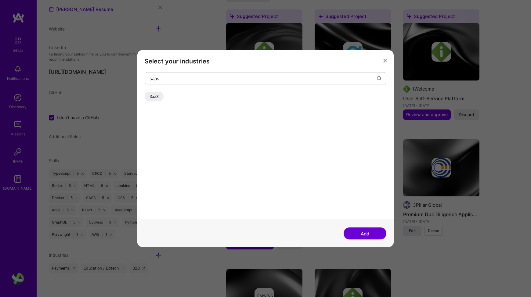
click at [153, 96] on div "SaaS" at bounding box center [154, 97] width 19 height 10
click at [160, 80] on input "saas" at bounding box center [263, 79] width 227 height 16
type input "i"
type input "fina"
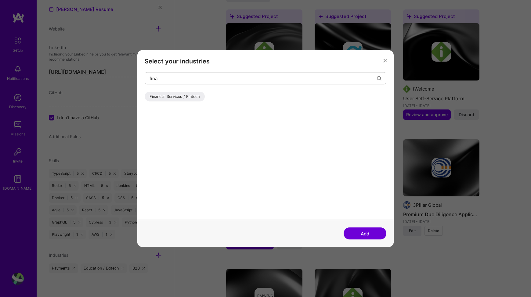
click at [176, 98] on div "Financial Services / Fintech" at bounding box center [175, 97] width 60 height 10
click at [158, 78] on input "fina" at bounding box center [263, 79] width 227 height 16
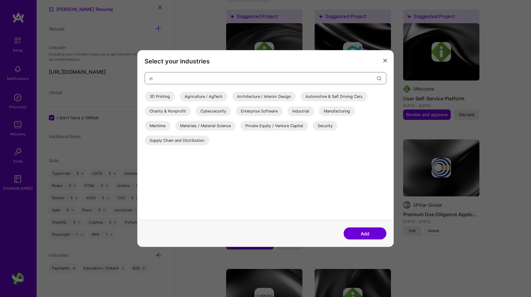
type input "r"
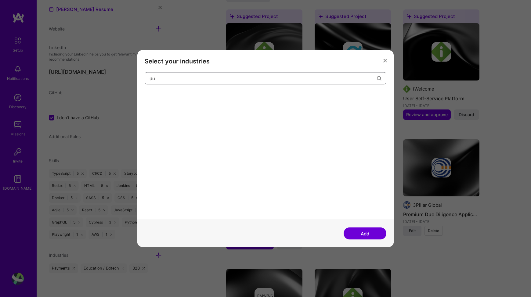
type input "d"
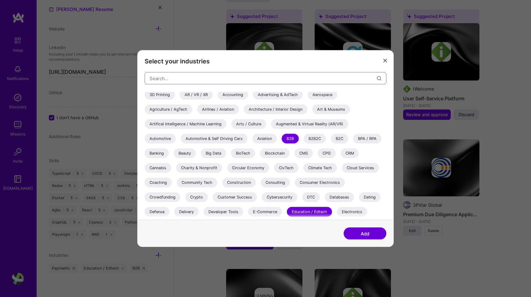
scroll to position [0, 0]
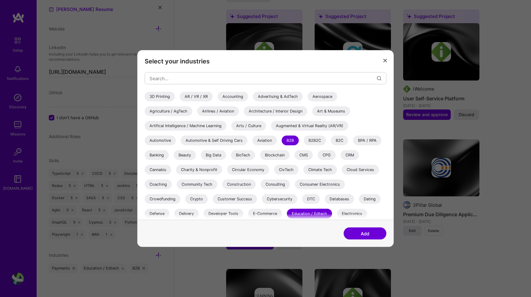
click at [372, 236] on button "Add" at bounding box center [365, 234] width 43 height 12
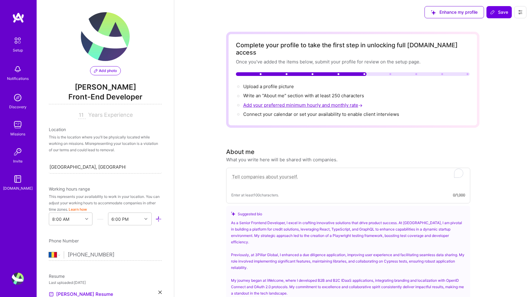
click at [255, 102] on span "Add your preferred minimum hourly and monthly rate →" at bounding box center [303, 105] width 121 height 6
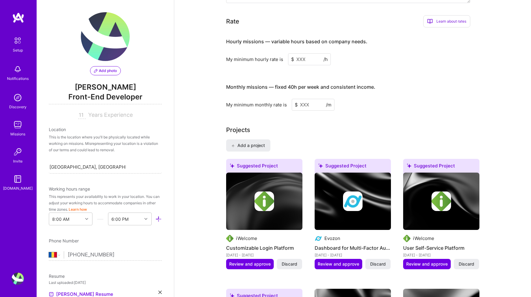
scroll to position [428, 0]
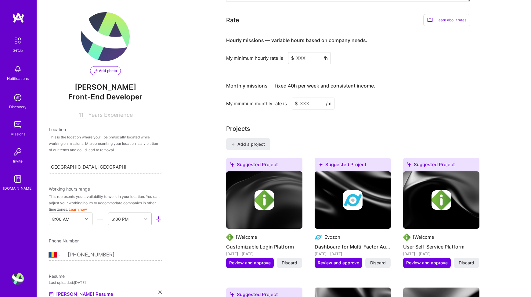
click at [303, 52] on input at bounding box center [309, 58] width 43 height 12
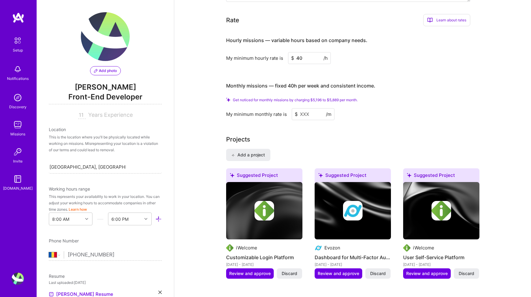
type input "40"
click at [306, 108] on input at bounding box center [313, 114] width 43 height 12
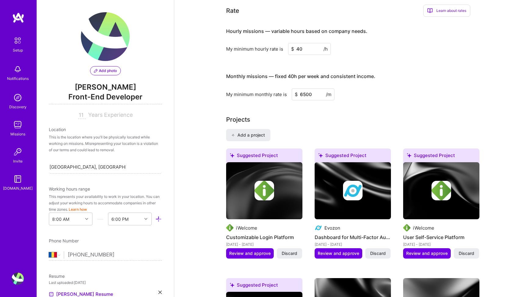
type input "6500"
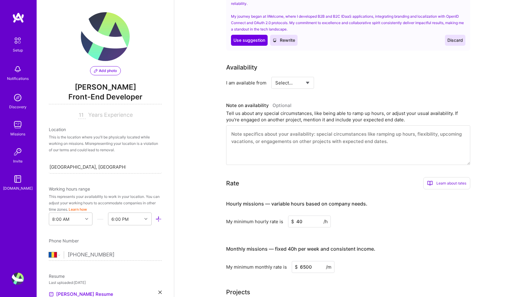
scroll to position [232, 0]
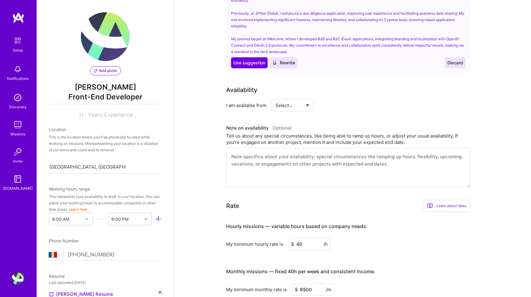
click at [305, 98] on select "Select... Right Now Future Date Not Available" at bounding box center [292, 106] width 35 height 16
click at [275, 98] on select "Select... Right Now Future Date Not Available" at bounding box center [292, 106] width 35 height 16
click at [308, 98] on select "Select... Right Now Future Date Not Available" at bounding box center [292, 106] width 35 height 16
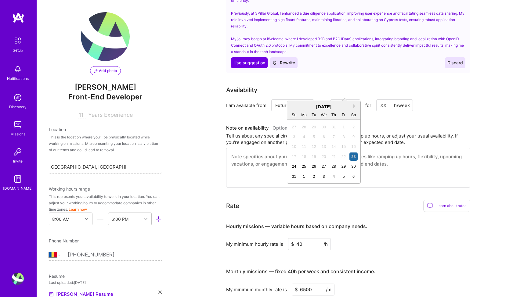
click at [347, 100] on input "[DATE]" at bounding box center [345, 106] width 30 height 12
click at [325, 86] on div "Availability" at bounding box center [348, 90] width 244 height 9
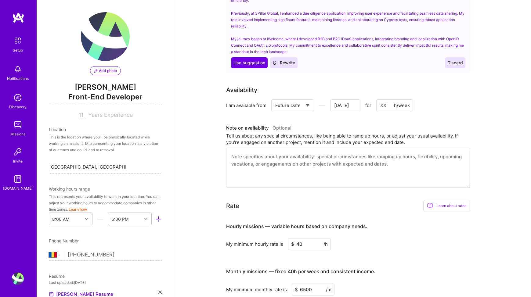
click at [308, 98] on select "Select... Right Now Future Date Not Available" at bounding box center [292, 106] width 35 height 16
click at [275, 98] on select "Select... Right Now Future Date Not Available" at bounding box center [292, 106] width 35 height 16
click at [341, 100] on input at bounding box center [348, 106] width 37 height 12
click at [309, 98] on select "Select... Right Now Future Date Not Available" at bounding box center [292, 106] width 35 height 16
select select "Future Date"
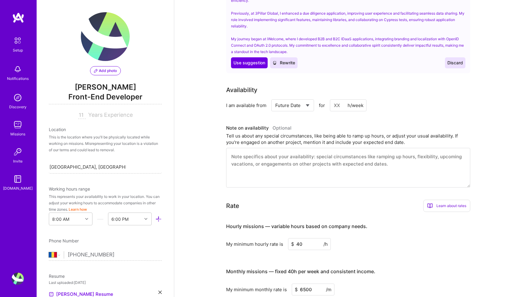
click at [275, 98] on select "Select... Right Now Future Date Not Available" at bounding box center [292, 106] width 35 height 16
click at [347, 100] on input "[DATE]" at bounding box center [345, 106] width 30 height 12
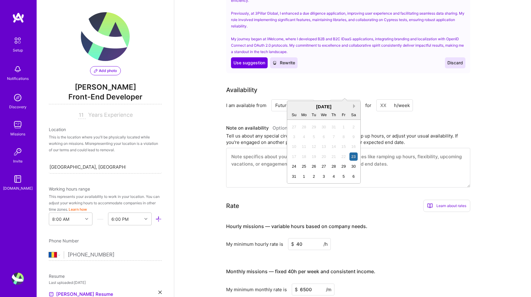
click at [353, 106] on button "Next Month" at bounding box center [355, 106] width 4 height 4
click at [316, 155] on div "23" at bounding box center [314, 157] width 8 height 8
type input "[DATE]"
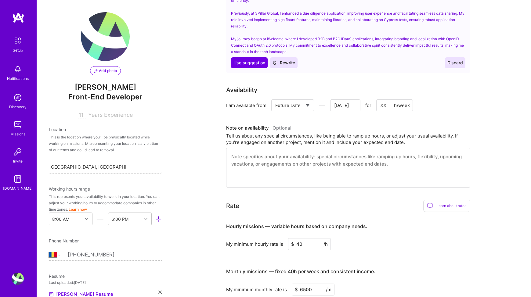
click at [387, 100] on input at bounding box center [395, 106] width 37 height 12
click at [432, 100] on div "I am available from Select... Right Now Future Date Not Available [DATE] for h/…" at bounding box center [348, 106] width 244 height 12
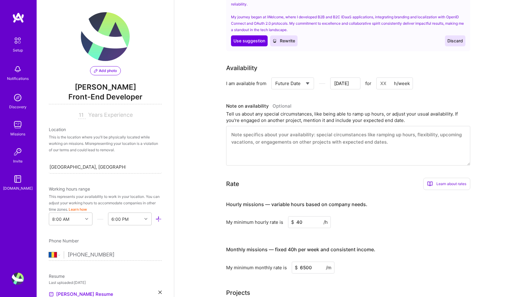
scroll to position [272, 0]
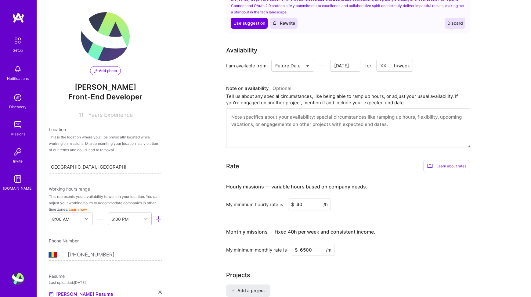
click at [384, 60] on input at bounding box center [395, 66] width 37 height 12
type input "4"
type input "[DATE]"
type input "40"
type input "[DATE]"
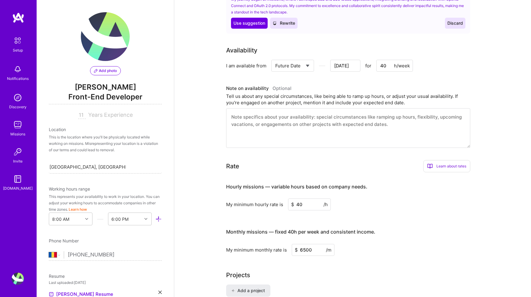
click at [444, 62] on div "Availability I am available from Select... Right Now Future Date Not Available …" at bounding box center [352, 97] width 253 height 102
drag, startPoint x: 387, startPoint y: 51, endPoint x: 379, endPoint y: 51, distance: 7.3
click at [379, 60] on input "40" at bounding box center [395, 66] width 37 height 12
type input "3"
type input "[DATE]"
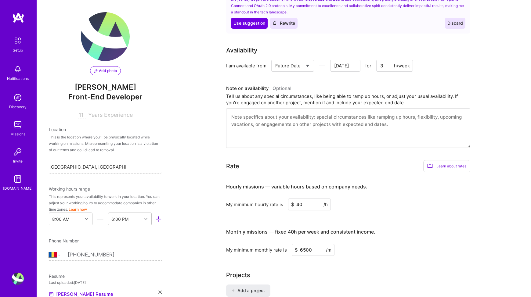
type input "30"
type input "[DATE]"
type input "30"
click at [437, 67] on div "Availability I am available from Select... Right Now Future Date Not Available …" at bounding box center [352, 97] width 253 height 102
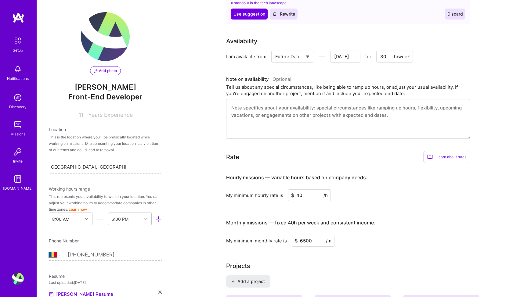
click at [307, 235] on input "6500" at bounding box center [313, 241] width 43 height 12
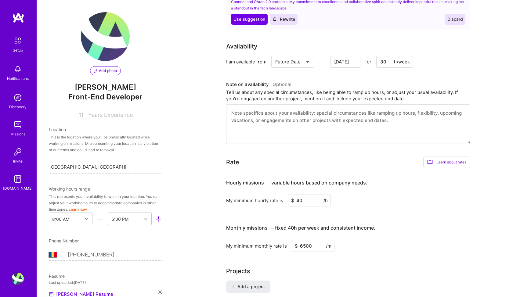
scroll to position [275, 0]
click at [384, 56] on input "30" at bounding box center [395, 62] width 37 height 12
type input "[DATE]"
type input "4"
type input "[DATE]"
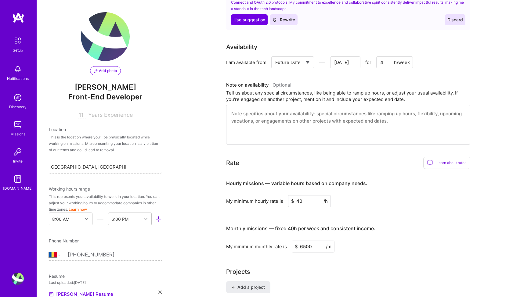
type input "40"
type input "[DATE]"
type input "40"
click at [442, 42] on div "Availability I am available from Select... Right Now Future Date Not Available …" at bounding box center [348, 55] width 244 height 26
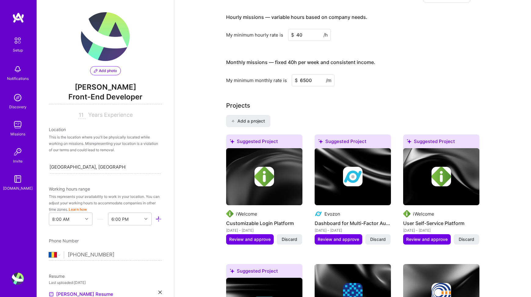
scroll to position [0, 0]
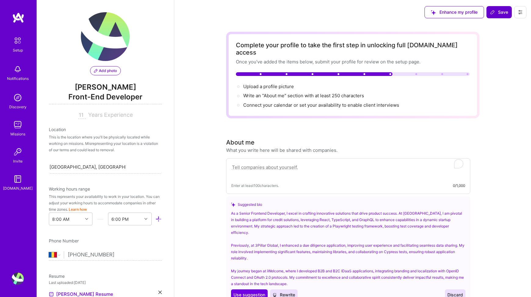
click at [497, 13] on span "Save" at bounding box center [499, 12] width 18 height 6
type input "[DATE]"
